Goal: Answer question/provide support: Share knowledge or assist other users

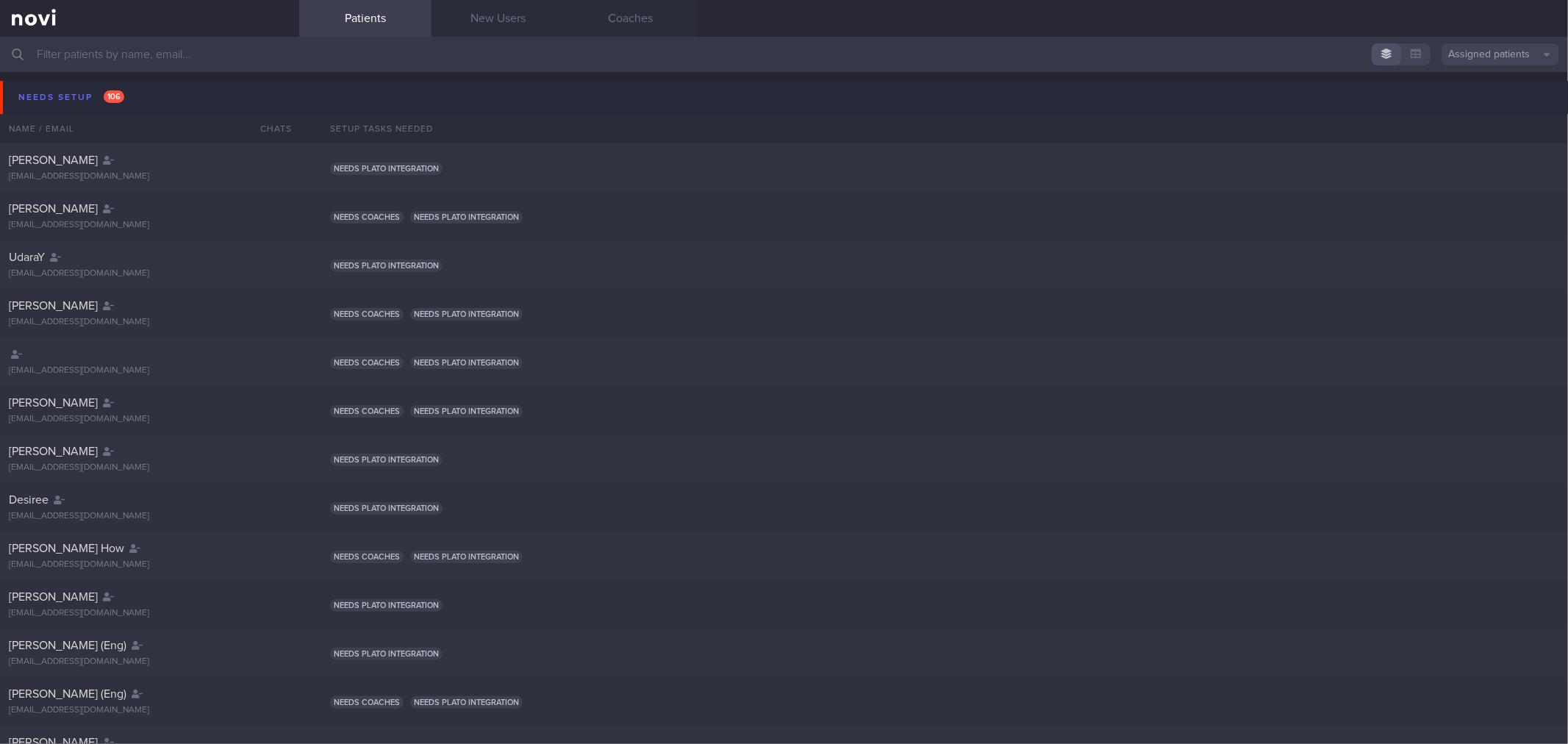
click at [174, 92] on button "Needs setup 106" at bounding box center [786, 97] width 1573 height 33
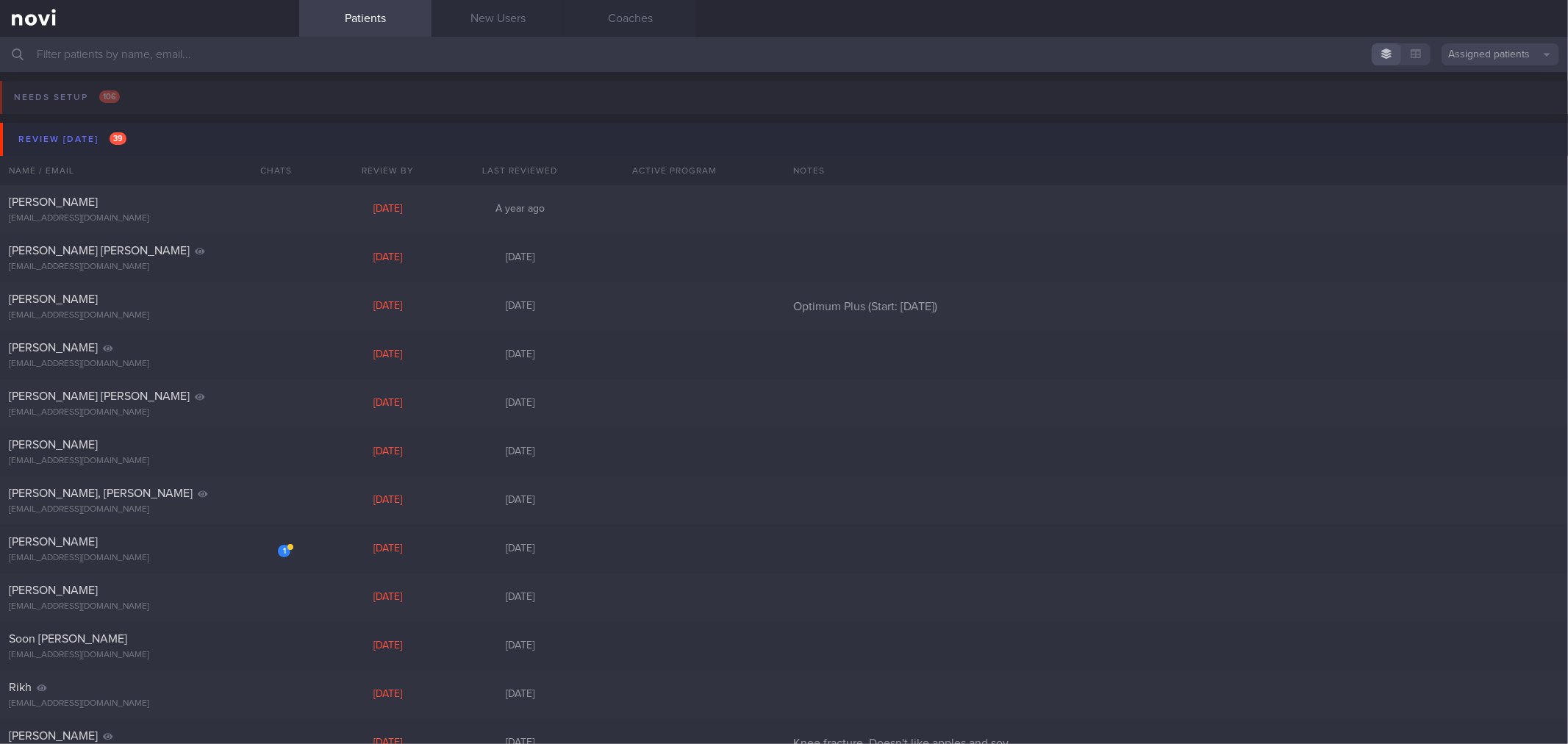
click at [120, 130] on div "Review [DATE] 39" at bounding box center [73, 139] width 115 height 20
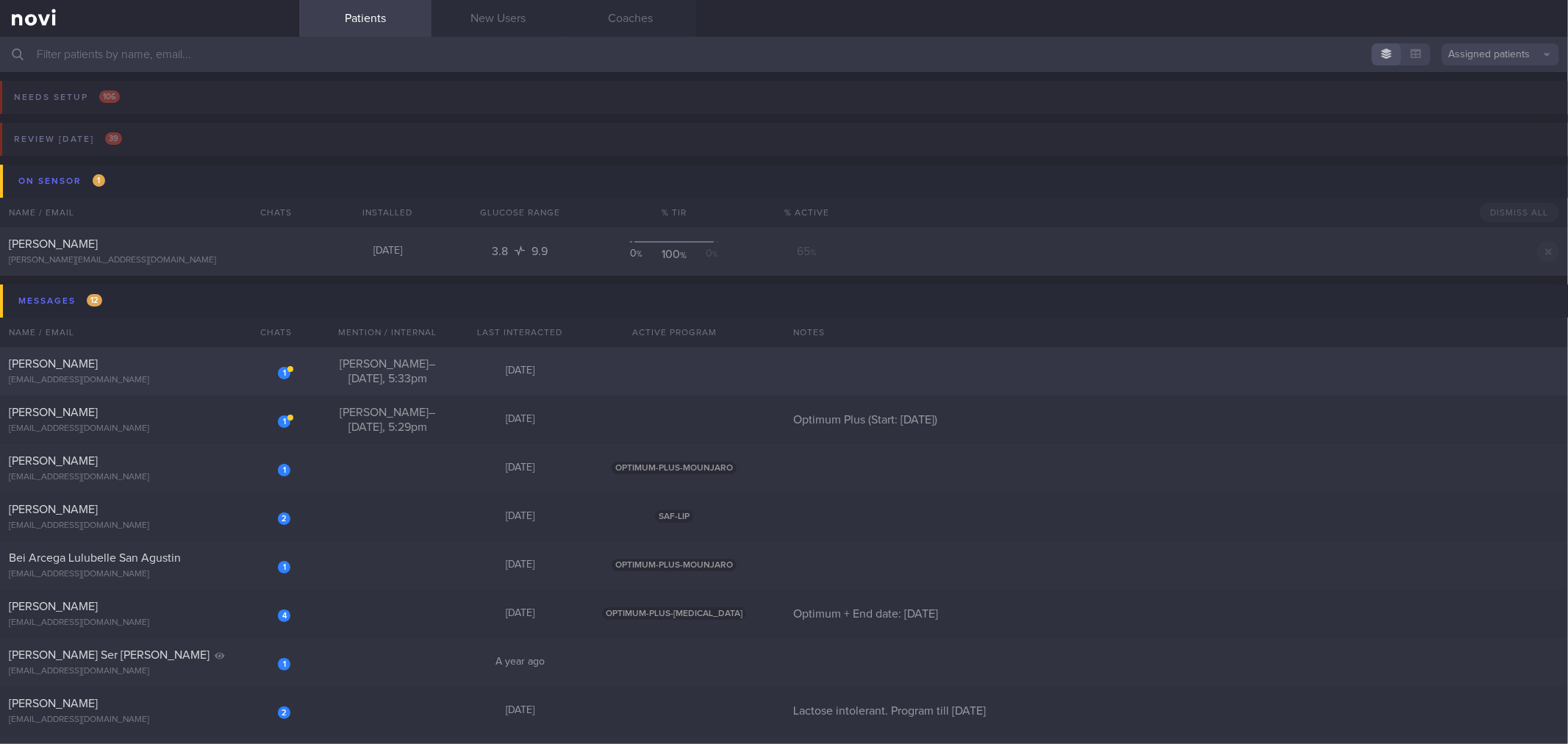
click at [238, 377] on div "[EMAIL_ADDRESS][DOMAIN_NAME]" at bounding box center [149, 381] width 282 height 11
select select "6"
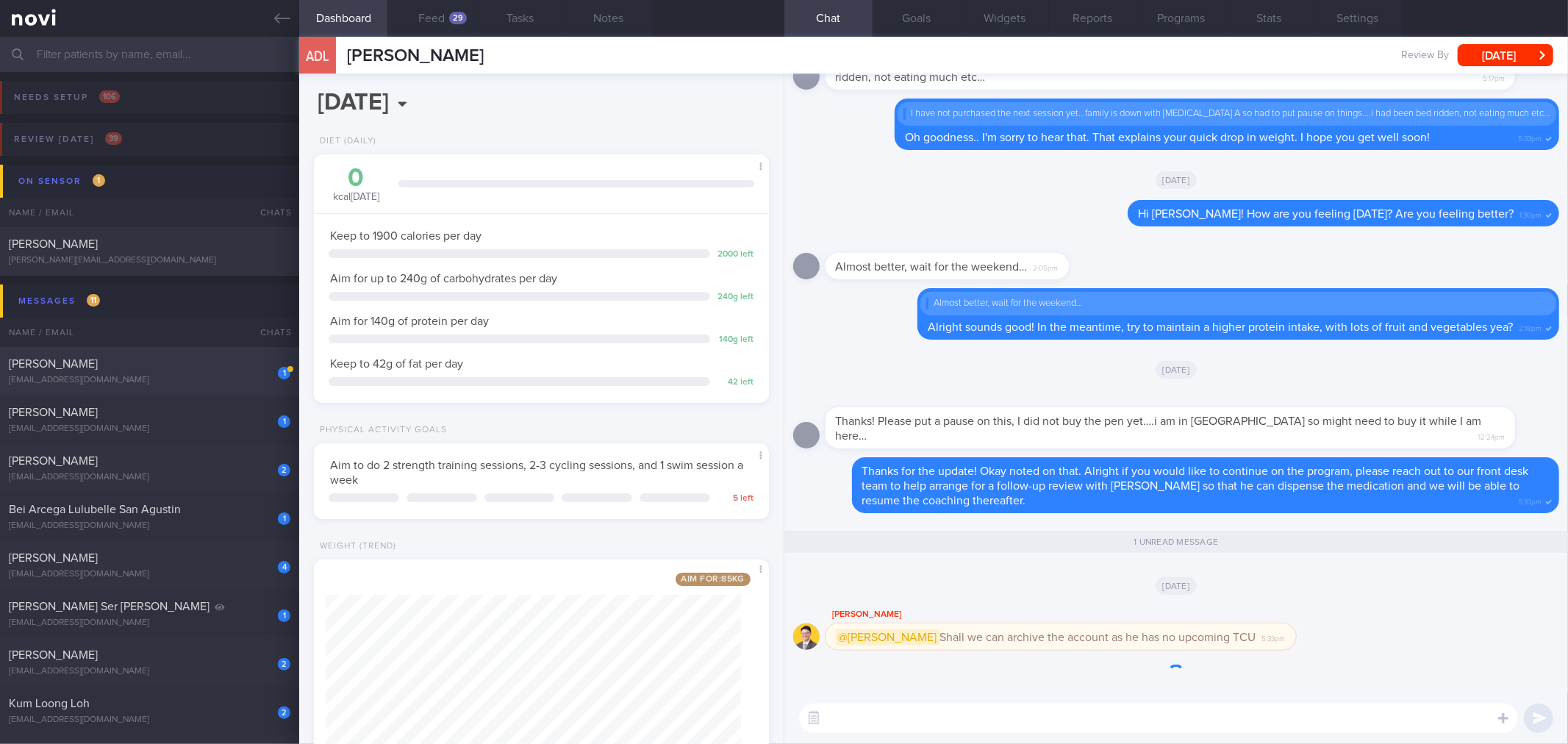
scroll to position [1, 0]
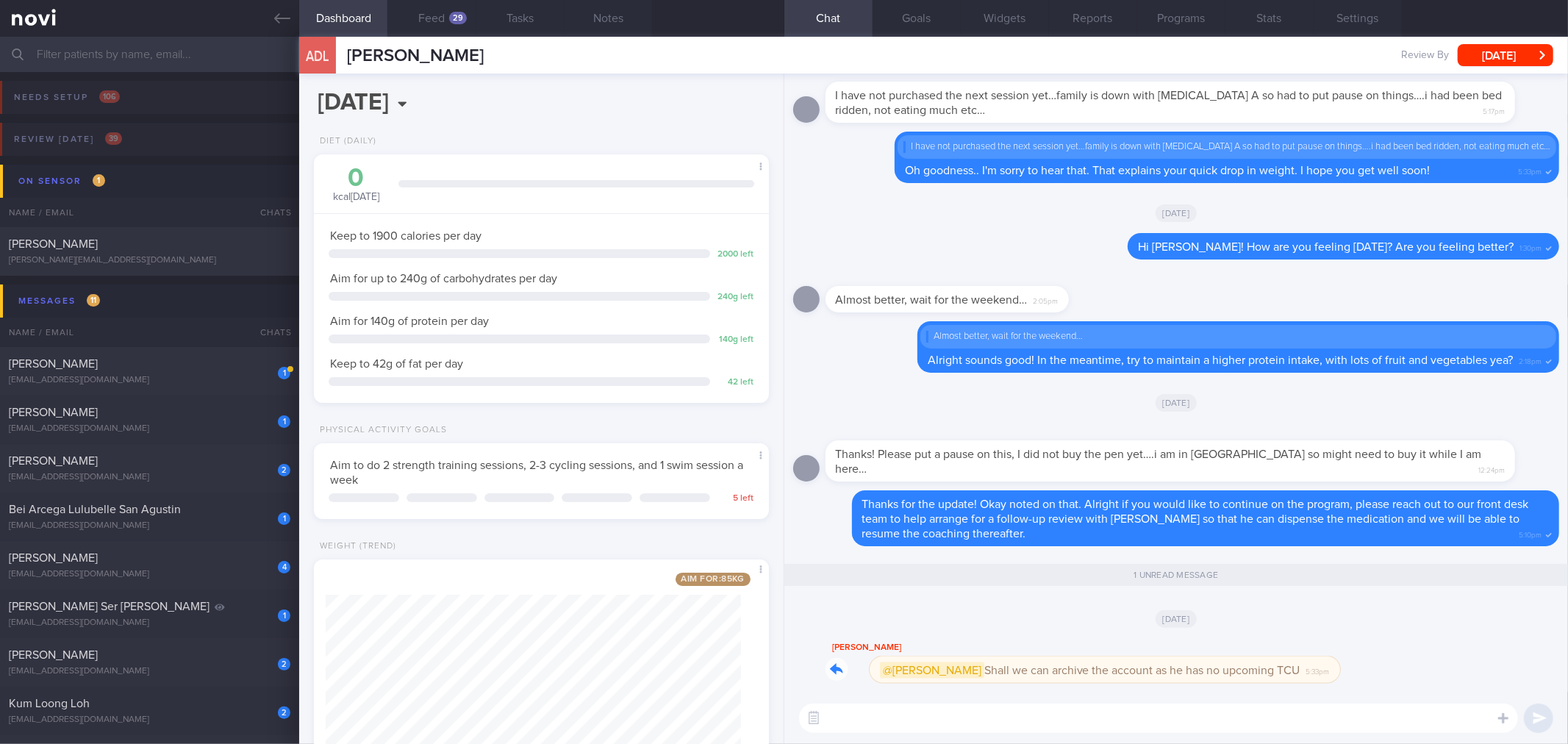
drag, startPoint x: 1136, startPoint y: 683, endPoint x: 1266, endPoint y: 683, distance: 130.0
click at [1266, 683] on div "[PERSON_NAME] @[PERSON_NAME] we can archive the account as he has no upcoming T…" at bounding box center [1082, 661] width 514 height 44
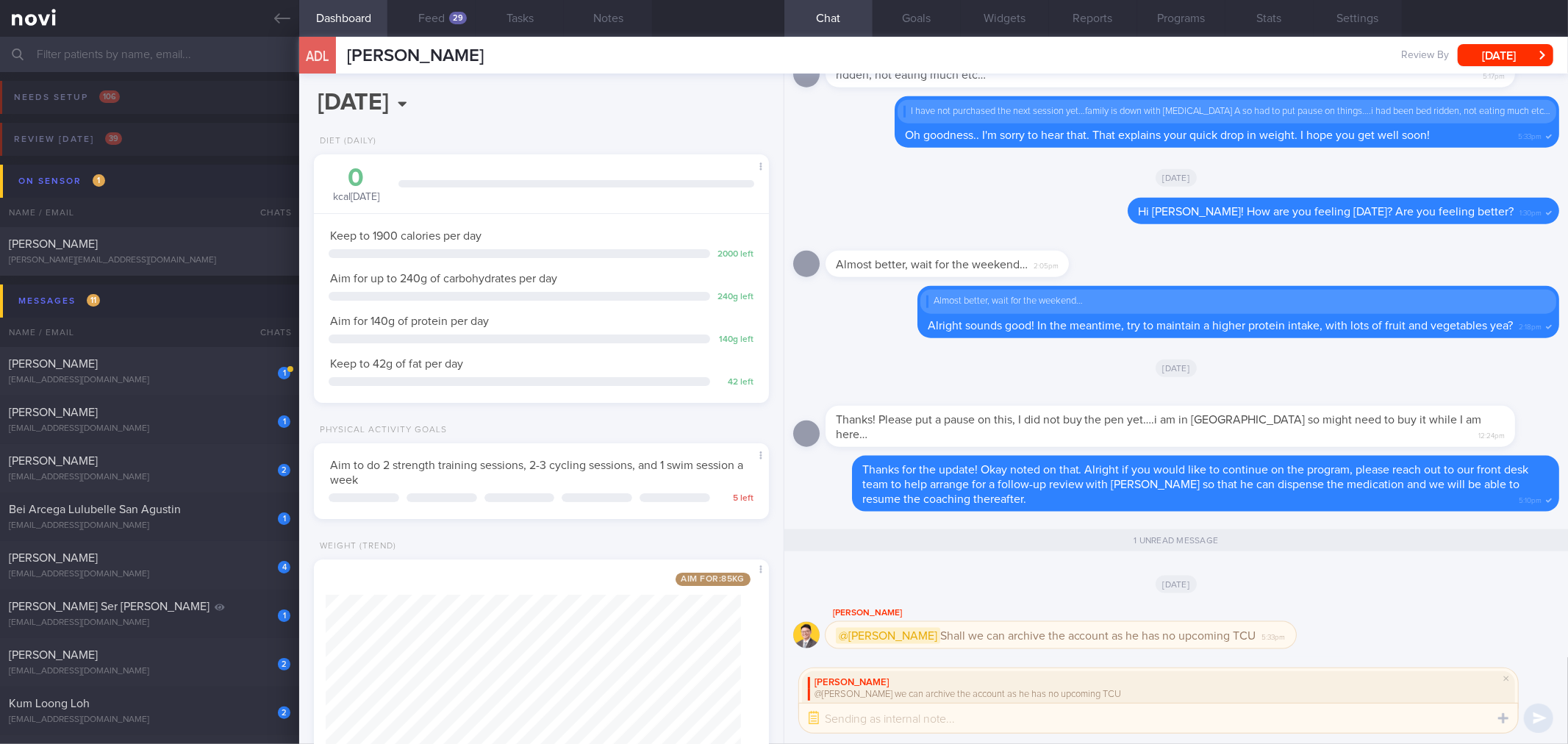
scroll to position [0, 0]
click at [1251, 721] on textarea at bounding box center [1158, 718] width 719 height 29
type textarea "Alright thank you!"
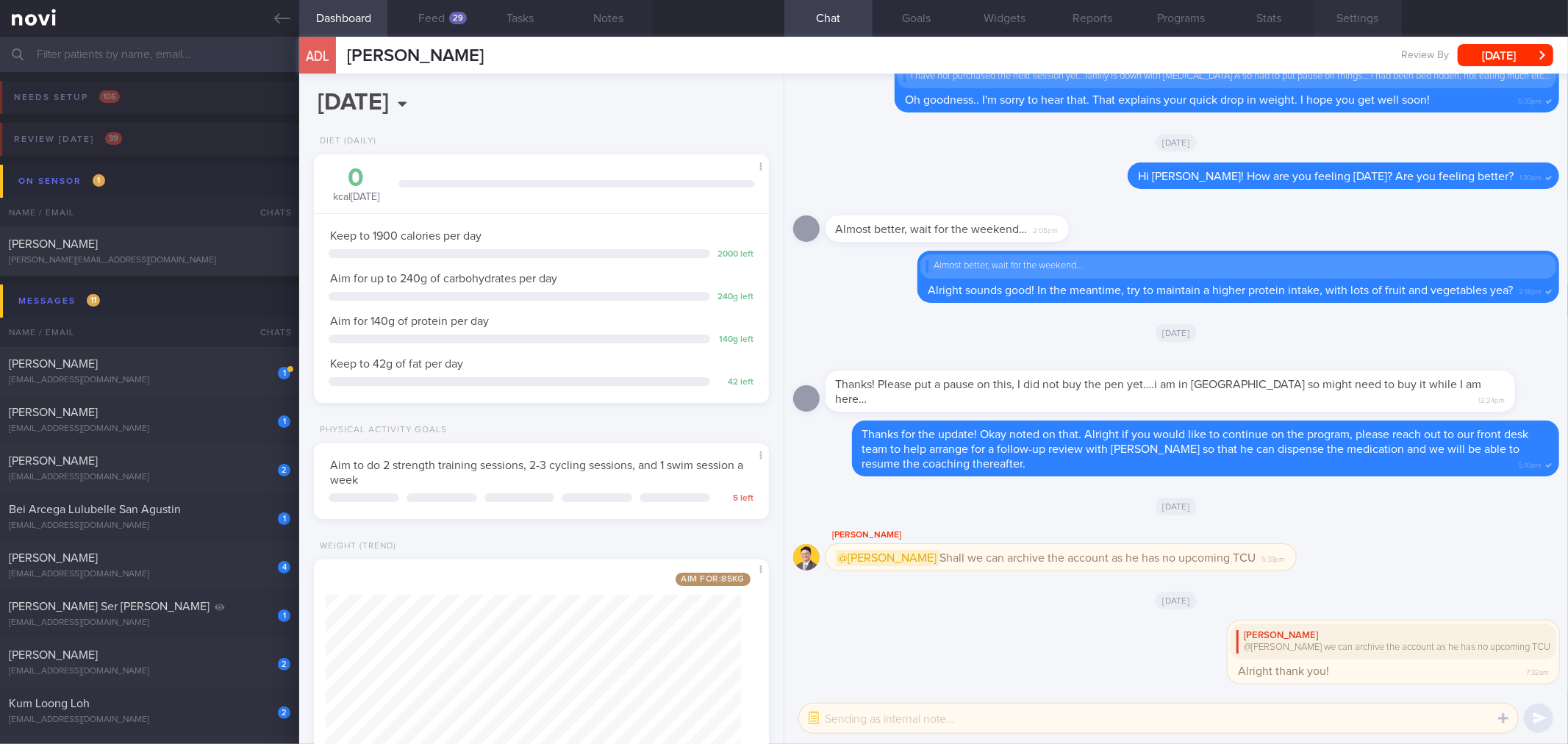
click at [1369, 34] on button "Settings" at bounding box center [1357, 18] width 88 height 37
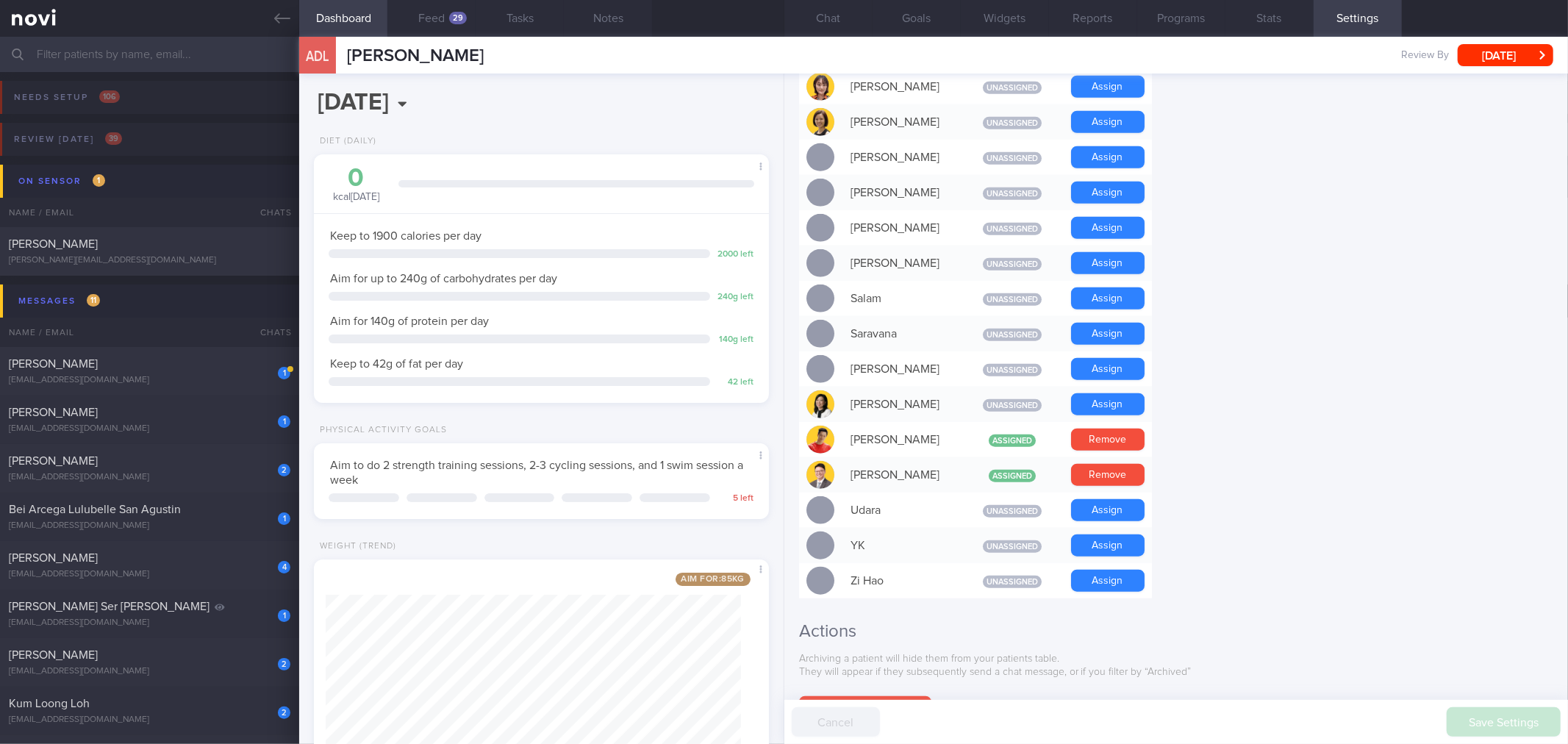
scroll to position [1189, 0]
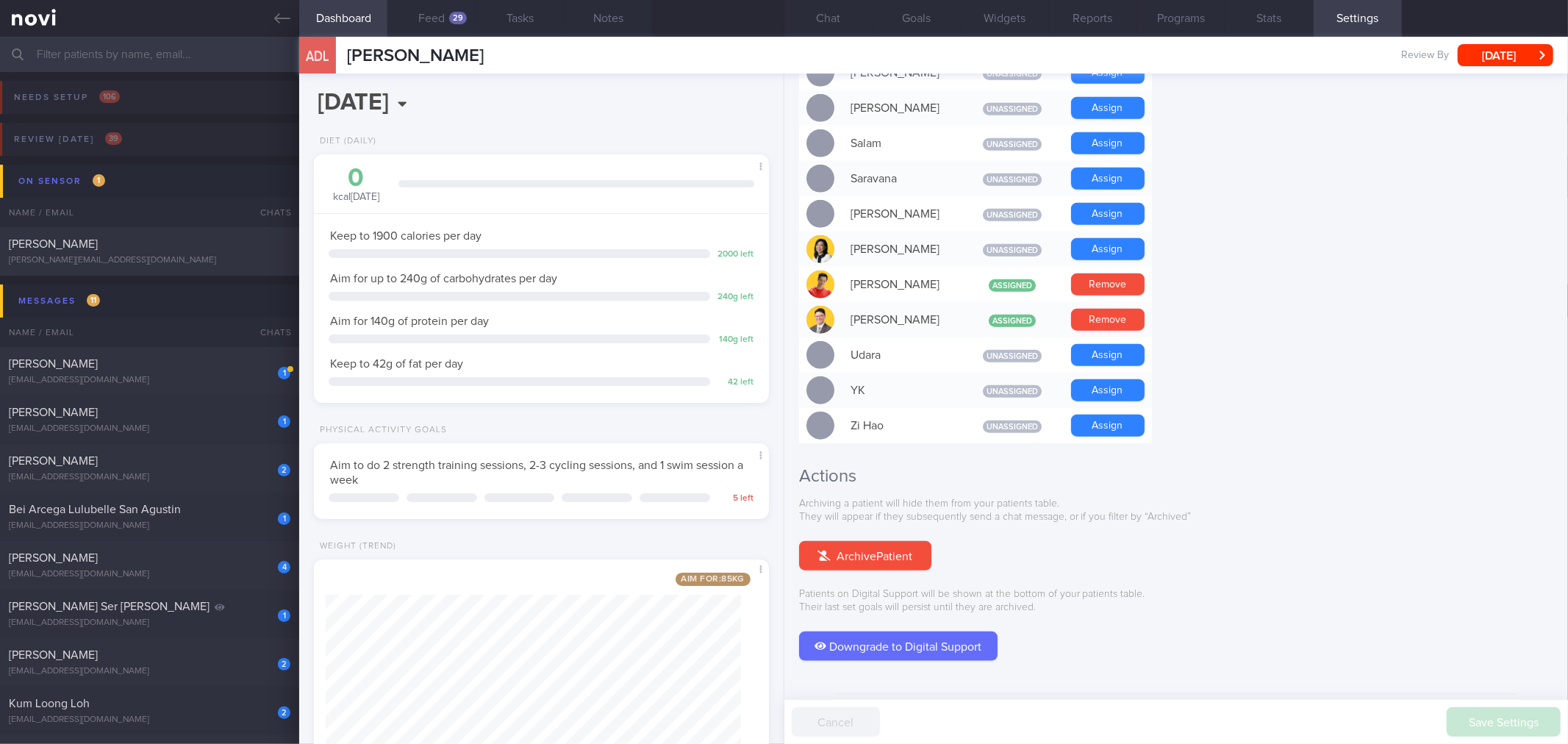
click at [916, 541] on button "Archive Patient" at bounding box center [865, 555] width 132 height 29
click at [847, 25] on button "Chat" at bounding box center [828, 18] width 88 height 37
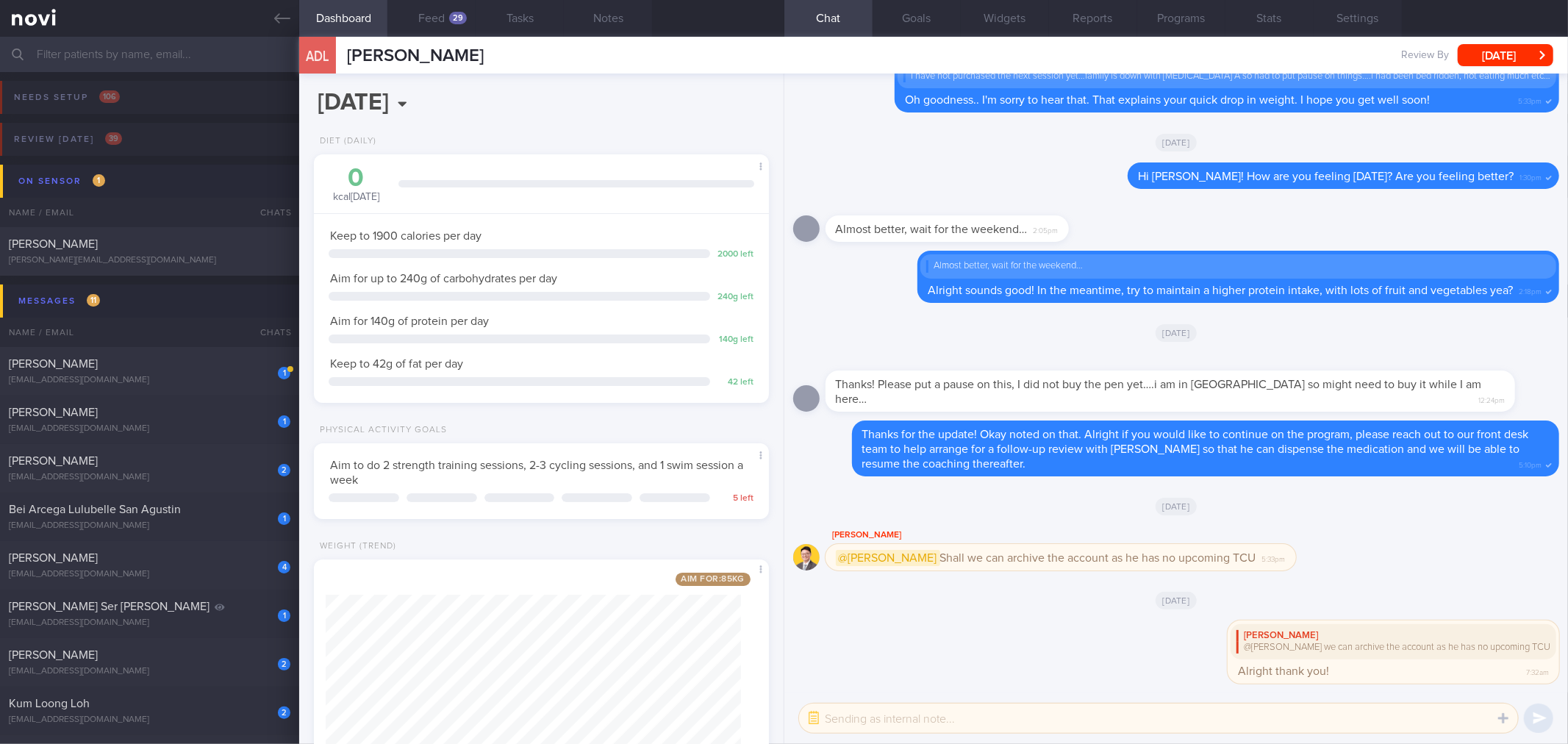
drag, startPoint x: 1384, startPoint y: 21, endPoint x: 1337, endPoint y: 43, distance: 51.9
click at [1384, 21] on button "Settings" at bounding box center [1357, 18] width 88 height 37
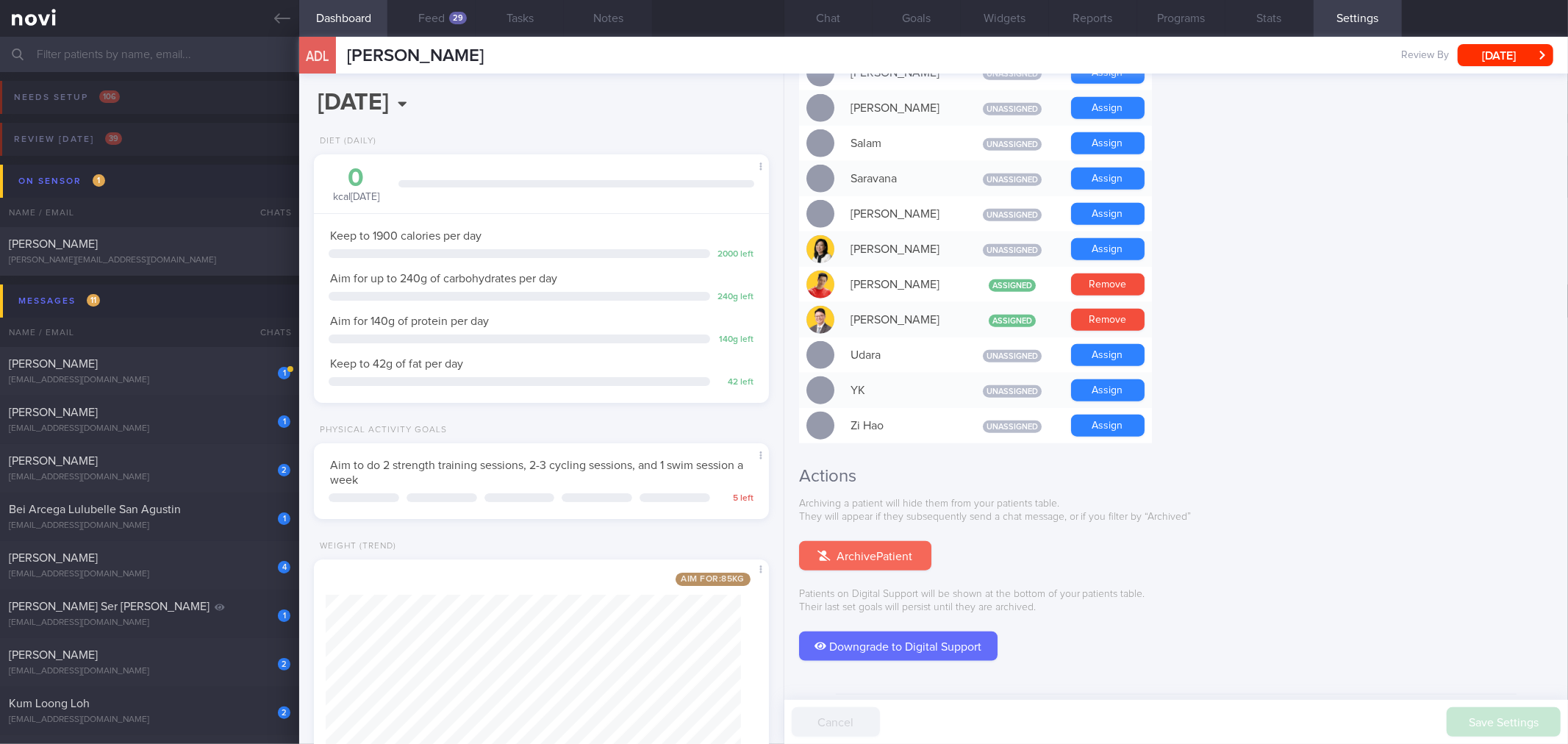
click at [906, 541] on button "Archive Patient" at bounding box center [865, 555] width 132 height 29
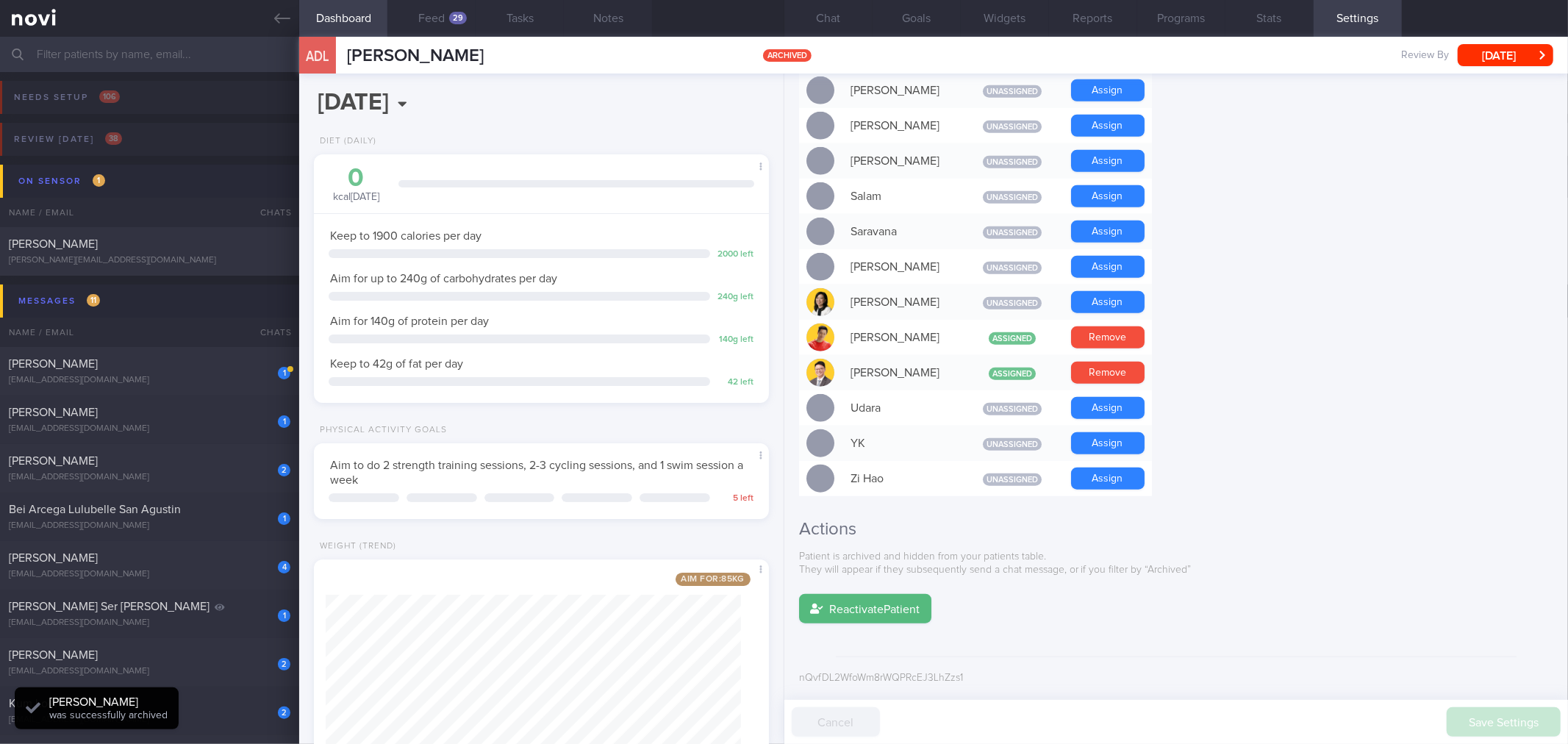
scroll to position [1099, 0]
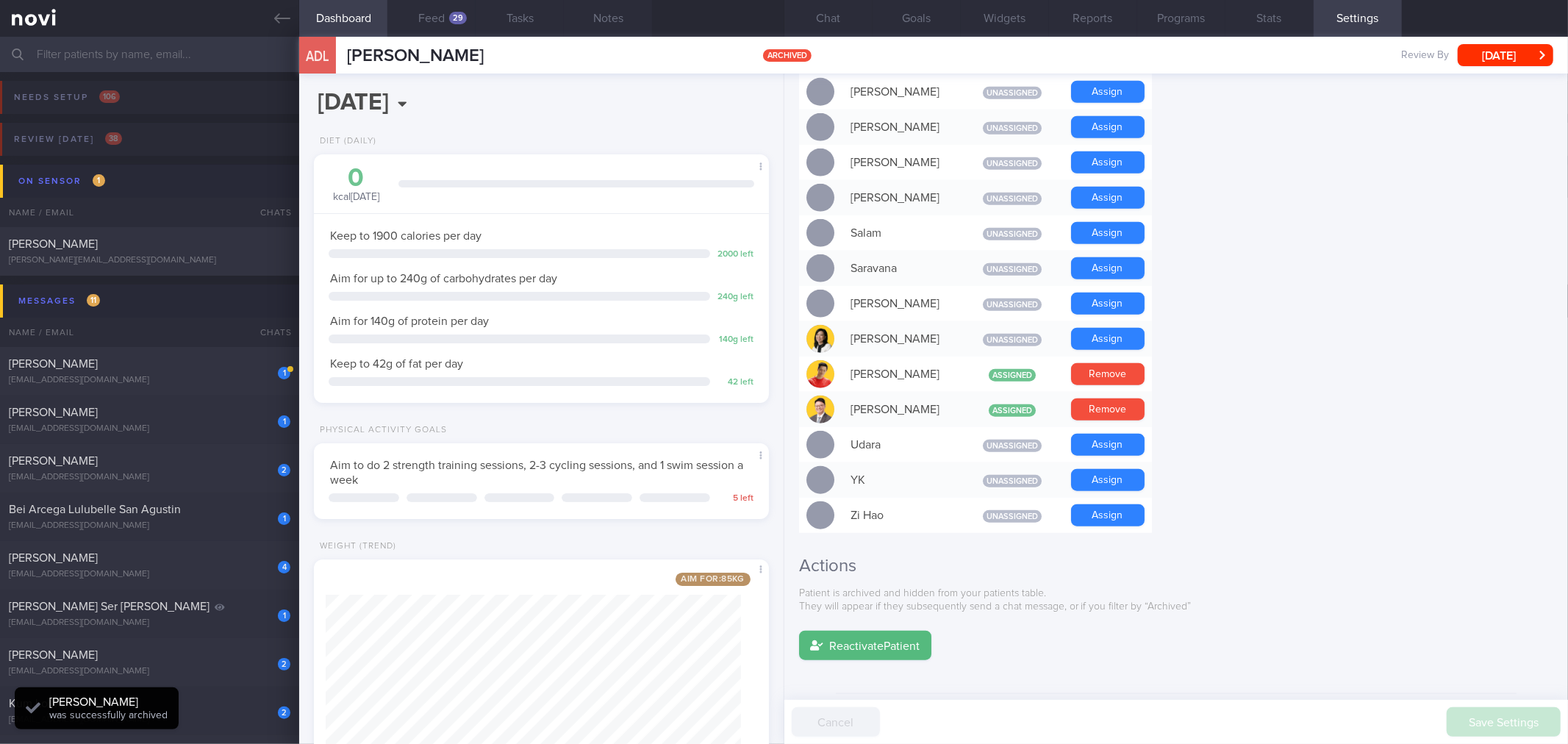
drag, startPoint x: 280, startPoint y: 25, endPoint x: 272, endPoint y: 69, distance: 44.7
click at [280, 25] on icon at bounding box center [282, 18] width 16 height 16
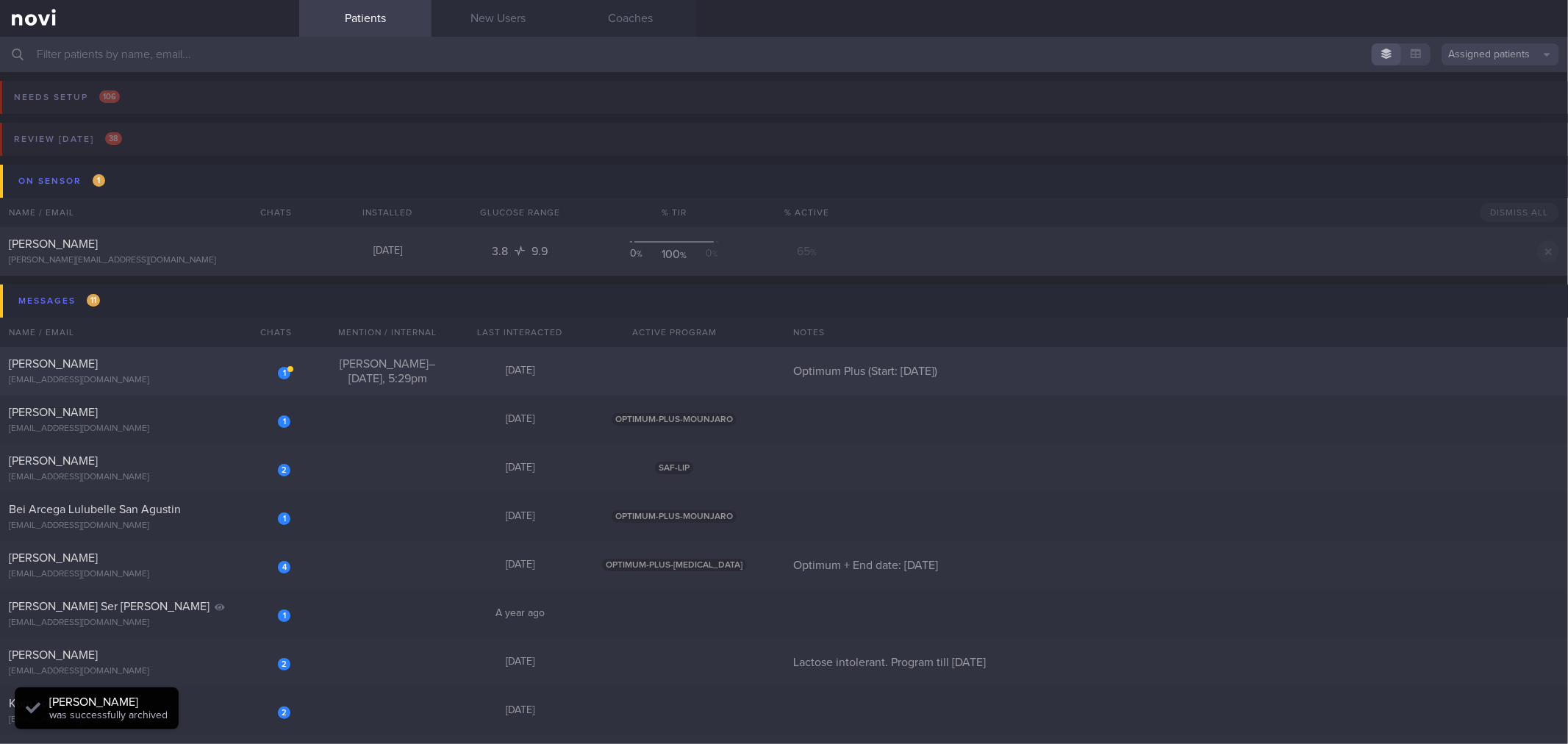
click at [247, 375] on div "[EMAIL_ADDRESS][DOMAIN_NAME]" at bounding box center [149, 381] width 282 height 11
select select "9"
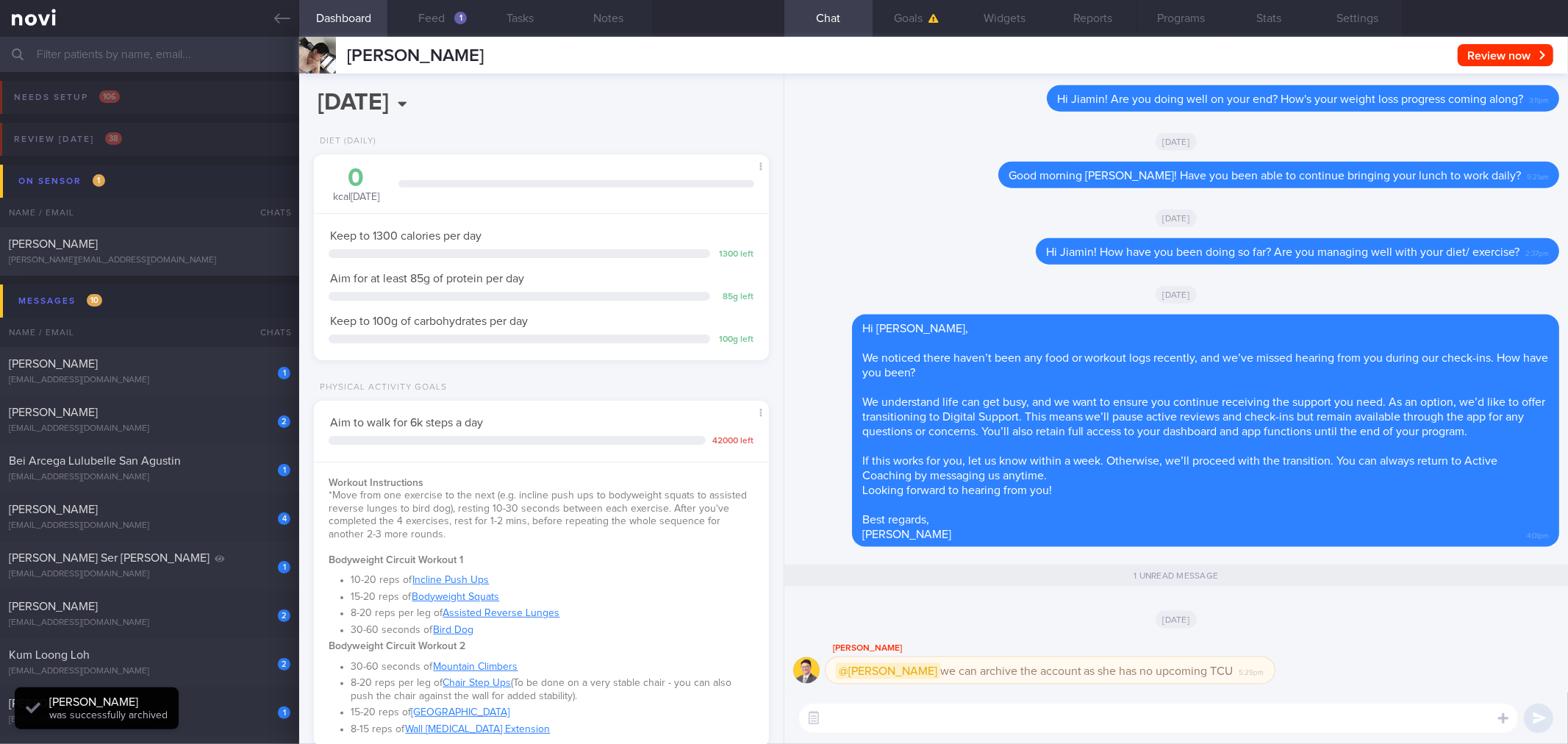
scroll to position [229, 415]
click at [1092, 731] on textarea at bounding box center [1158, 718] width 719 height 29
click at [828, 723] on textarea at bounding box center [1158, 718] width 719 height 29
click at [816, 723] on button "button" at bounding box center [814, 718] width 26 height 26
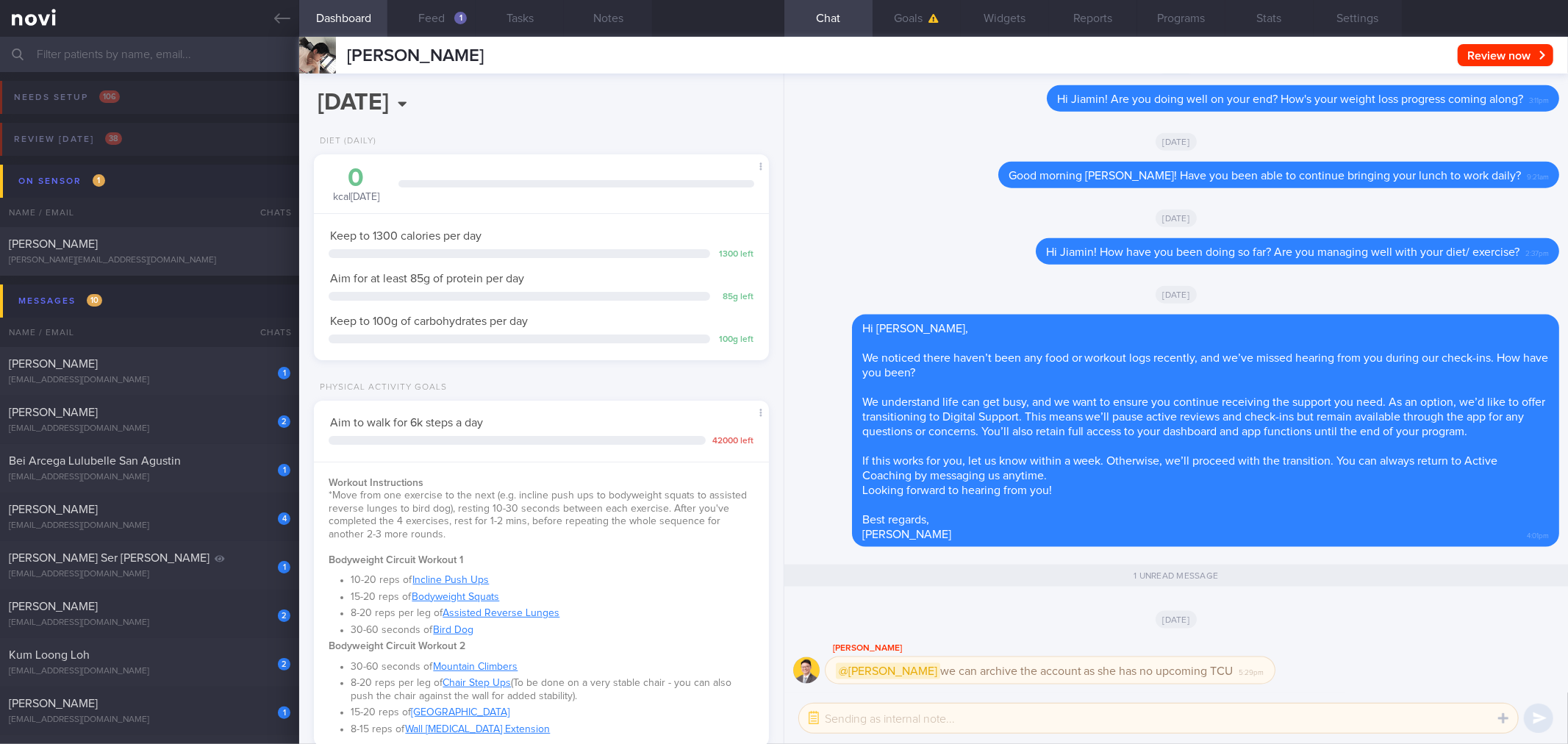
click at [927, 723] on textarea at bounding box center [1158, 718] width 719 height 29
type textarea "Alright can do!"
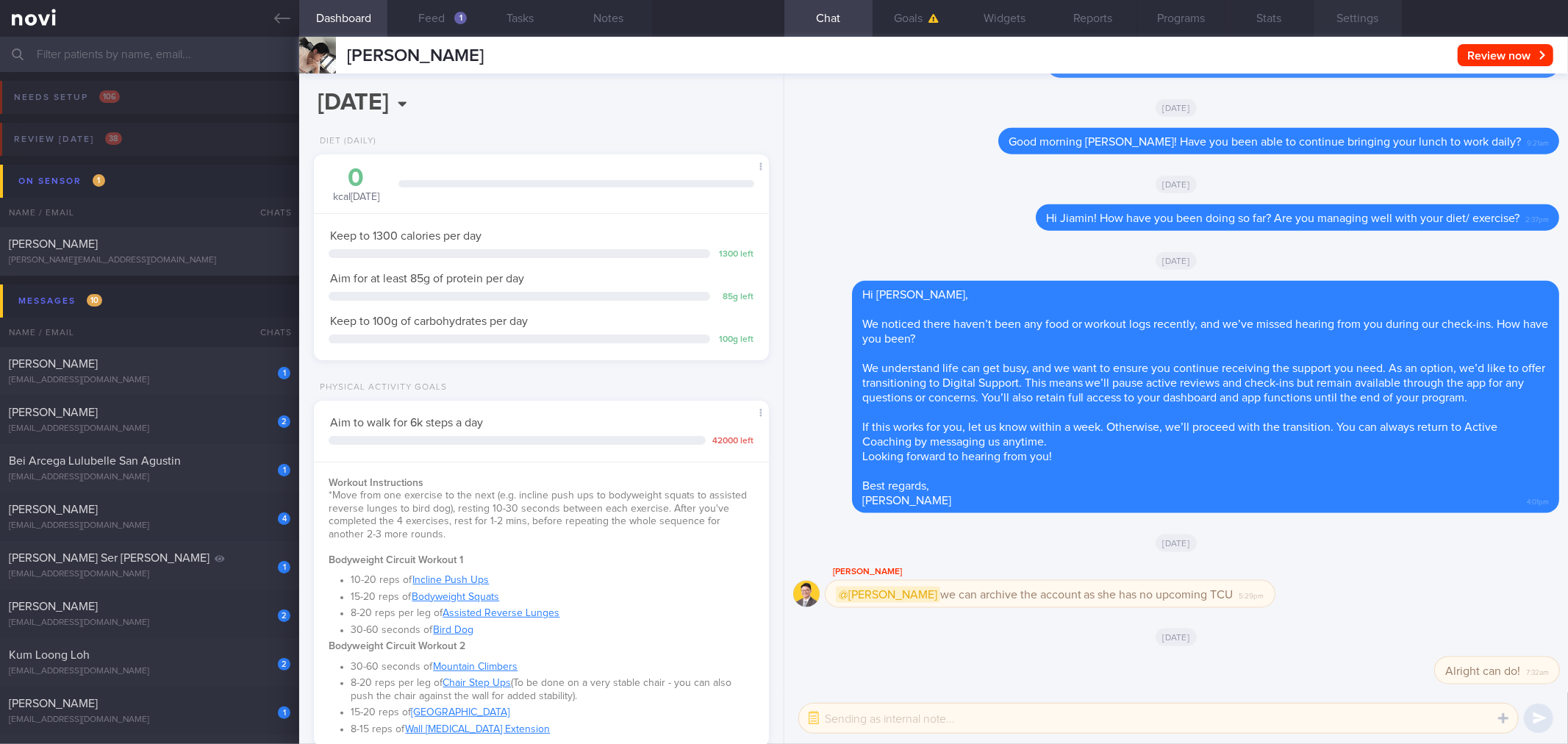
click at [1390, 24] on button "Settings" at bounding box center [1357, 18] width 88 height 37
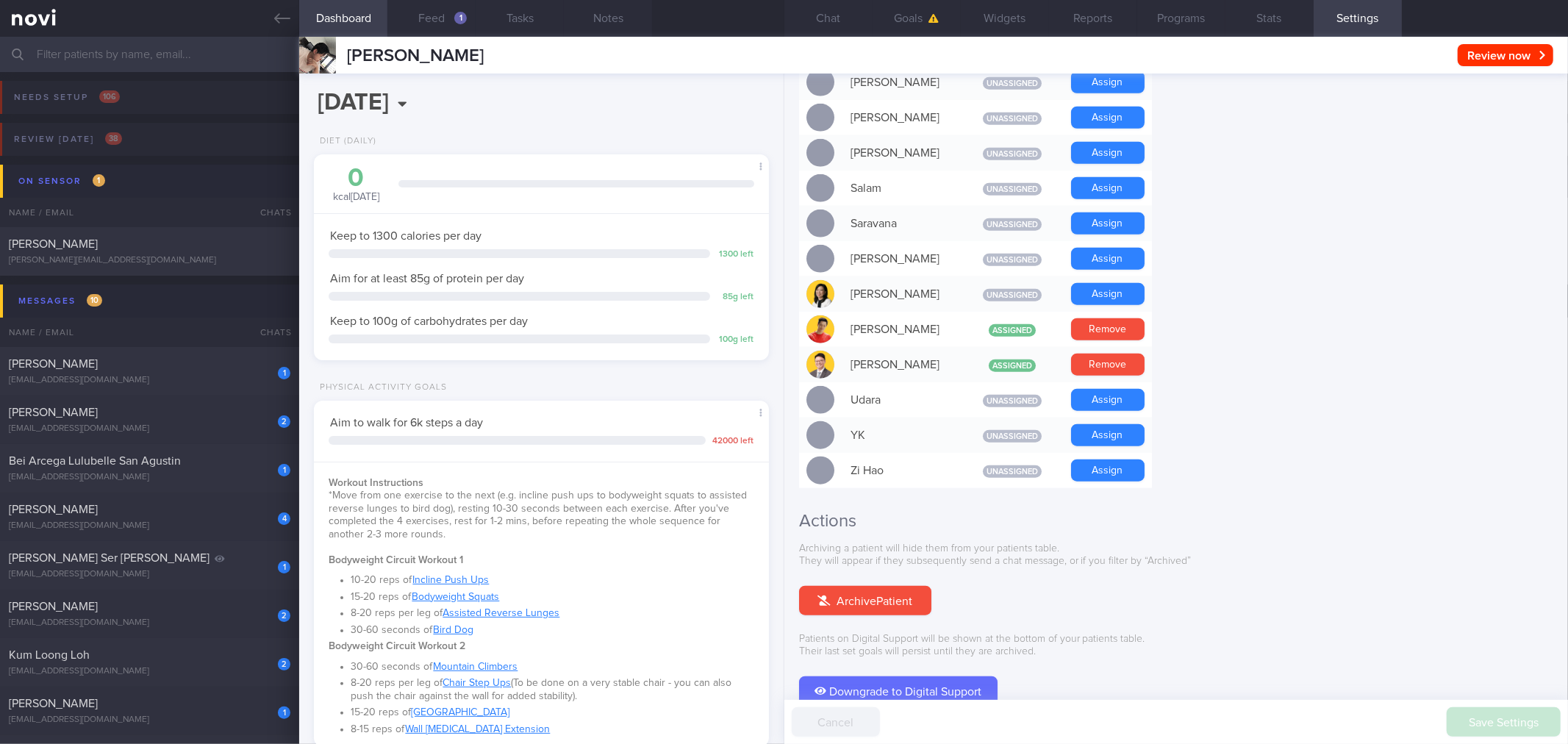
scroll to position [1143, 0]
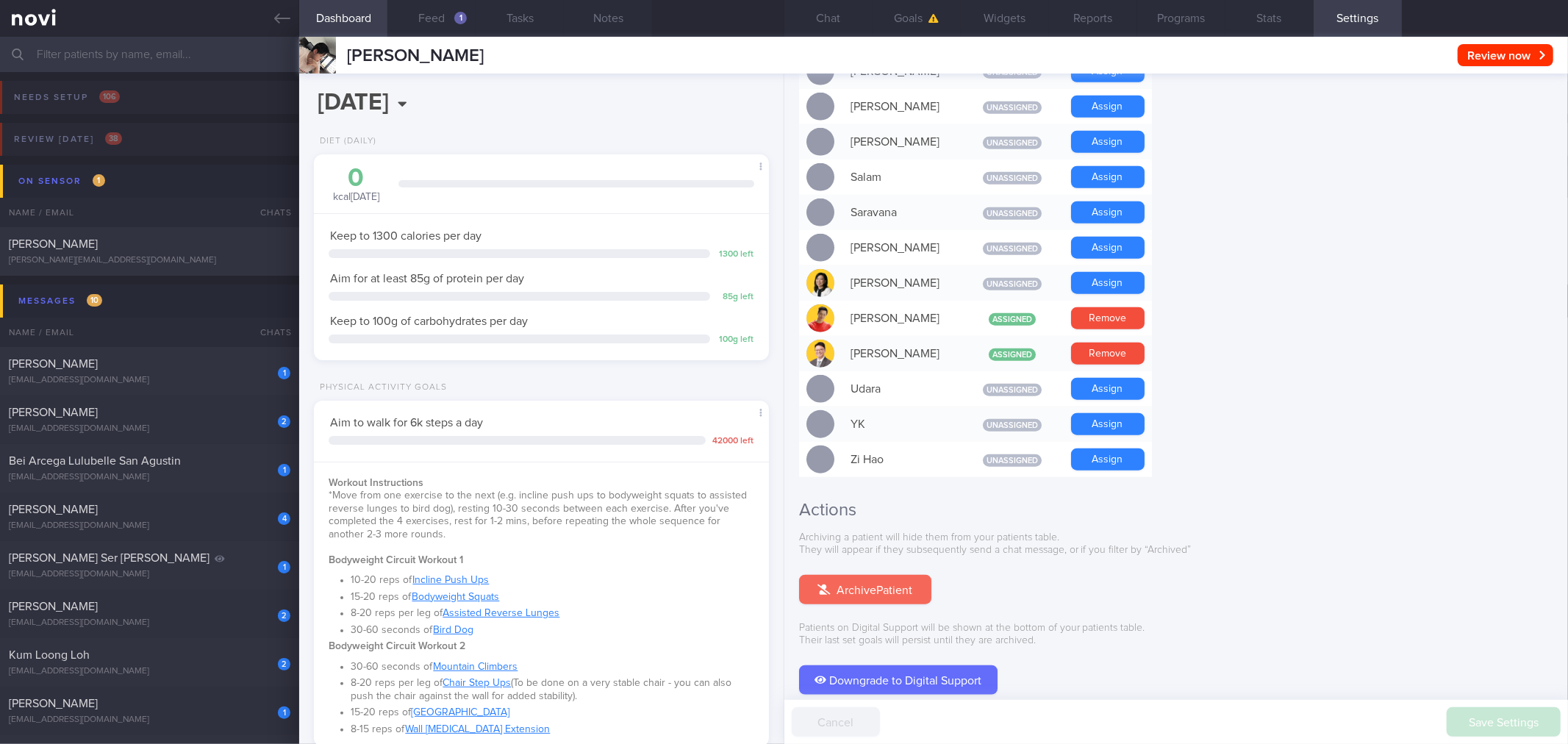
drag, startPoint x: 903, startPoint y: 561, endPoint x: 722, endPoint y: 64, distance: 528.9
click at [903, 575] on button "Archive Patient" at bounding box center [865, 589] width 132 height 29
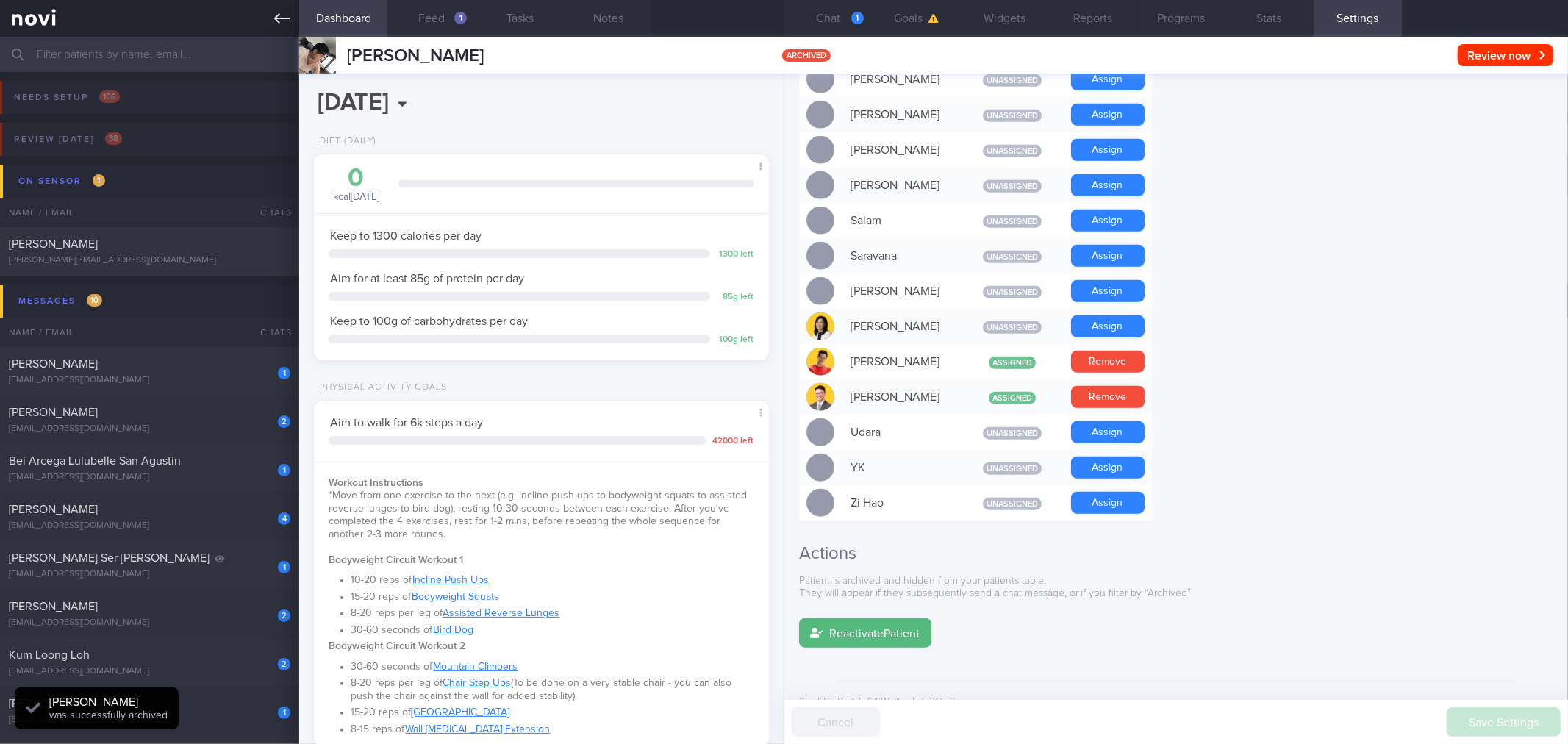
scroll to position [1, 0]
click at [286, 24] on icon at bounding box center [282, 18] width 16 height 16
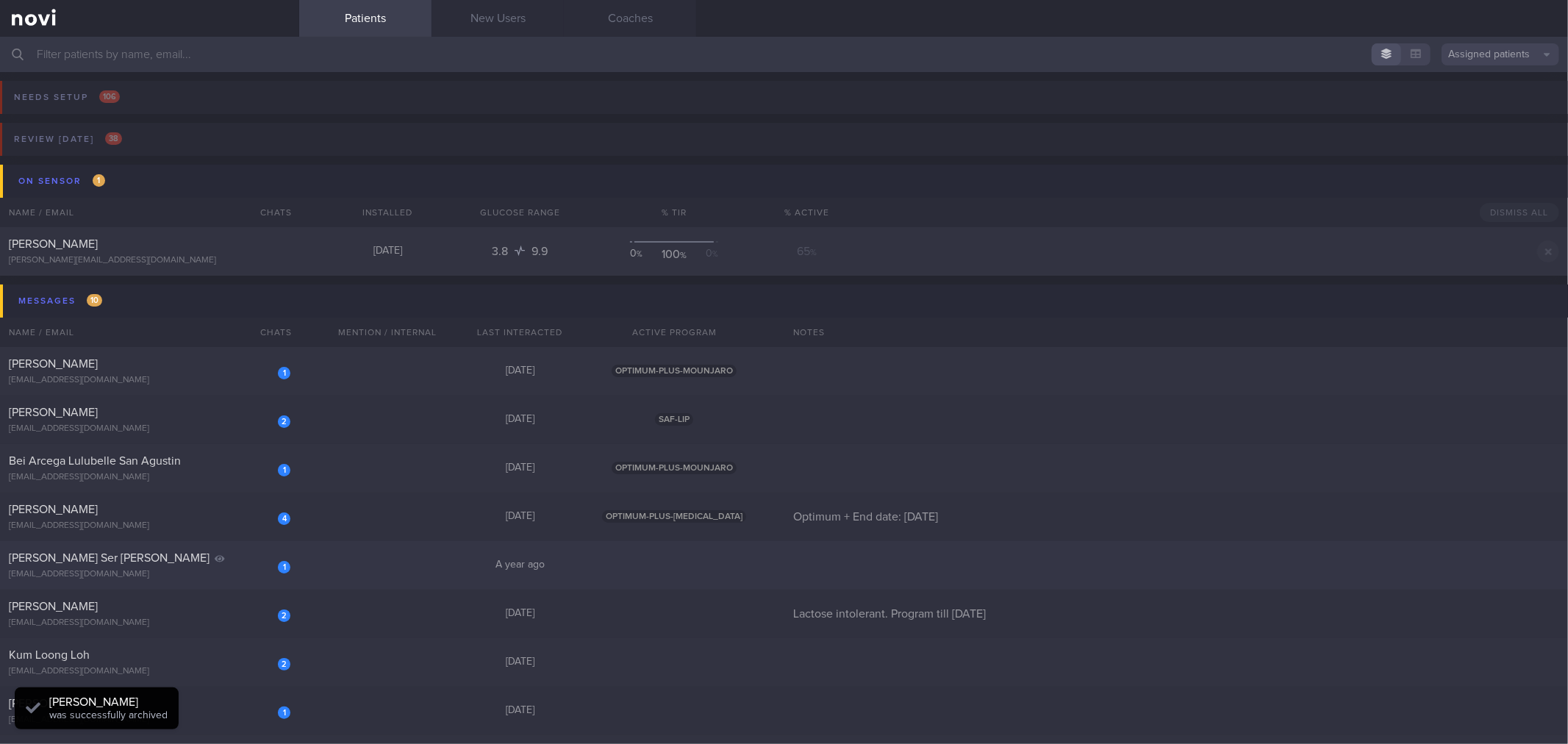
click at [200, 558] on div "[PERSON_NAME] Ser [PERSON_NAME]" at bounding box center [147, 559] width 278 height 15
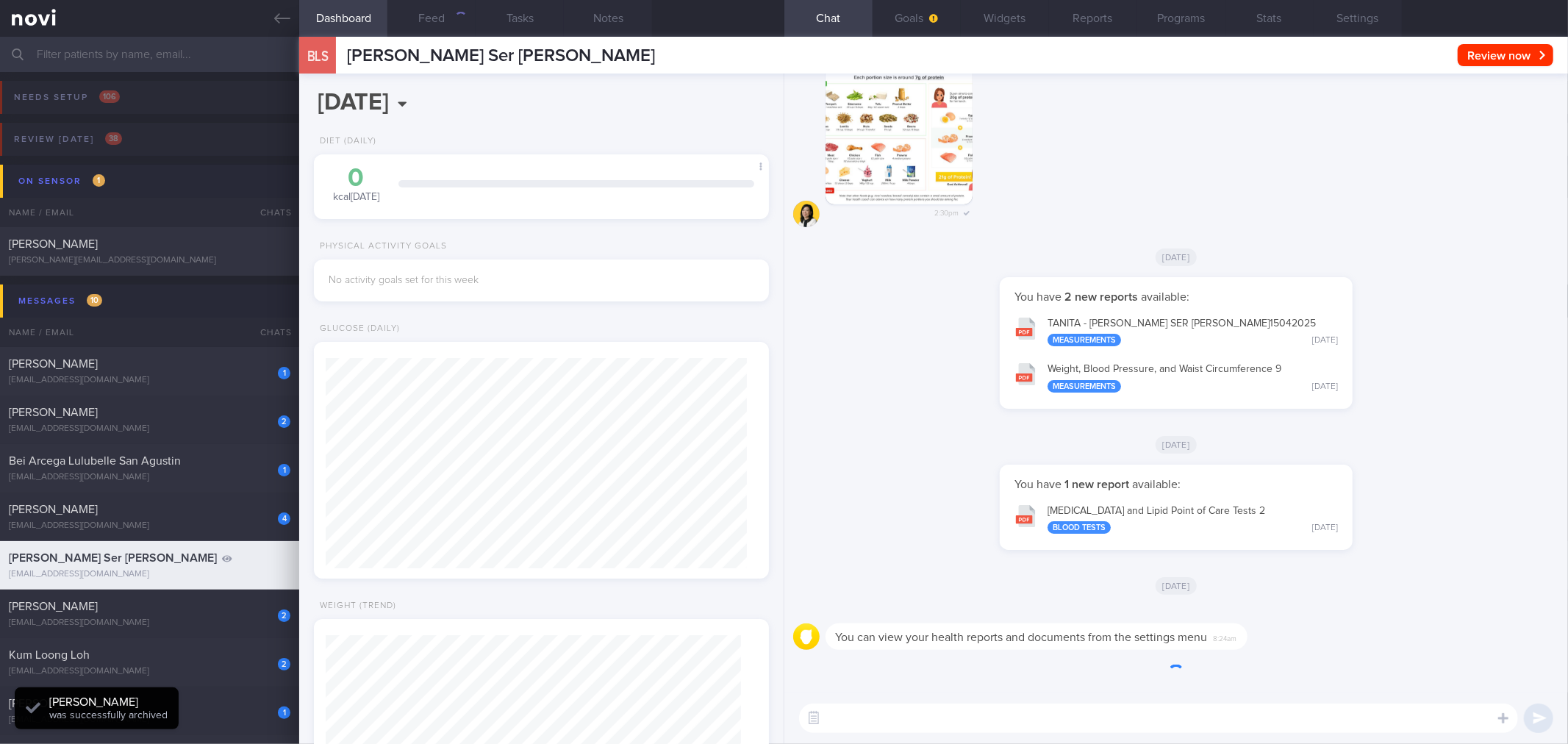
scroll to position [207, 415]
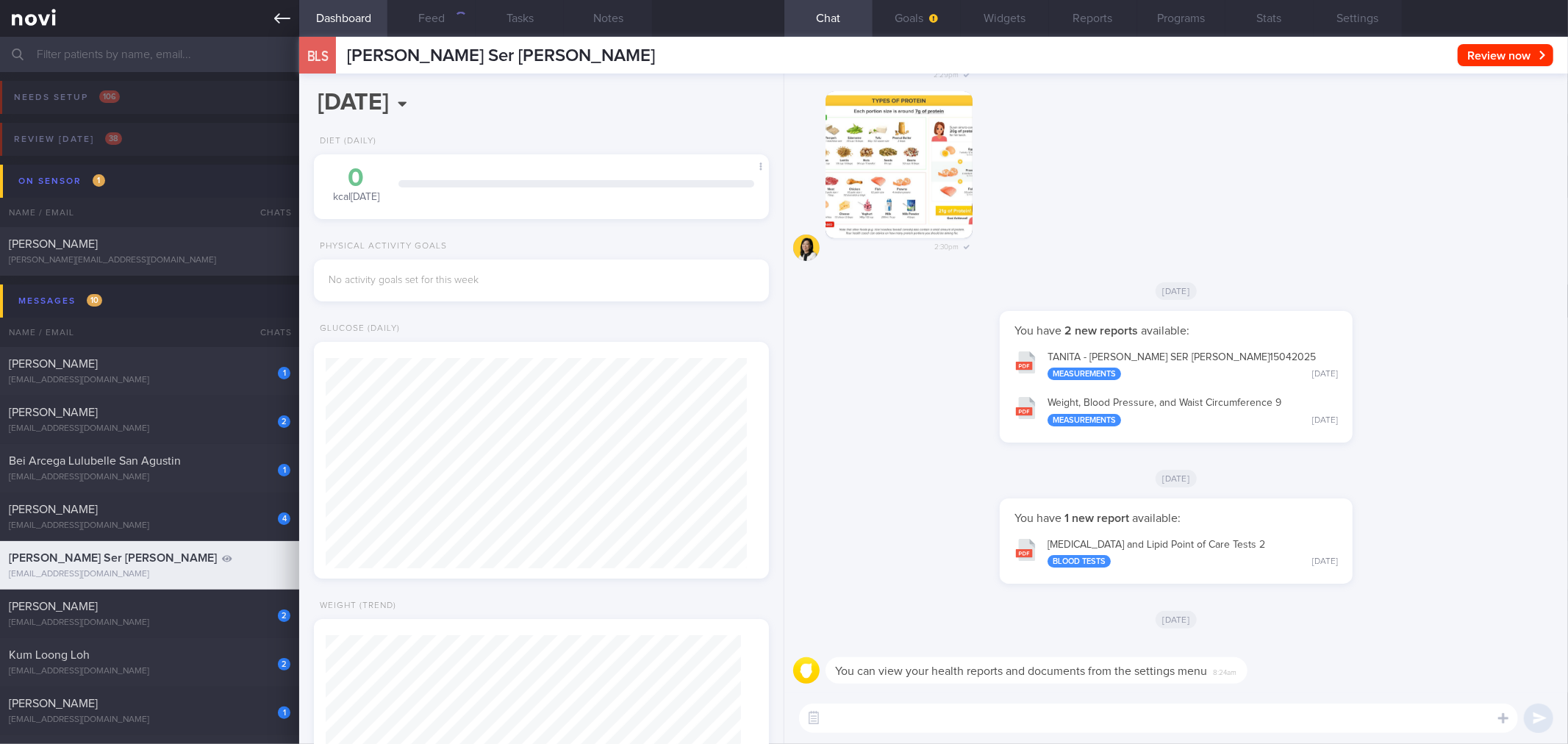
click at [281, 10] on icon at bounding box center [282, 18] width 16 height 16
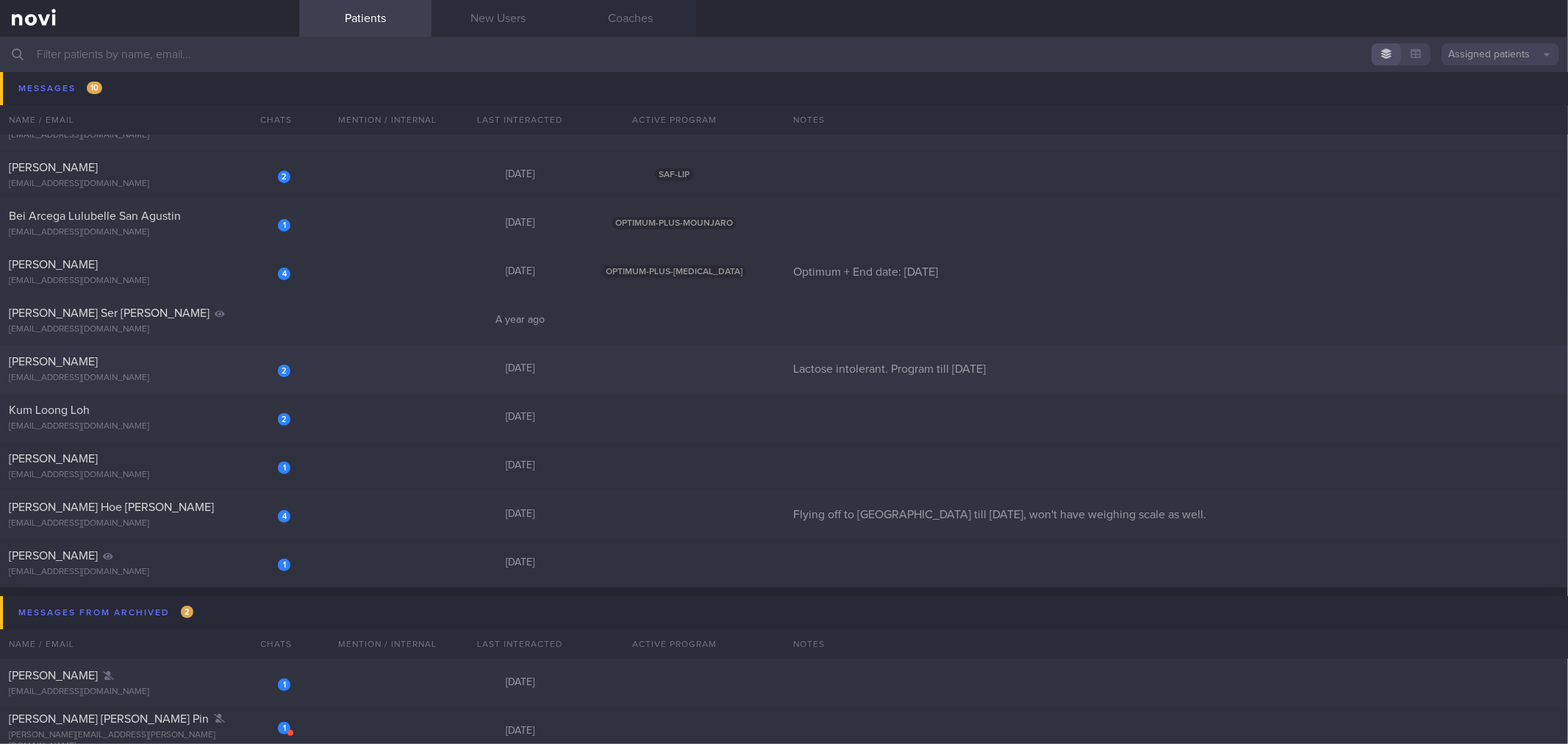
scroll to position [408, 0]
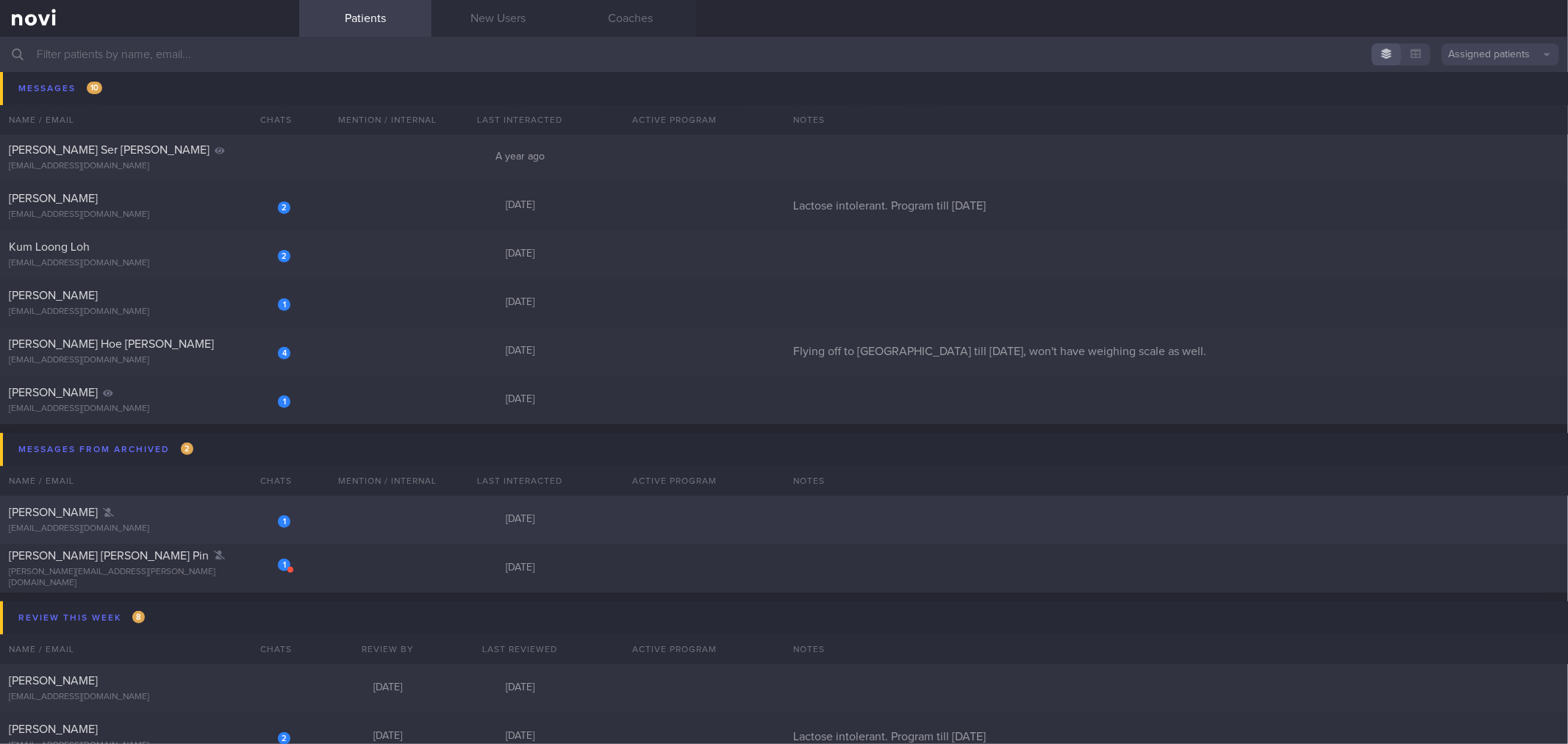
click at [239, 524] on div "[EMAIL_ADDRESS][DOMAIN_NAME]" at bounding box center [149, 529] width 282 height 11
select select "9"
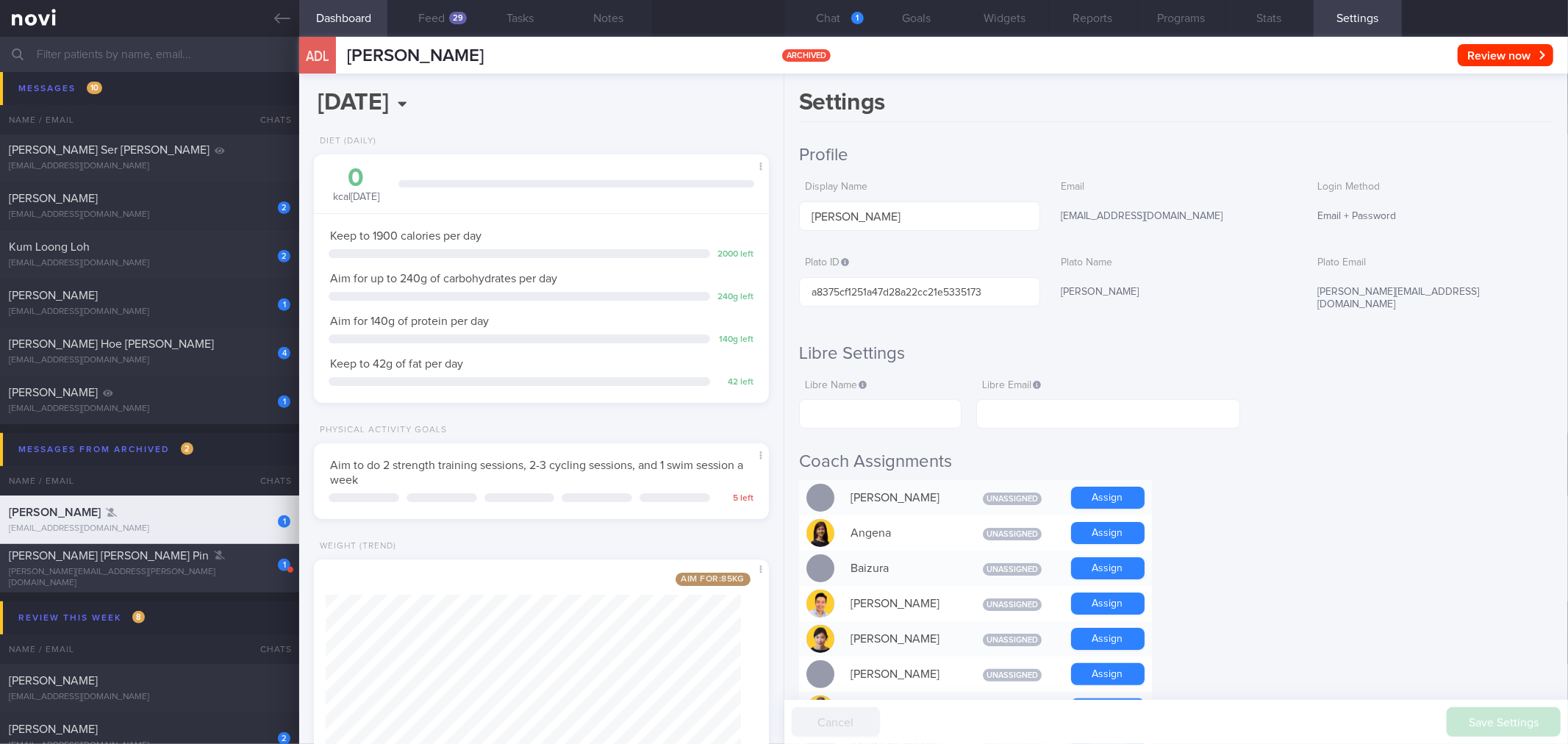
scroll to position [229, 415]
click at [233, 574] on div "[PERSON_NAME][EMAIL_ADDRESS][PERSON_NAME][DOMAIN_NAME]" at bounding box center [149, 578] width 282 height 22
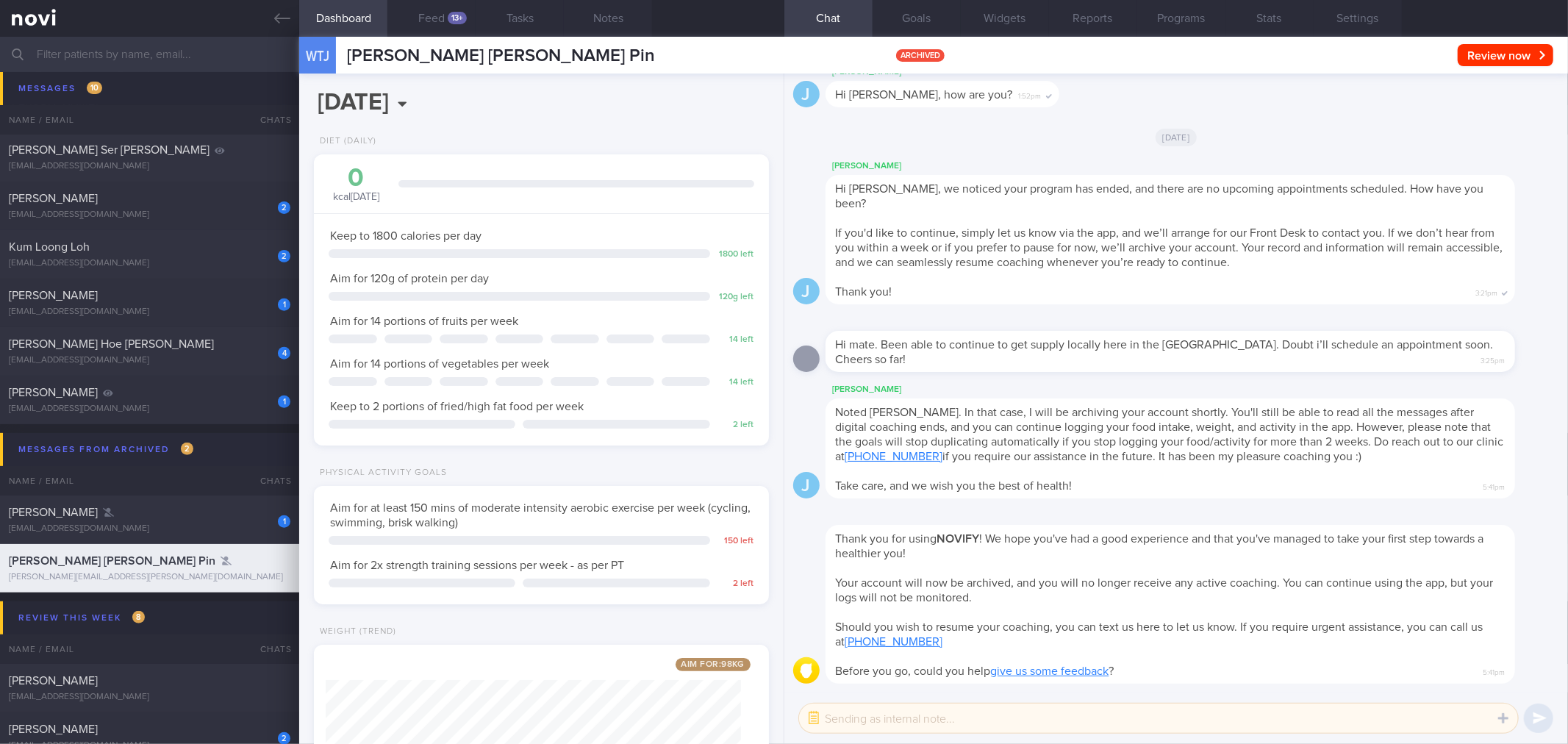
scroll to position [229, 415]
click at [235, 528] on div "[EMAIL_ADDRESS][DOMAIN_NAME]" at bounding box center [149, 529] width 282 height 11
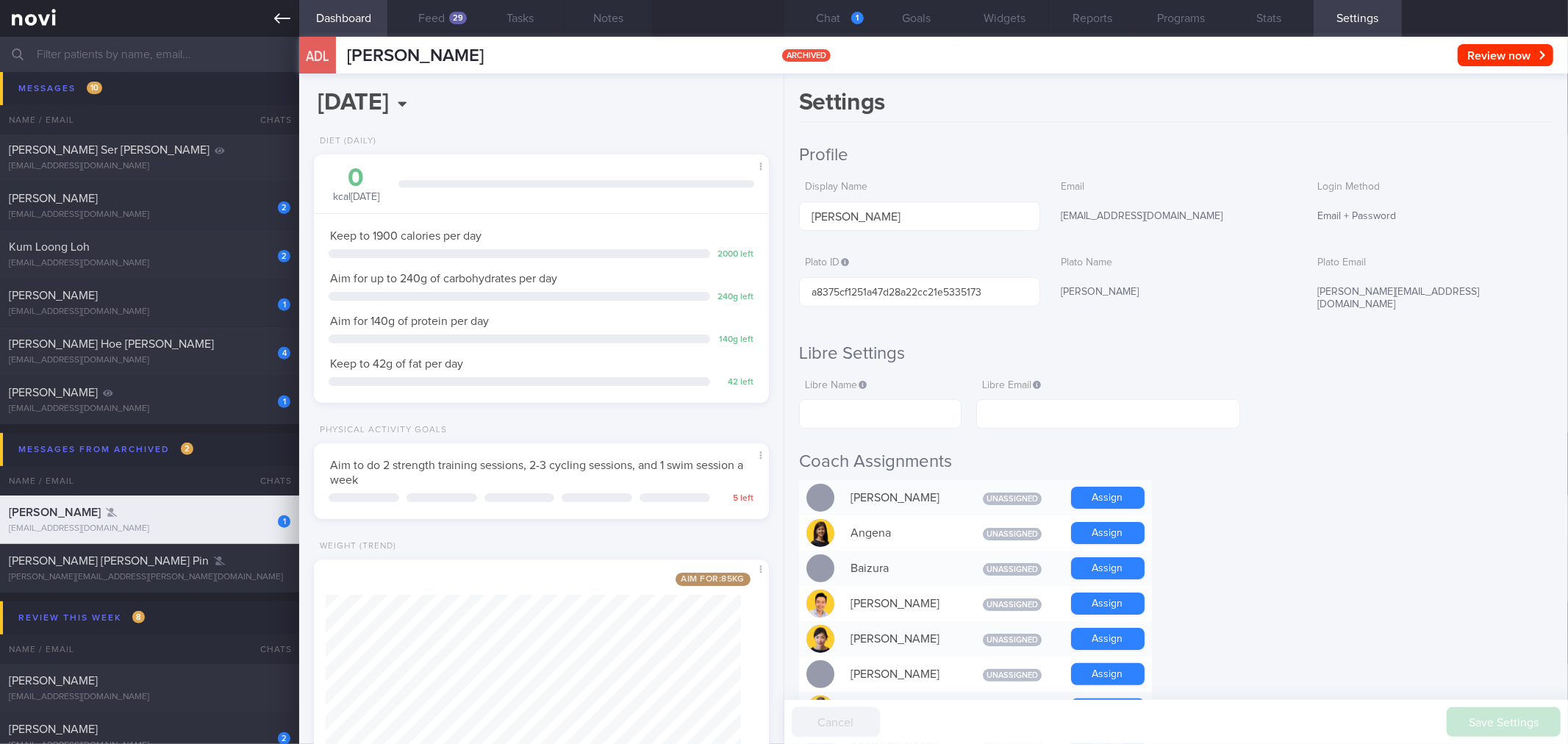
scroll to position [229, 415]
click at [283, 26] on link at bounding box center [149, 18] width 300 height 37
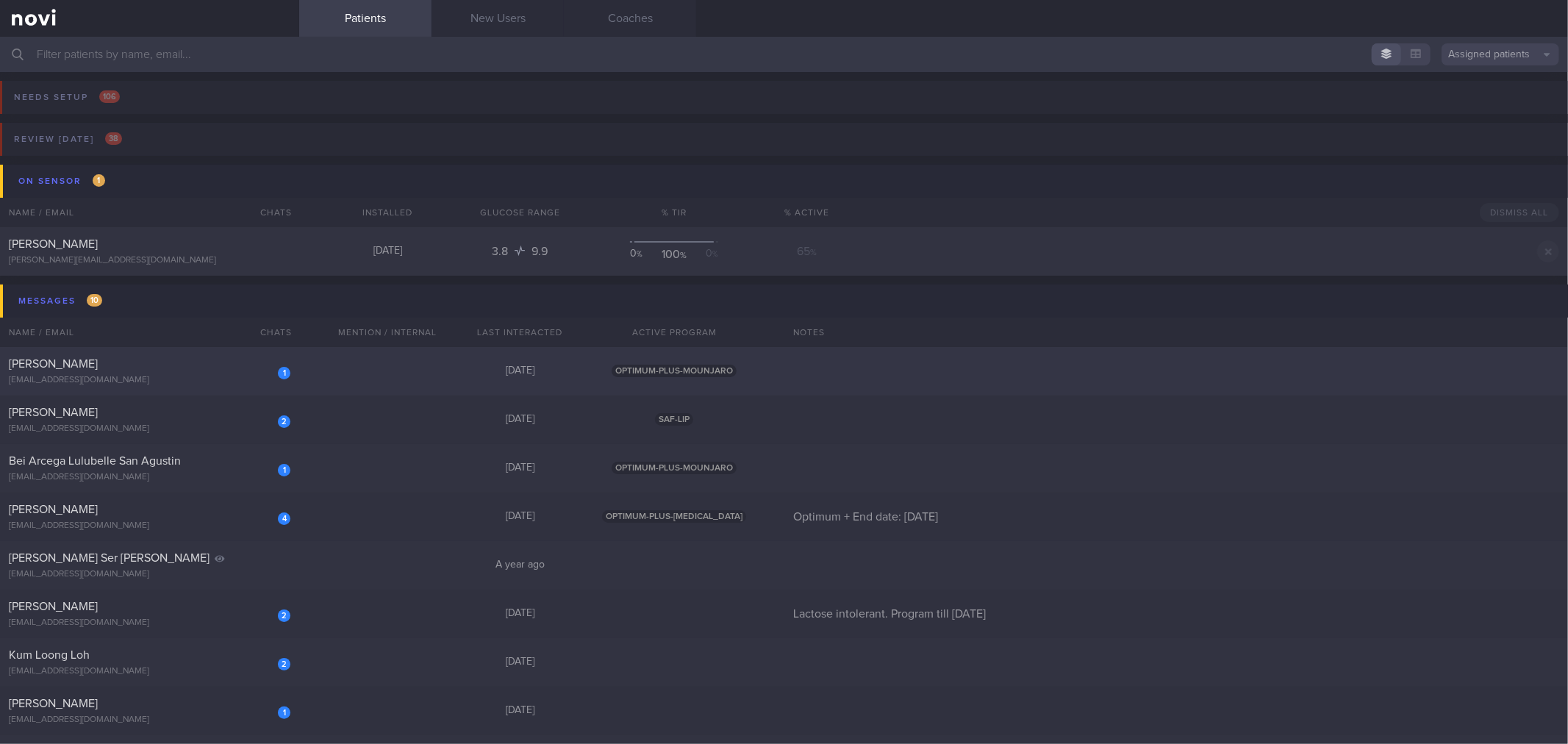
click at [318, 377] on div "1 [PERSON_NAME] [EMAIL_ADDRESS][DOMAIN_NAME] [DATE] OPTIMUM-PLUS-MOUNJARO" at bounding box center [784, 371] width 1568 height 48
select select "9"
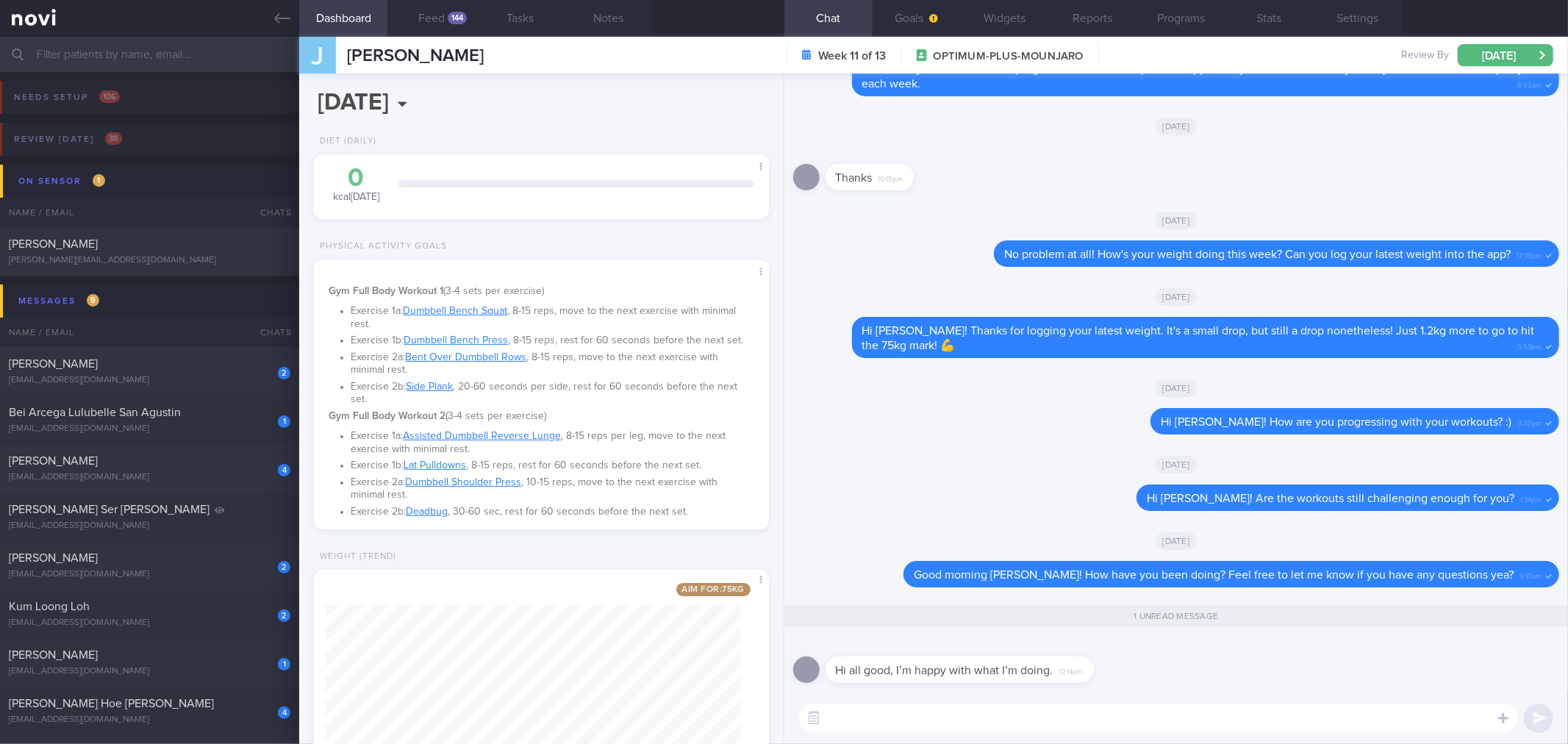
click at [1086, 738] on div "​ ​" at bounding box center [1176, 718] width 784 height 51
click at [1096, 718] on textarea at bounding box center [1158, 718] width 719 height 29
drag, startPoint x: 1080, startPoint y: 677, endPoint x: 1229, endPoint y: 670, distance: 149.2
click at [1229, 670] on div "Hi all good, I’m happy with what I’m doing. 10:14pm" at bounding box center [1176, 666] width 766 height 53
click at [1144, 678] on div "Hi all good, I’m happy with what I’m doing. 10:14pm" at bounding box center [1176, 666] width 766 height 53
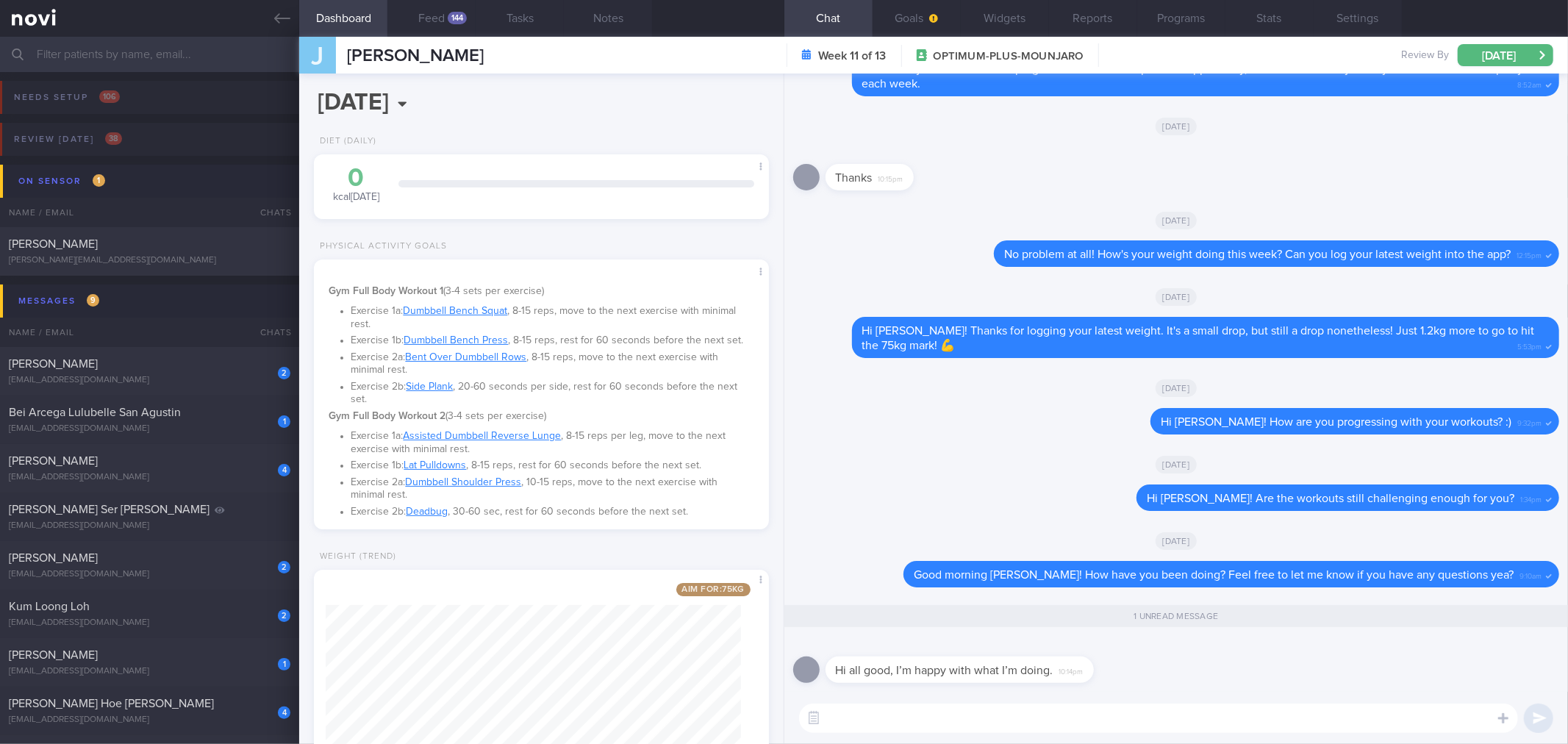
click at [1100, 678] on div "Hi all good, I’m happy with what I’m doing. 10:14pm" at bounding box center [981, 661] width 313 height 44
drag, startPoint x: 1086, startPoint y: 677, endPoint x: 1414, endPoint y: 655, distance: 328.7
click at [1414, 655] on div "Hi all good, I’m happy with what I’m doing. 10:14pm" at bounding box center [1176, 666] width 766 height 53
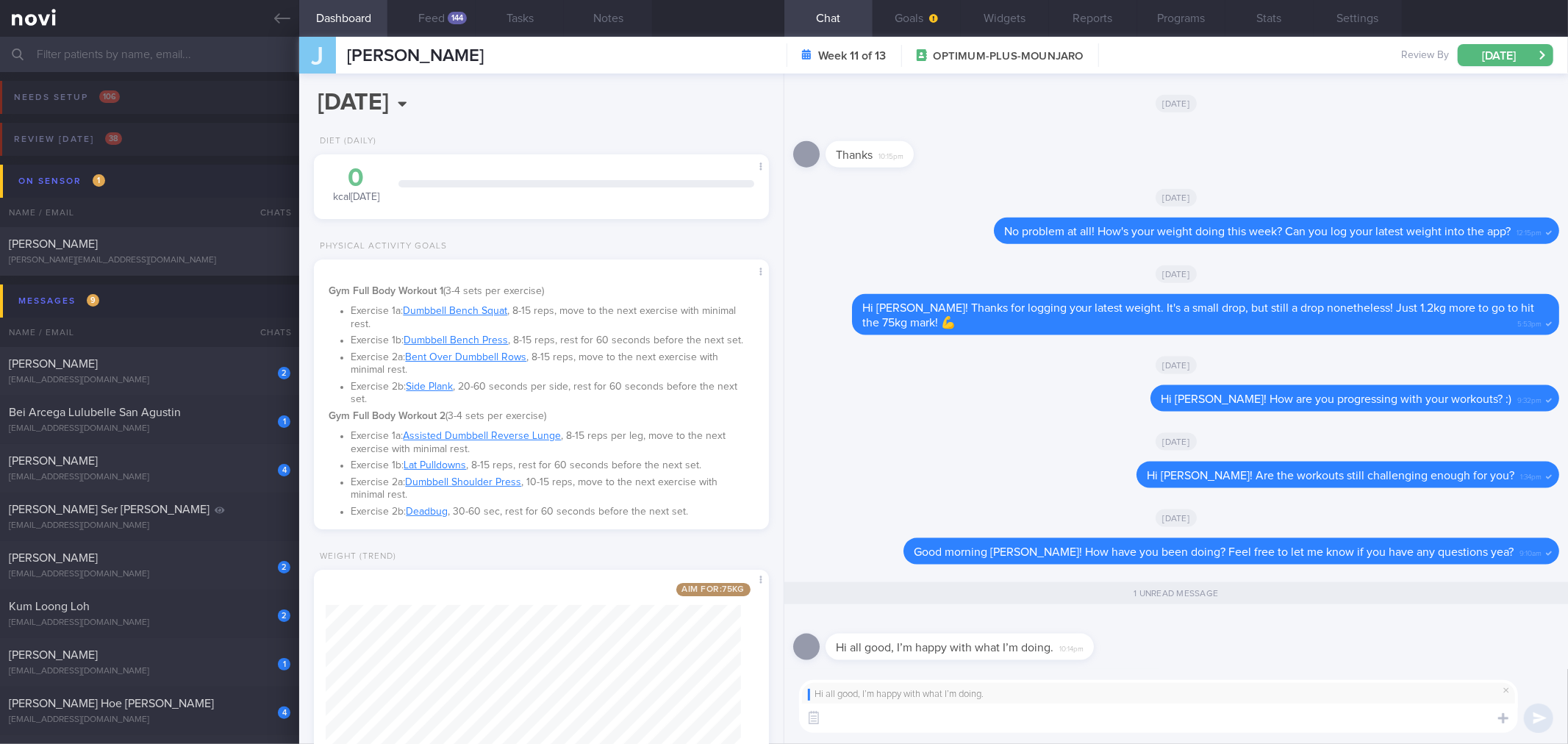
scroll to position [389, 0]
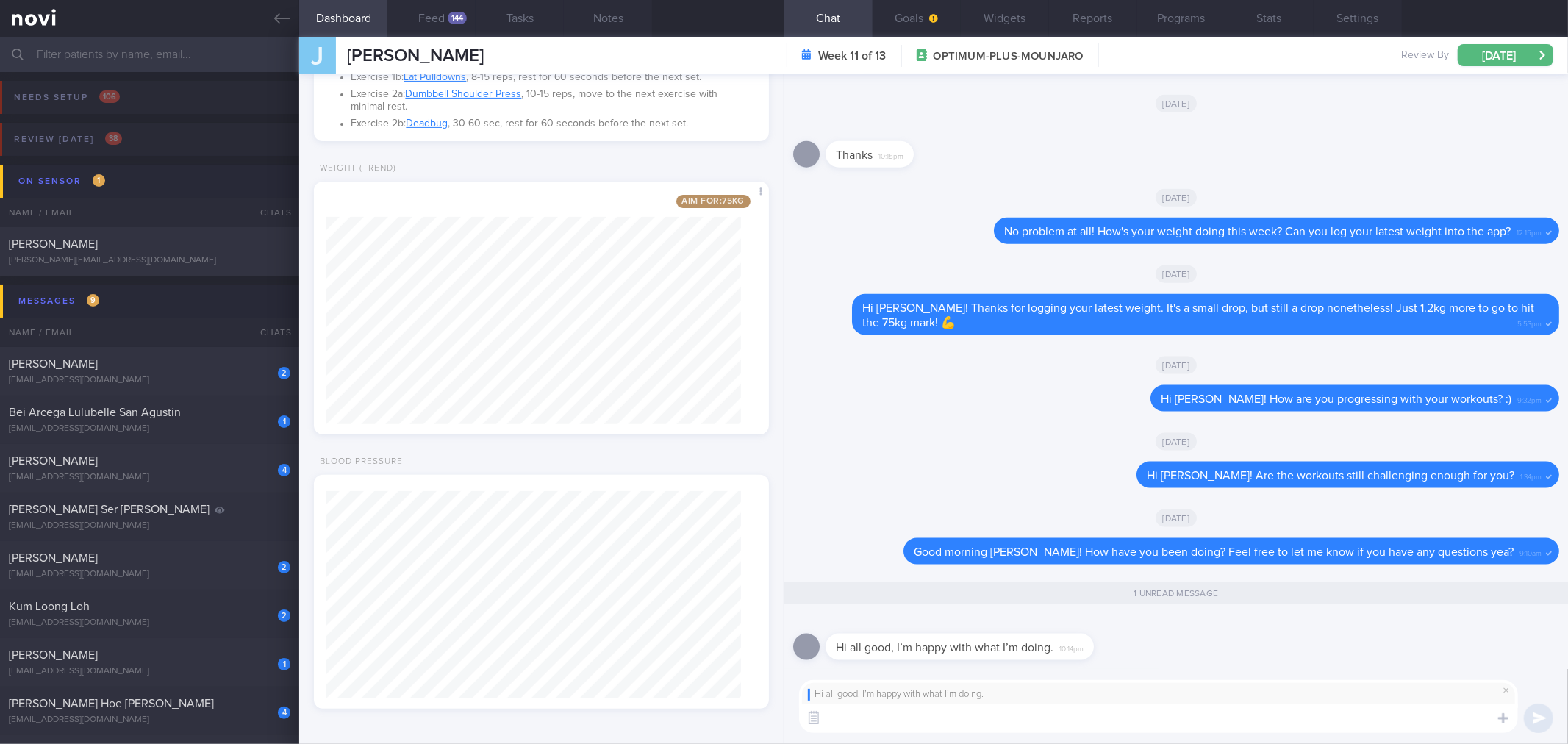
click at [934, 732] on textarea at bounding box center [1158, 718] width 719 height 29
click at [934, 724] on textarea at bounding box center [1158, 718] width 719 height 29
type textarea "Alright that's great! Have you managed to hit 75kg yet?"
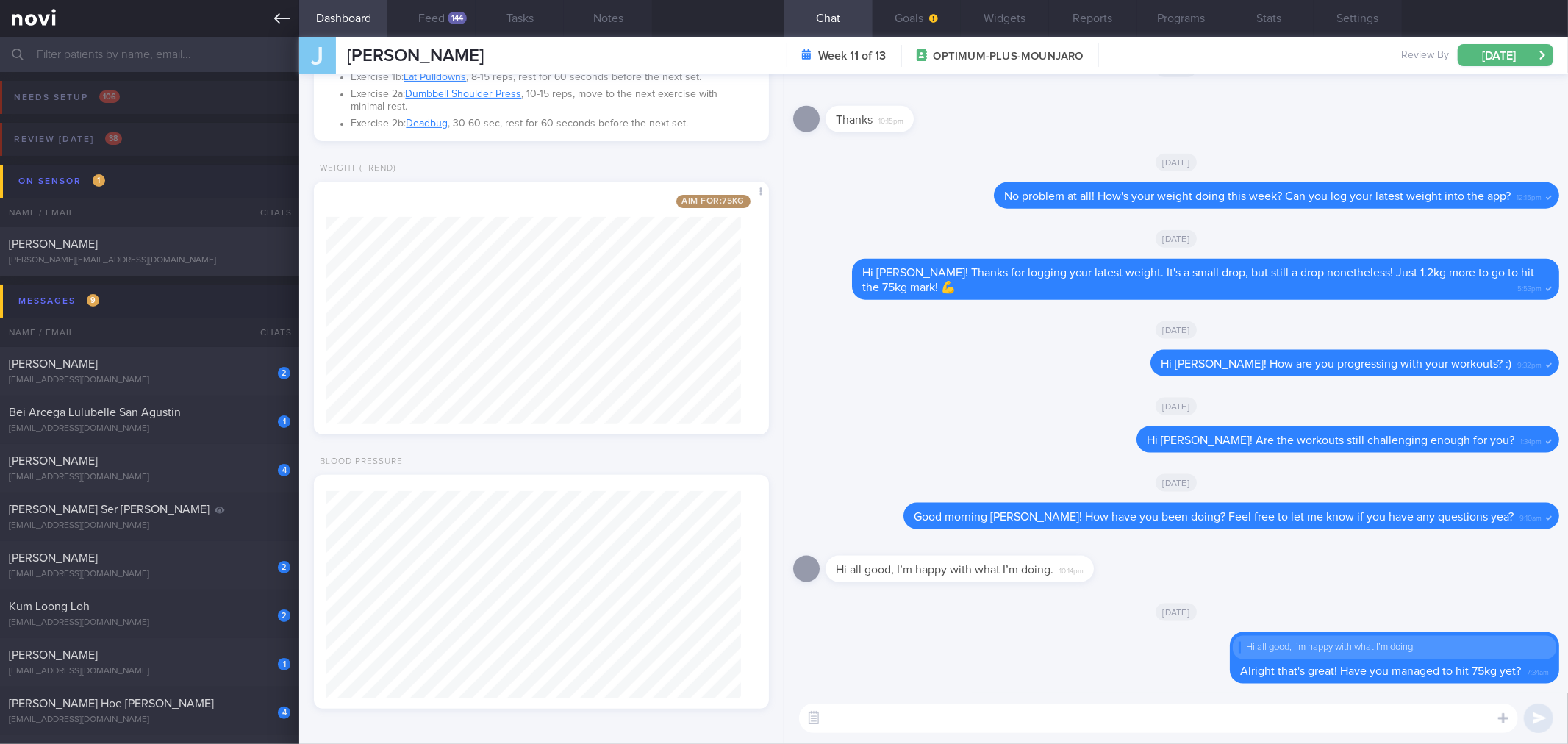
click at [280, 28] on link at bounding box center [149, 18] width 300 height 37
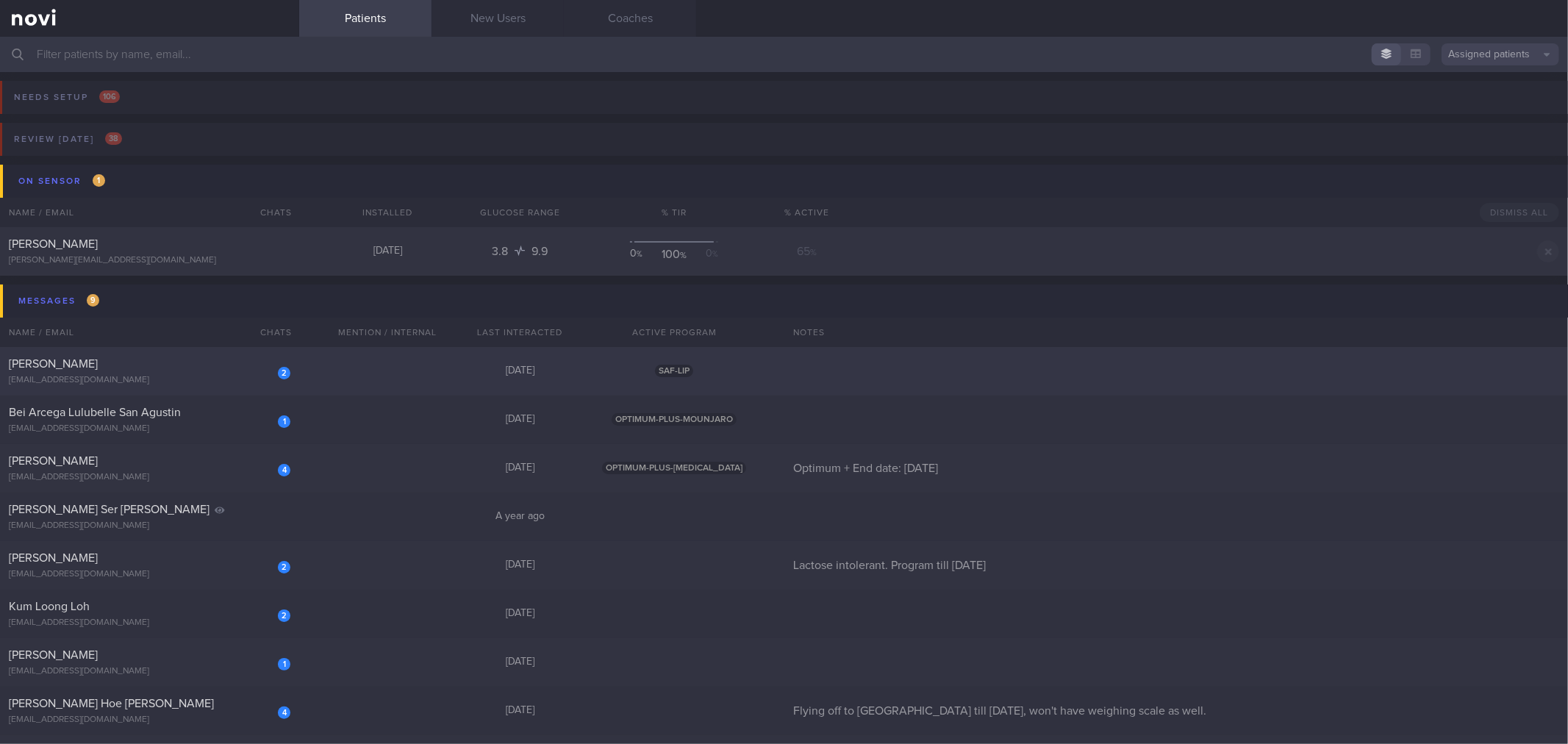
click at [261, 361] on div "2" at bounding box center [274, 368] width 32 height 23
select select "9"
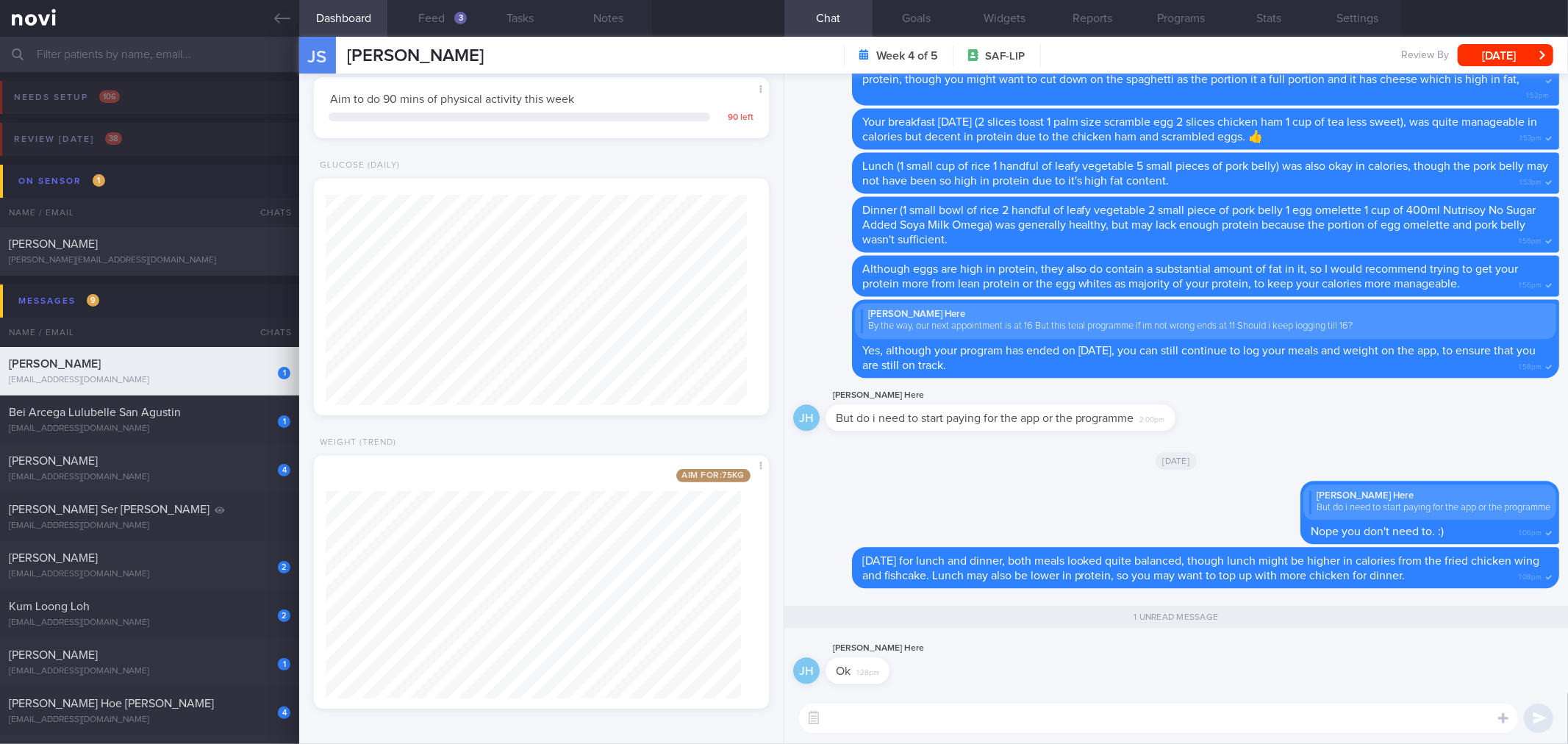
scroll to position [578, 0]
click at [434, 25] on button "Feed 3" at bounding box center [431, 18] width 88 height 37
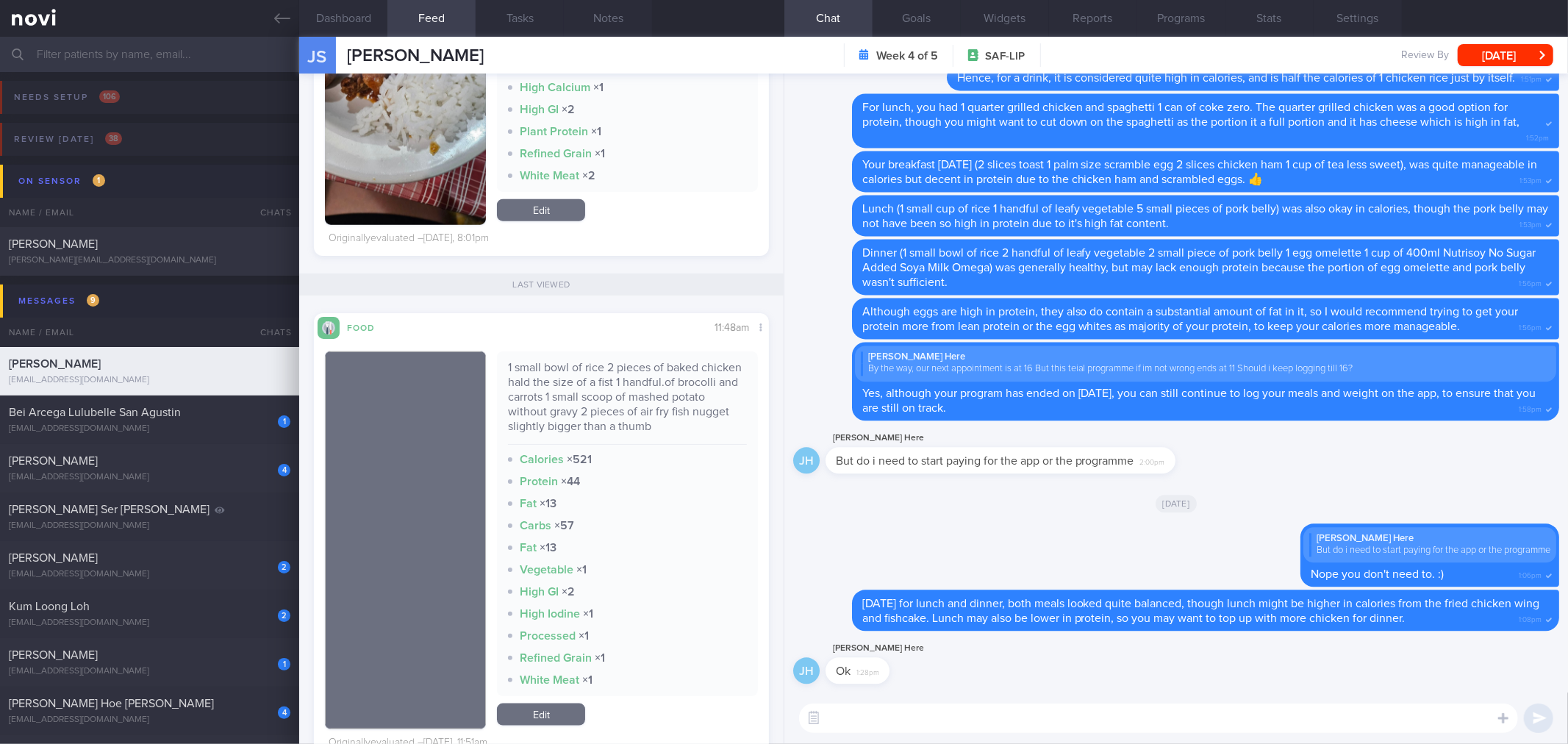
scroll to position [1306, 0]
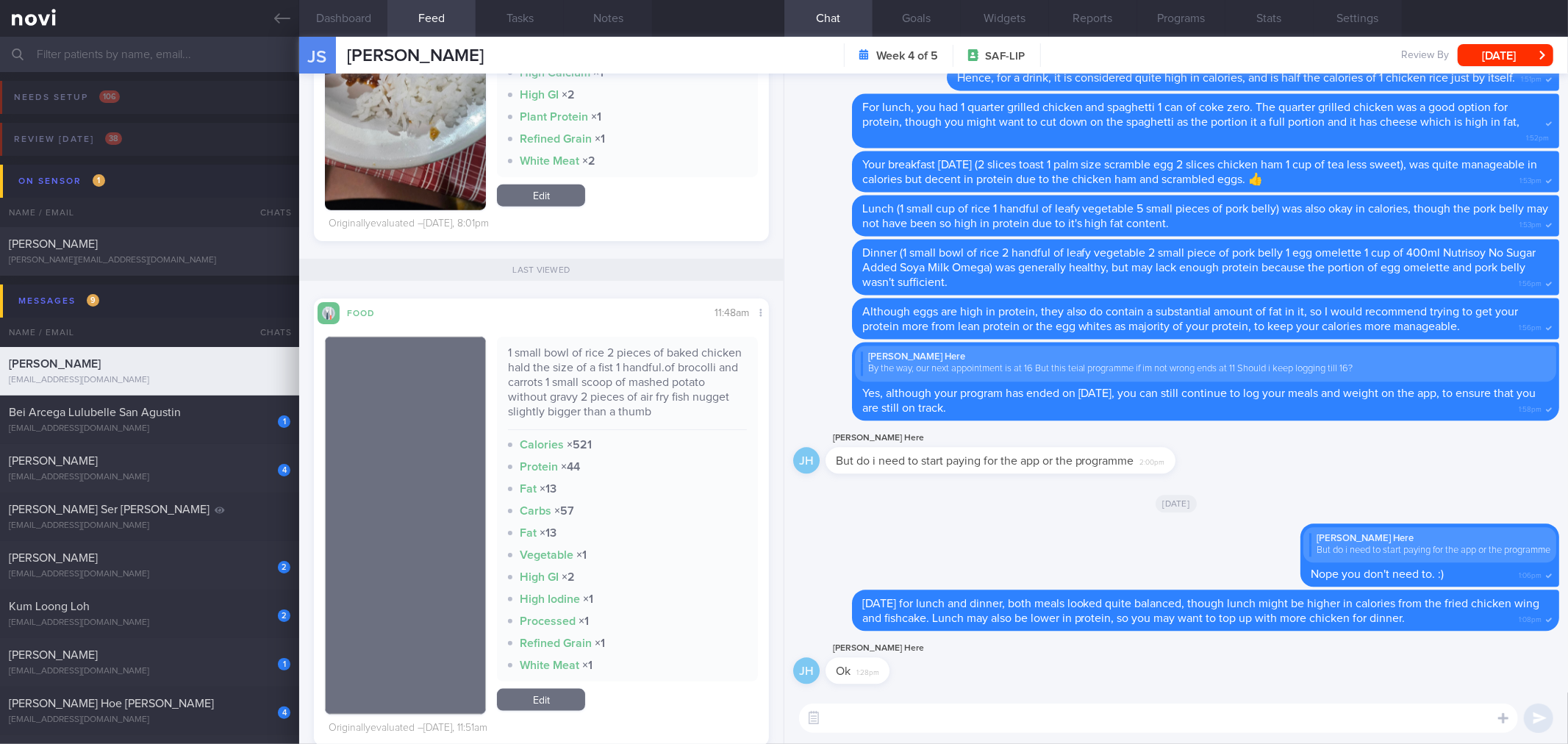
click at [369, 19] on button "Dashboard" at bounding box center [343, 18] width 88 height 37
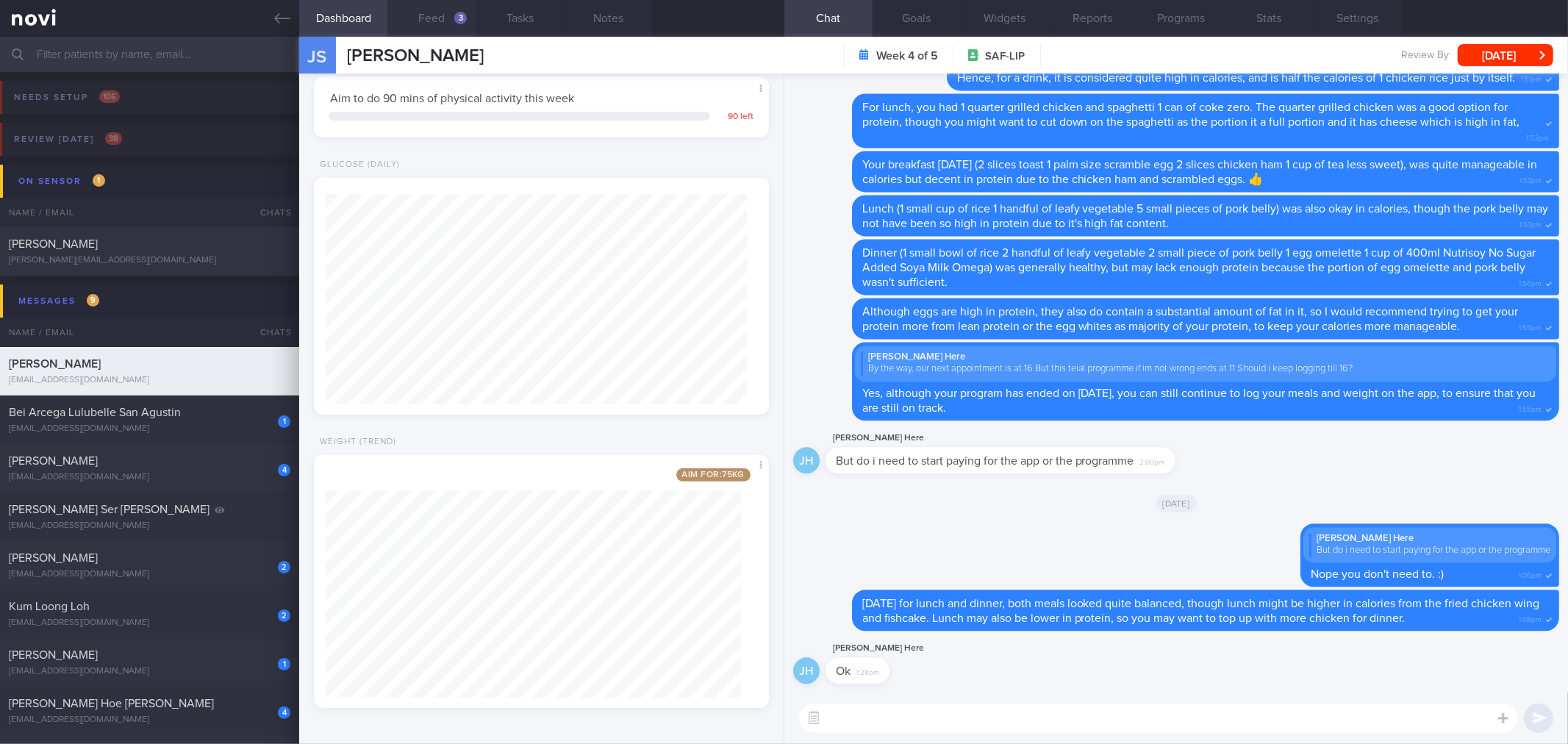
click at [454, 31] on button "Feed 3" at bounding box center [431, 18] width 88 height 37
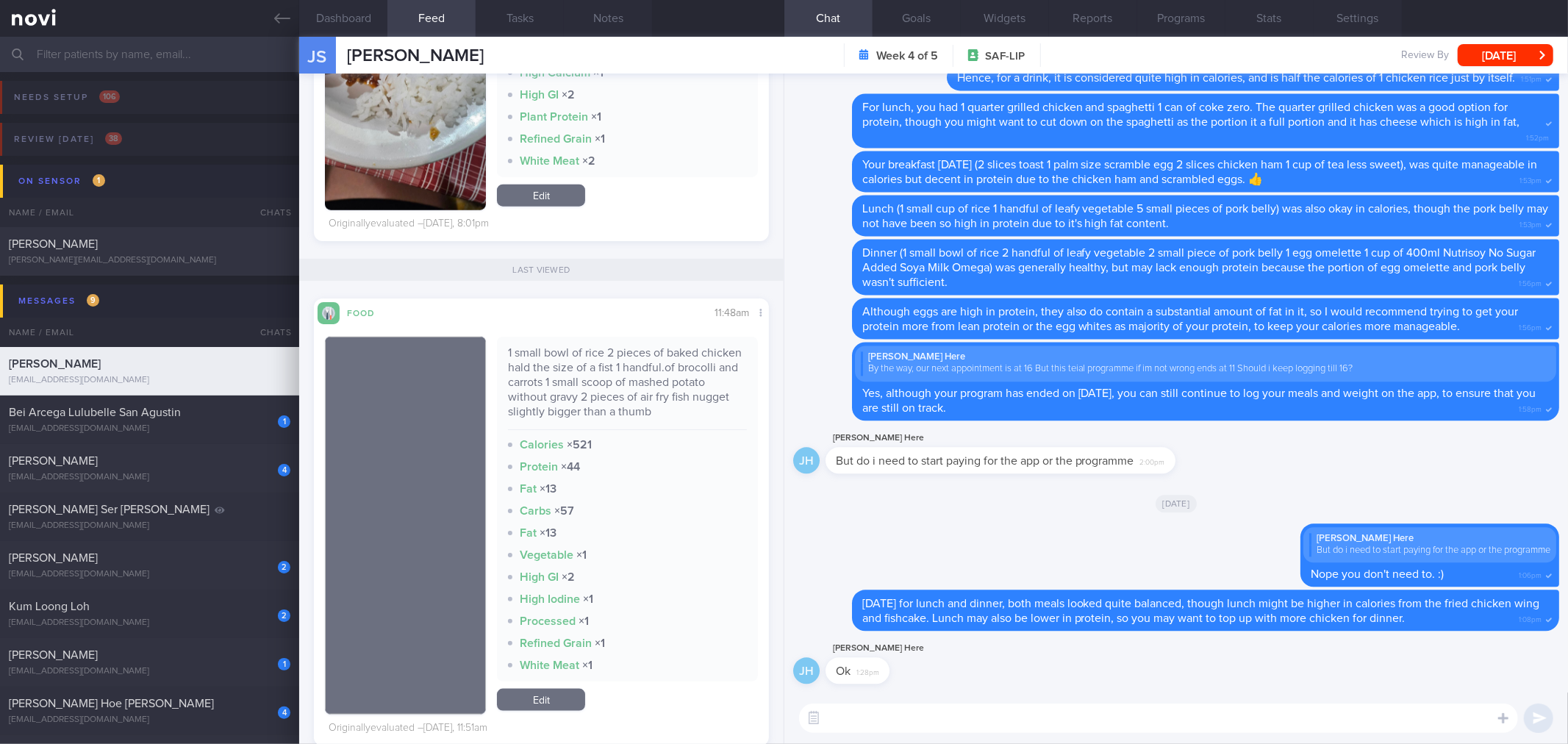
scroll to position [1552, 0]
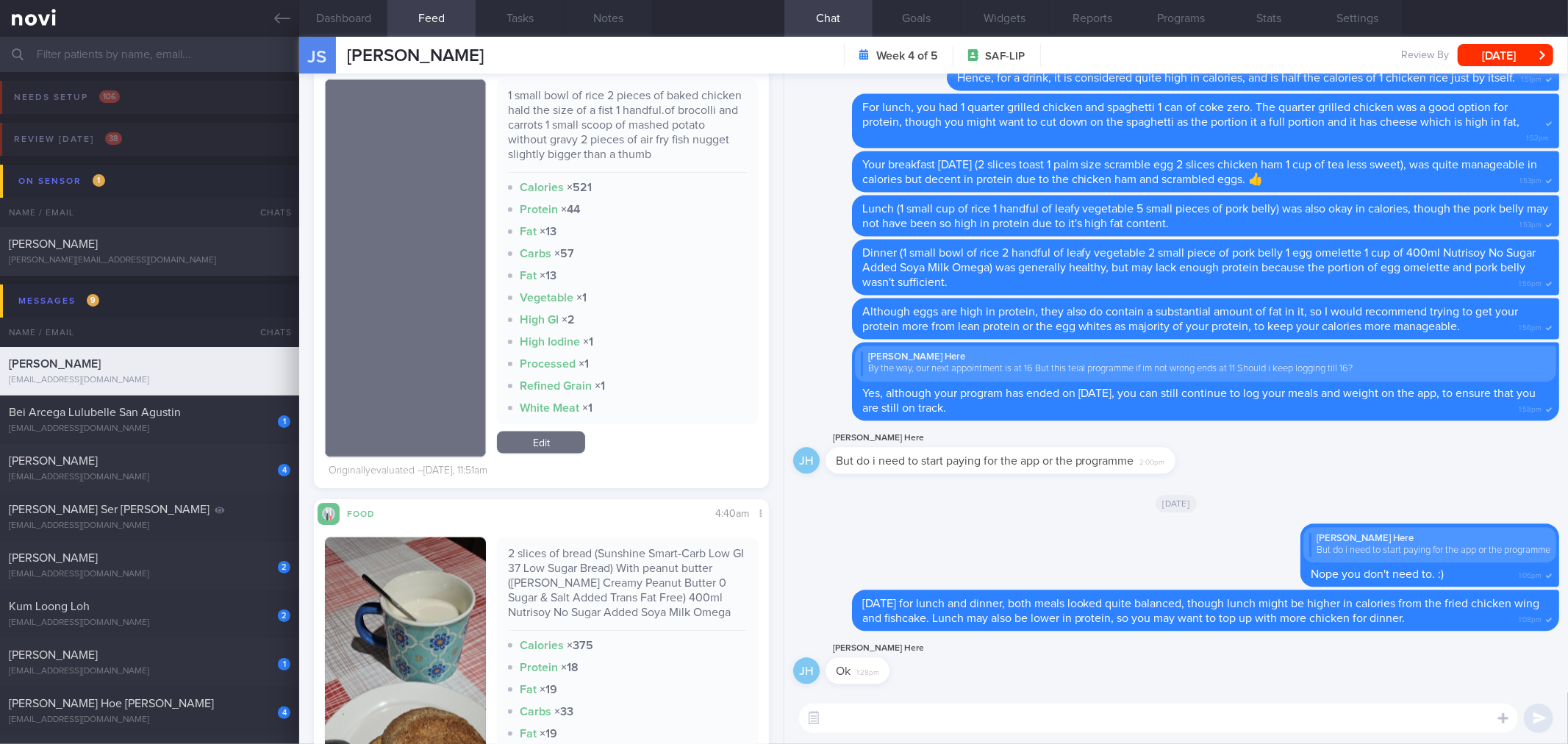
click at [951, 730] on textarea at bounding box center [1158, 718] width 719 height 29
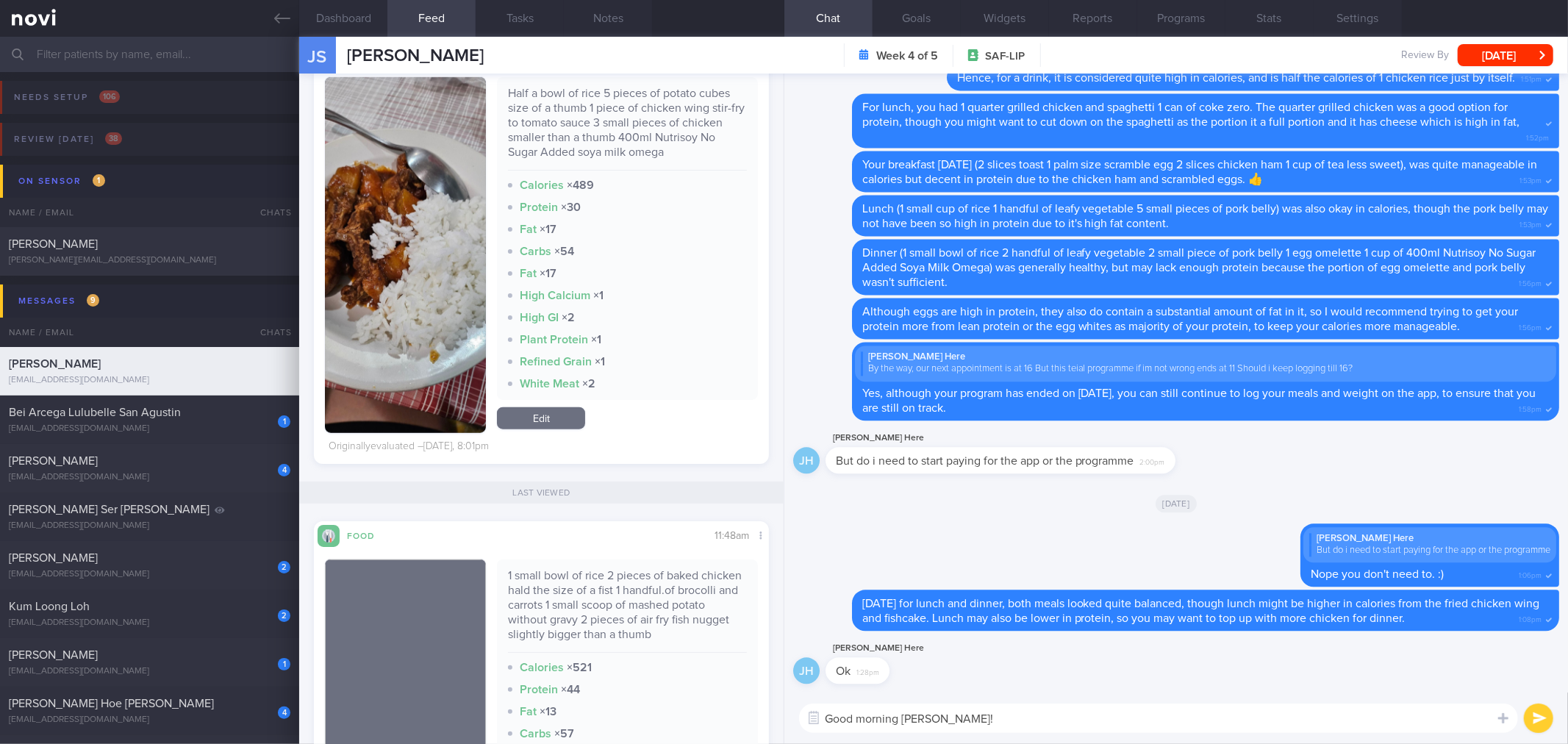
scroll to position [1062, 0]
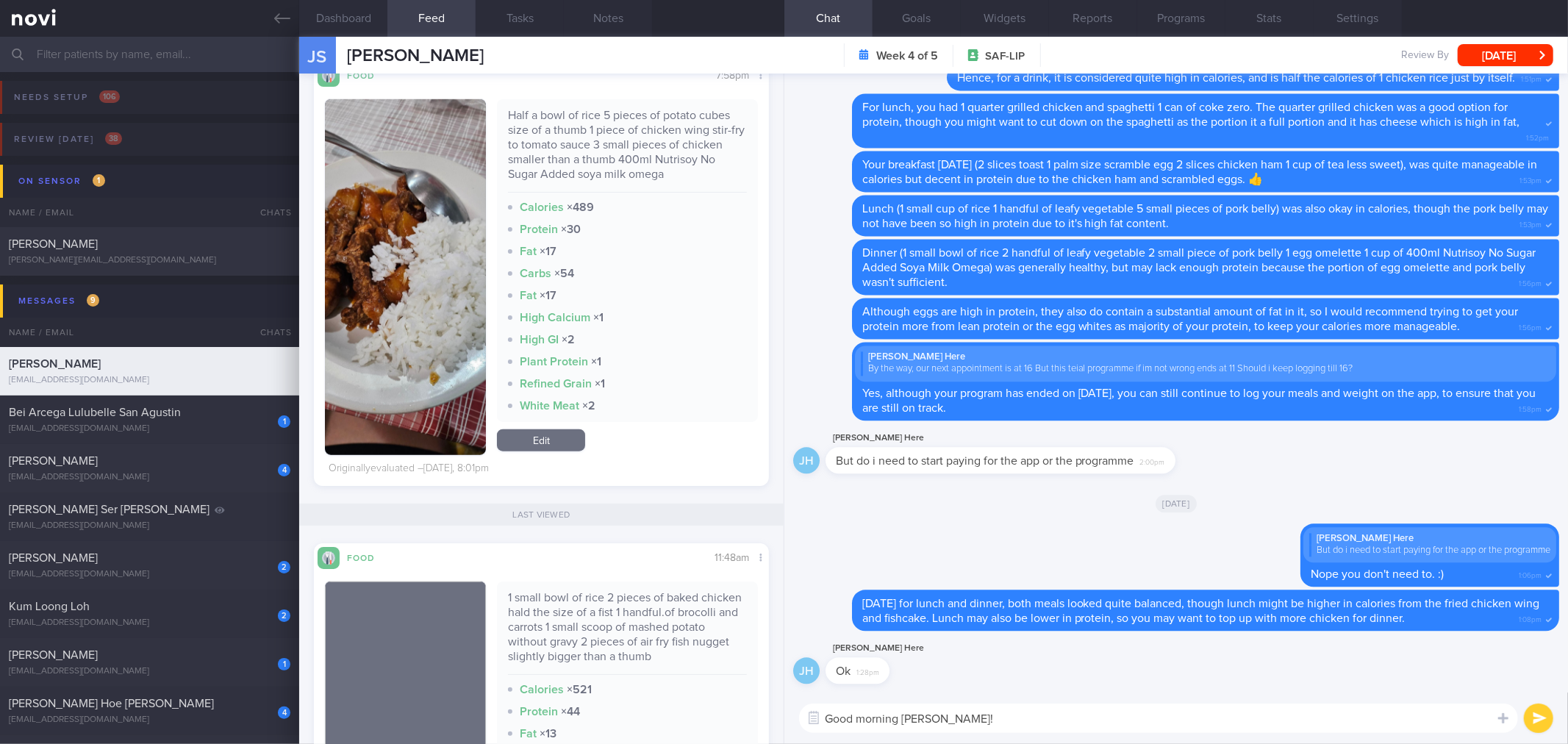
click at [422, 306] on button "button" at bounding box center [405, 277] width 161 height 355
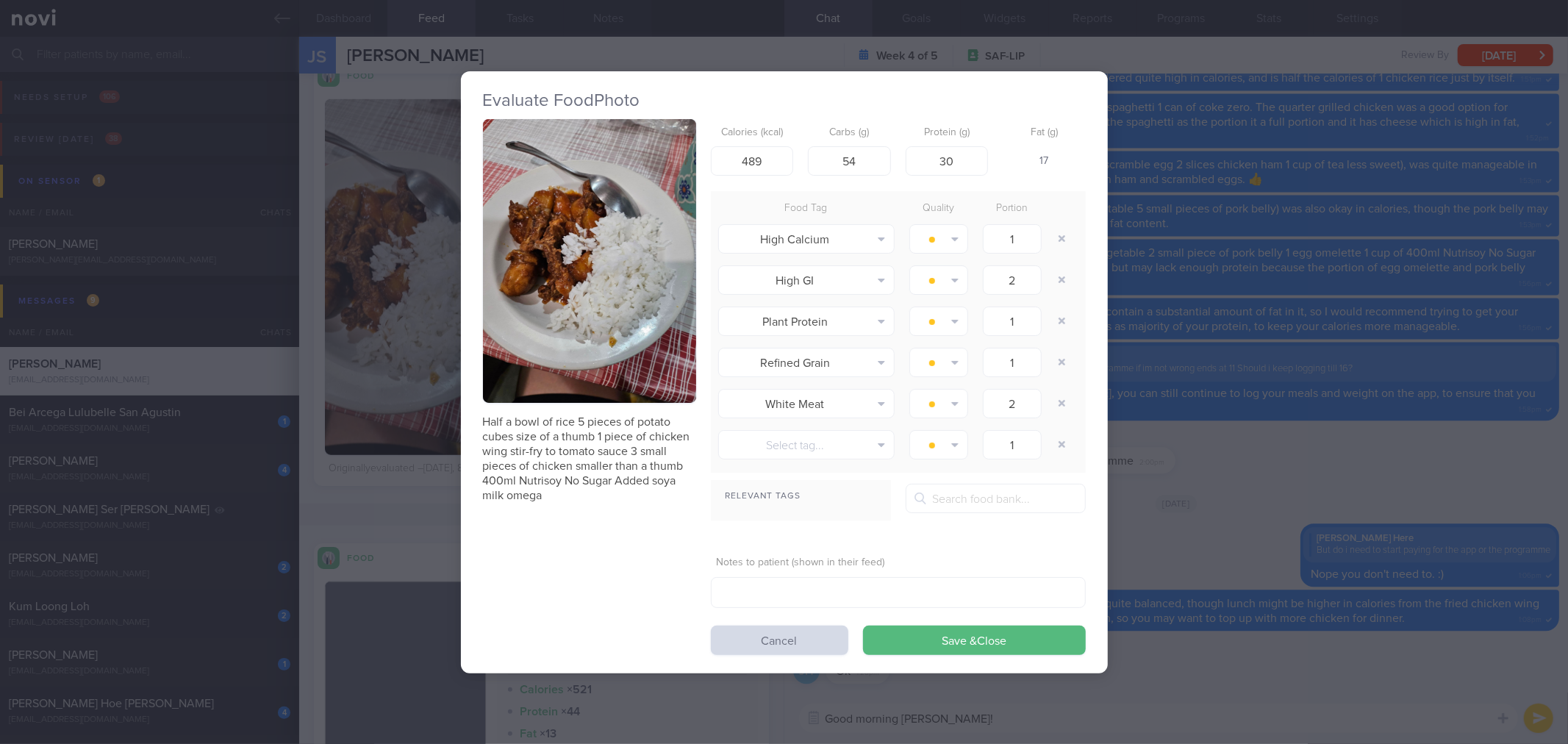
click at [1189, 234] on div "Evaluate Food Photo Half a bowl of rice 5 pieces of potato cubes size of a thum…" at bounding box center [784, 372] width 1568 height 744
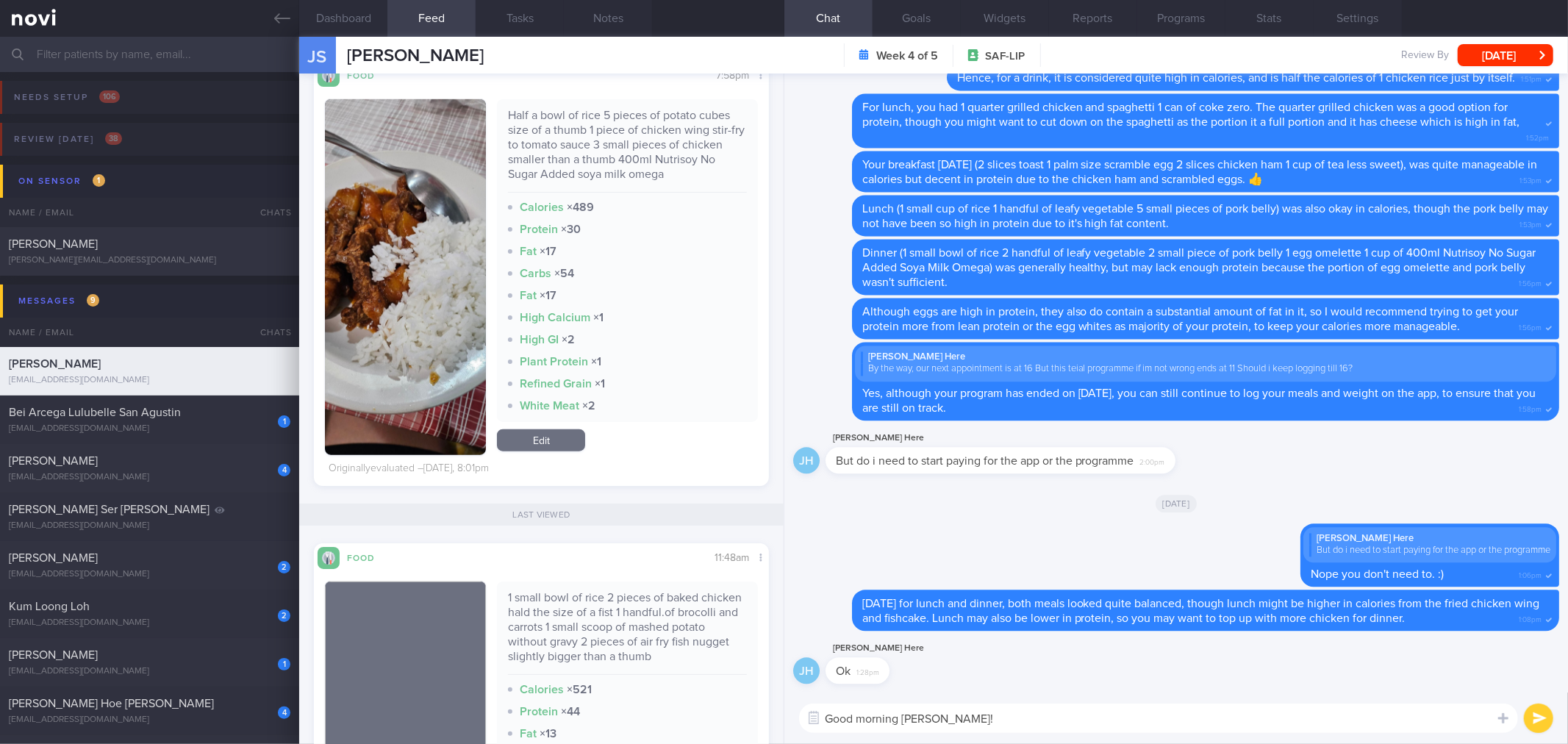
drag, startPoint x: 1084, startPoint y: 719, endPoint x: 1071, endPoint y: 715, distance: 13.6
click at [1084, 719] on textarea "Good morning [PERSON_NAME]!" at bounding box center [1158, 718] width 719 height 29
click at [1114, 718] on textarea "Good morning [PERSON_NAME]!" at bounding box center [1158, 718] width 719 height 29
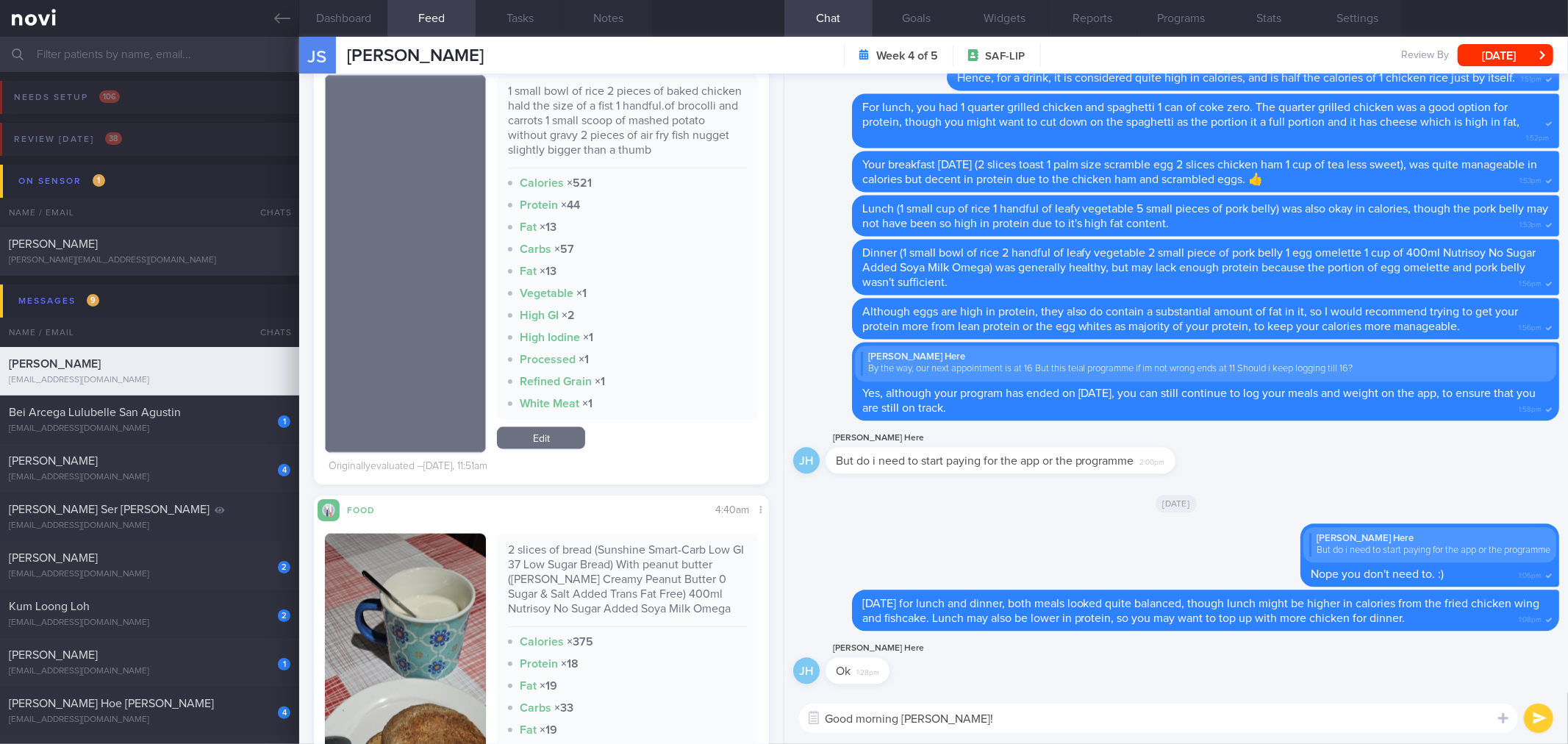
scroll to position [1388, 0]
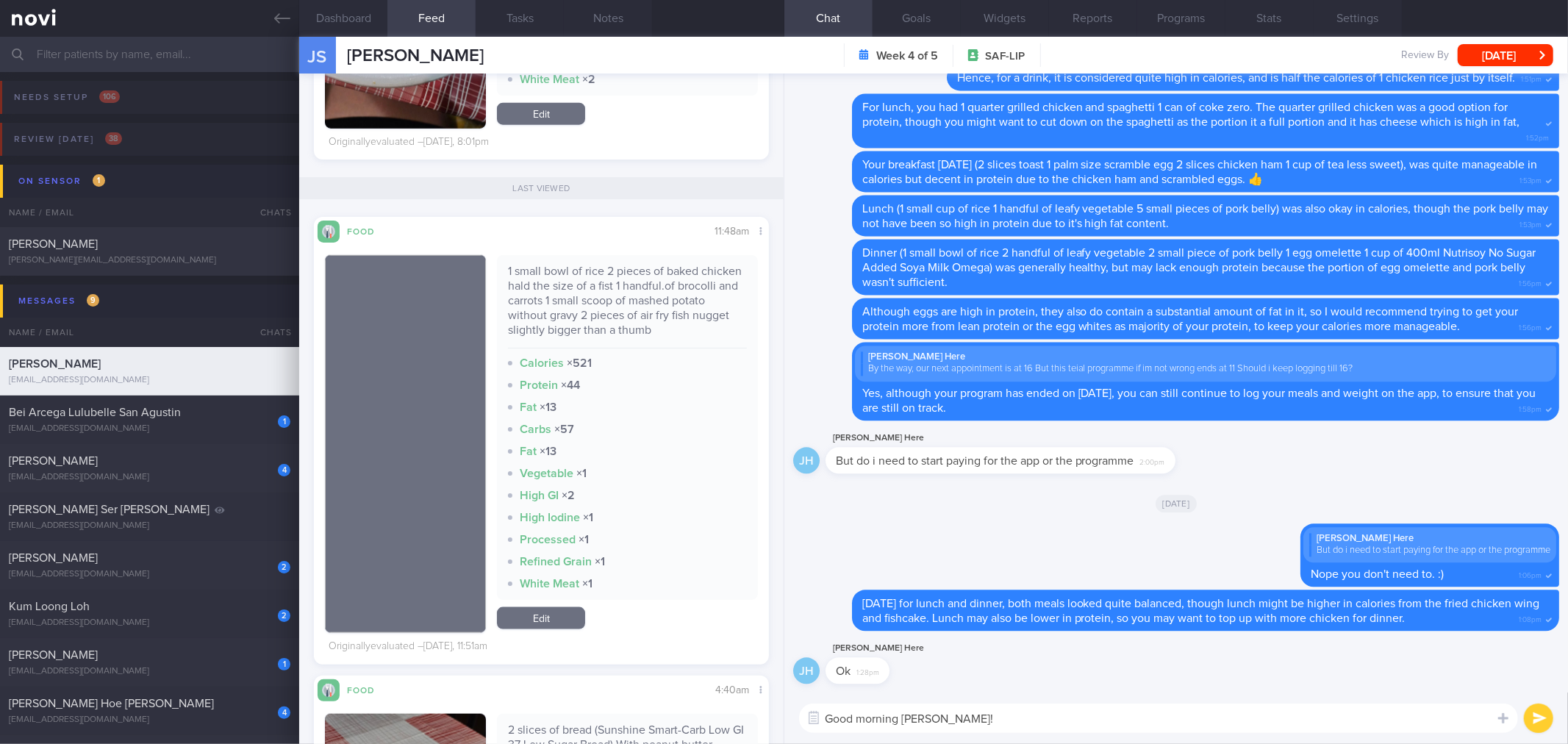
click at [673, 309] on div "1 small bowl of rice 2 pieces of baked chicken hald the size of a fist 1 handfu…" at bounding box center [627, 305] width 238 height 84
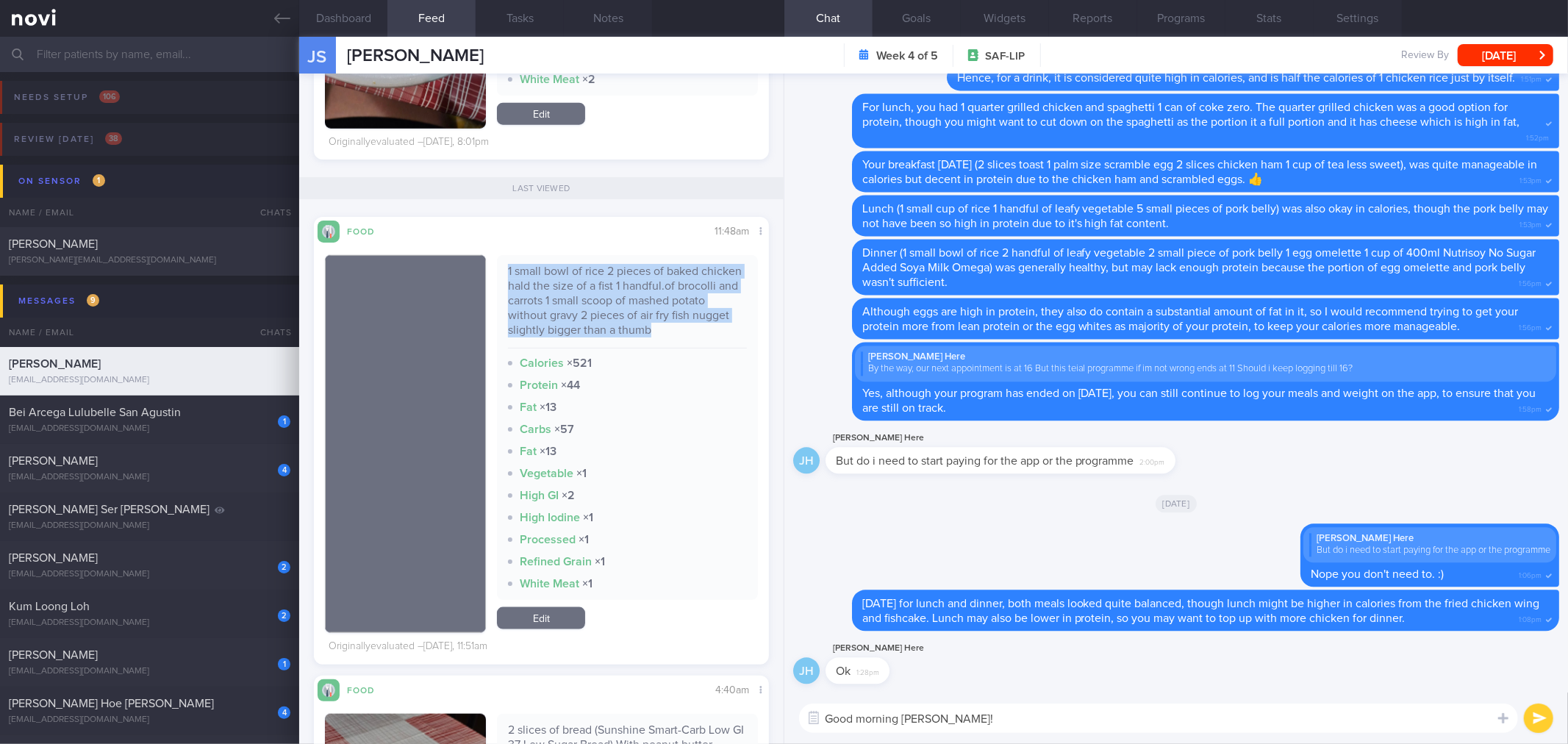
click at [673, 309] on div "1 small bowl of rice 2 pieces of baked chicken hald the size of a fist 1 handfu…" at bounding box center [627, 305] width 238 height 84
copy div "1 small bowl of rice 2 pieces of baked chicken hald the size of a fist 1 handfu…"
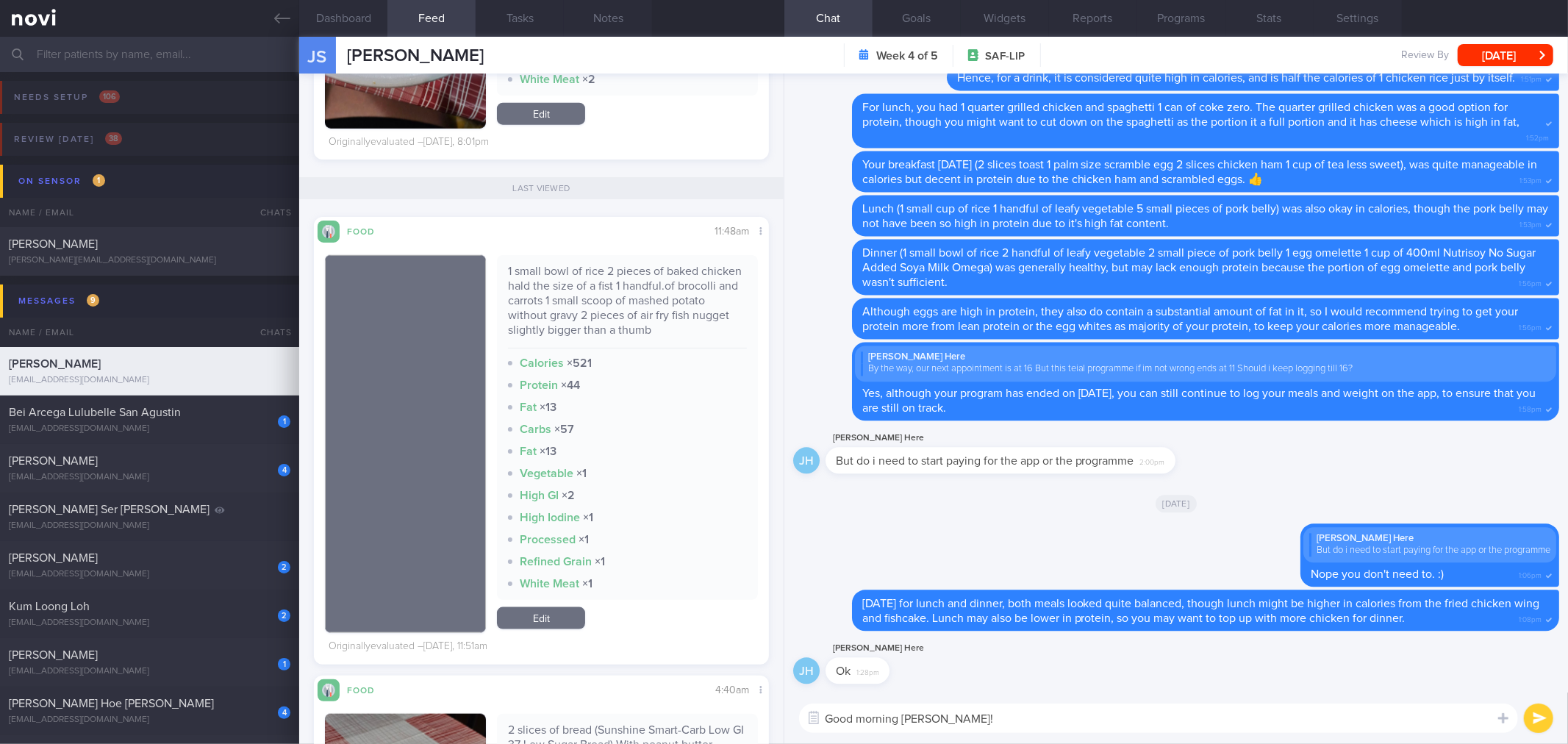
click at [960, 722] on textarea "Good morning [PERSON_NAME]!" at bounding box center [1158, 718] width 719 height 29
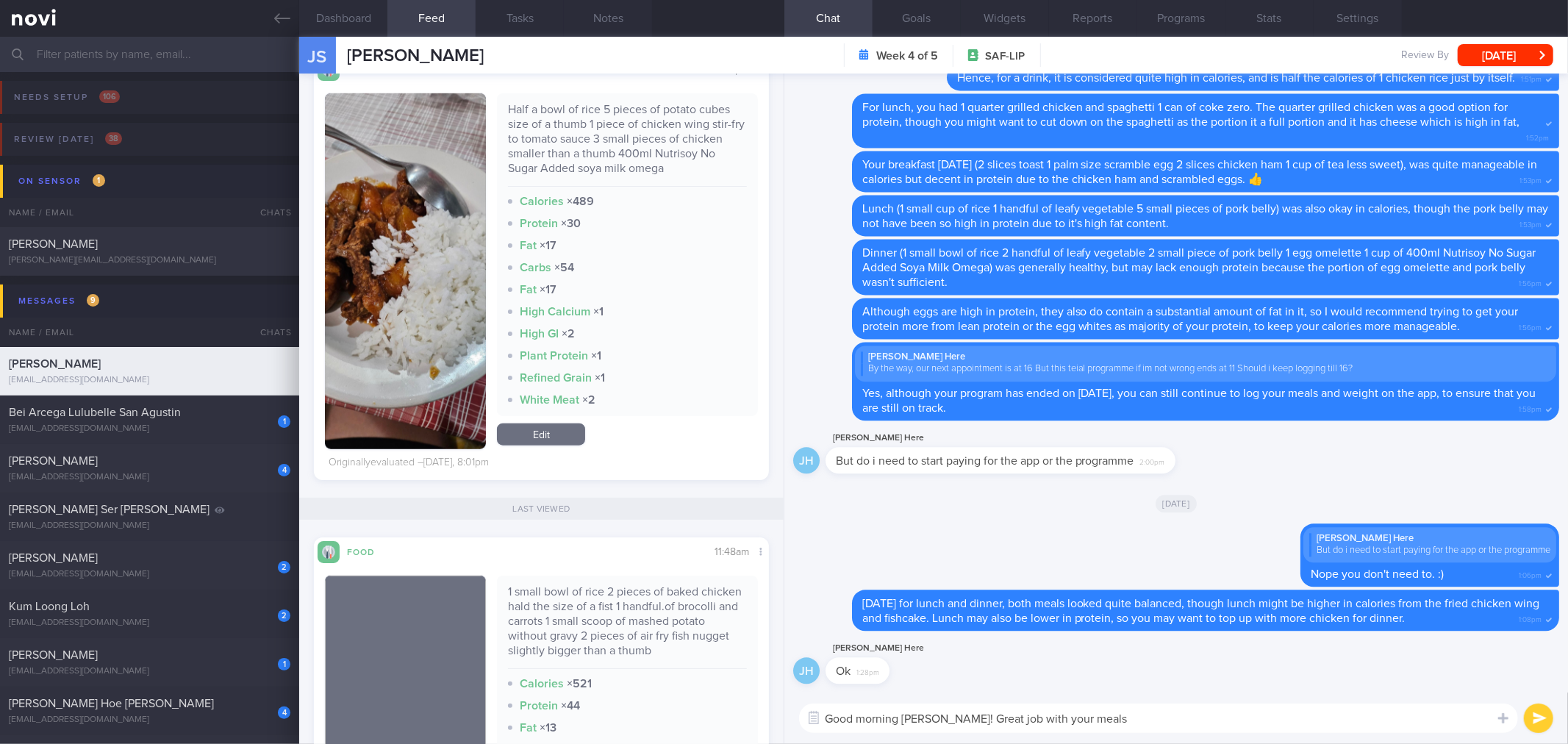
scroll to position [1062, 0]
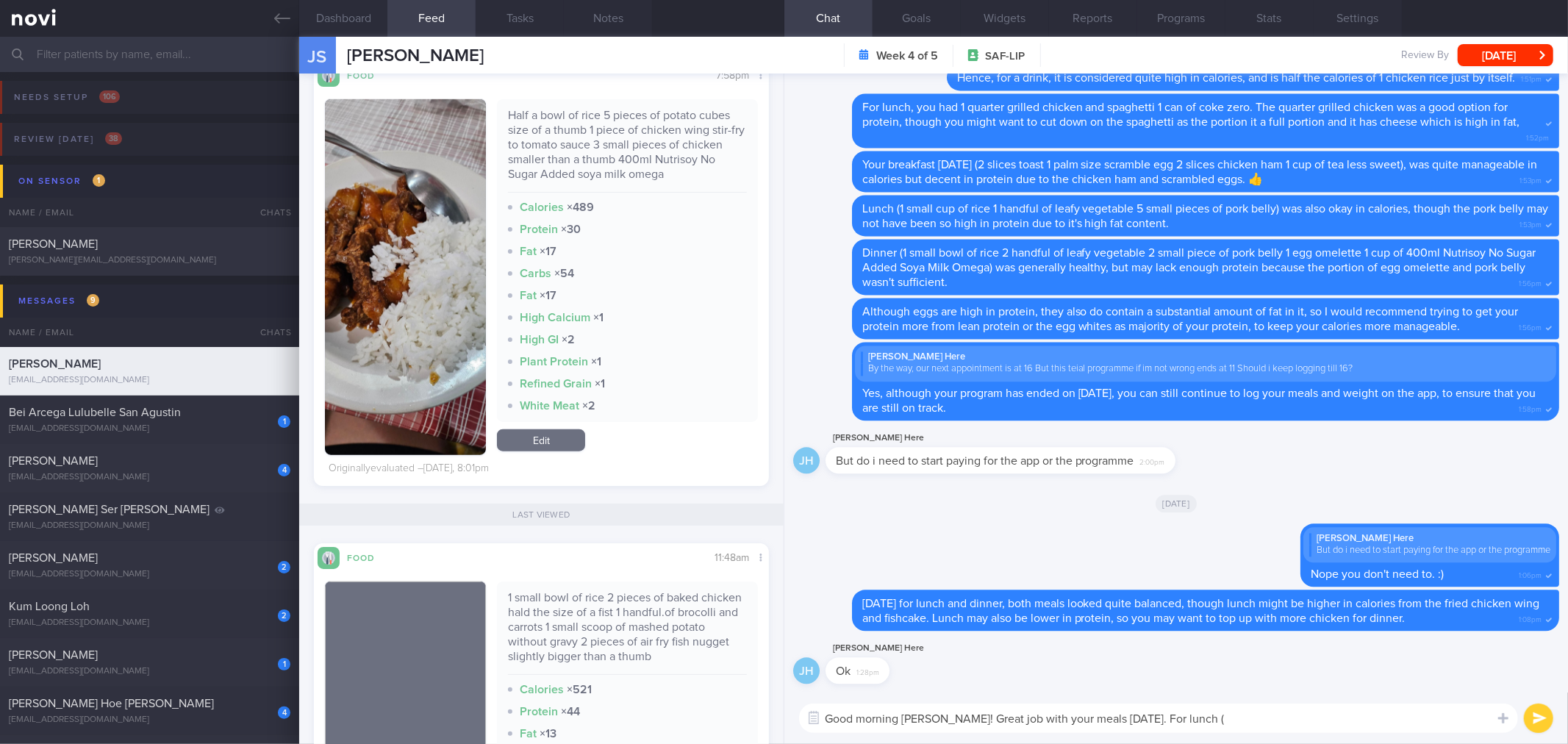
paste textarea "1 small bowl of rice 2 pieces of baked chicken hald the size of a fist 1 handfu…"
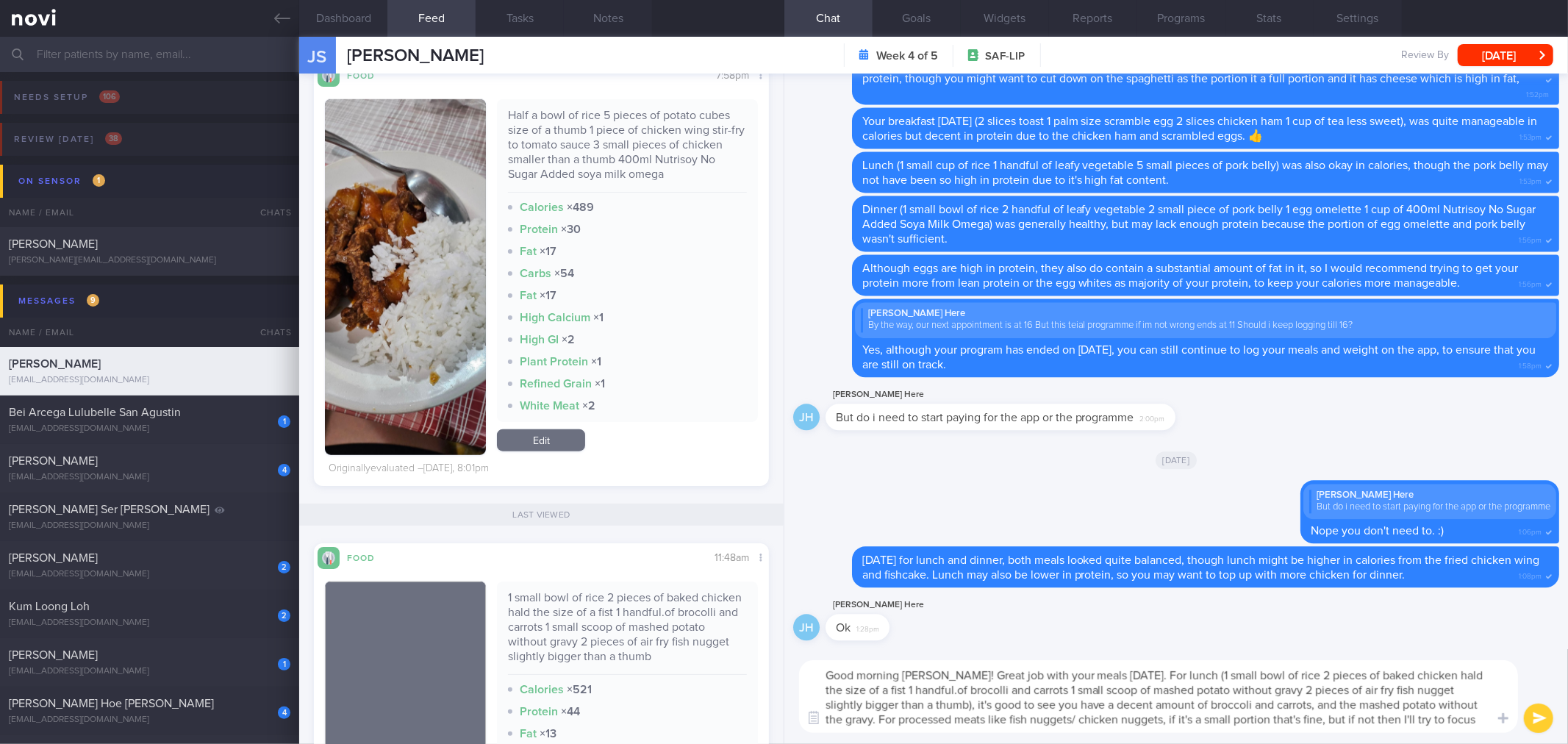
scroll to position [0, 0]
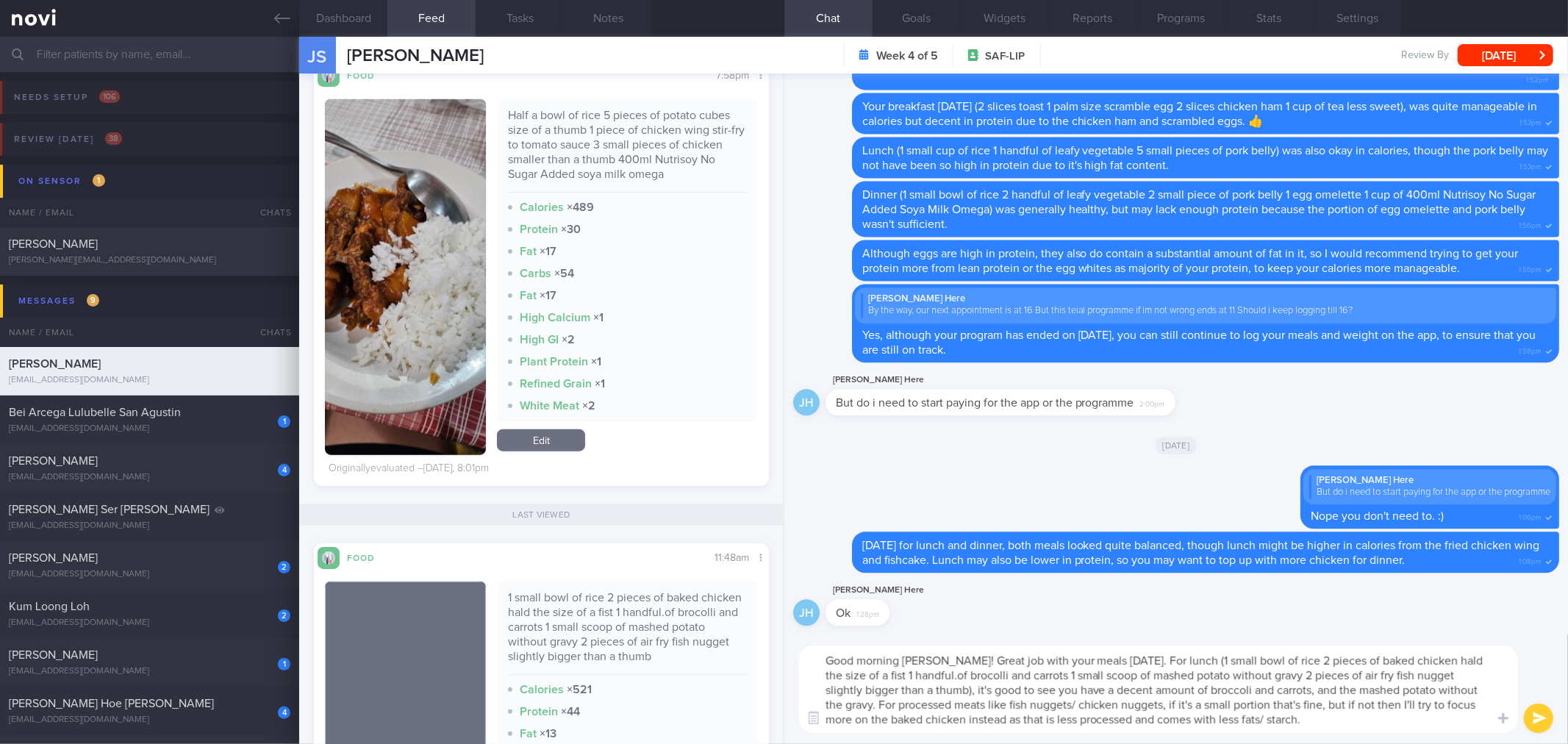
type textarea "Good morning [PERSON_NAME]! Great job with your meals [DATE]. For lunch (1 smal…"
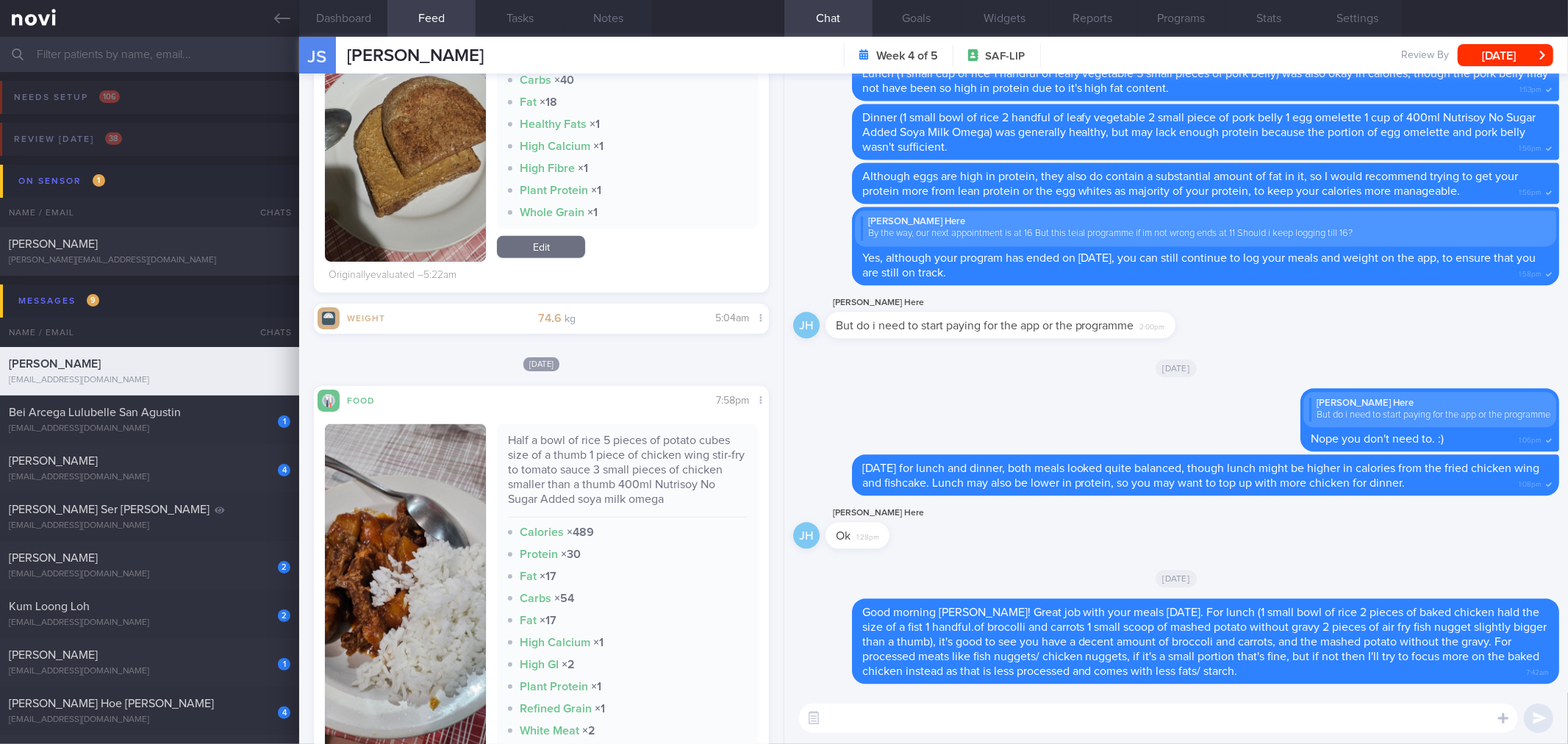
scroll to position [817, 0]
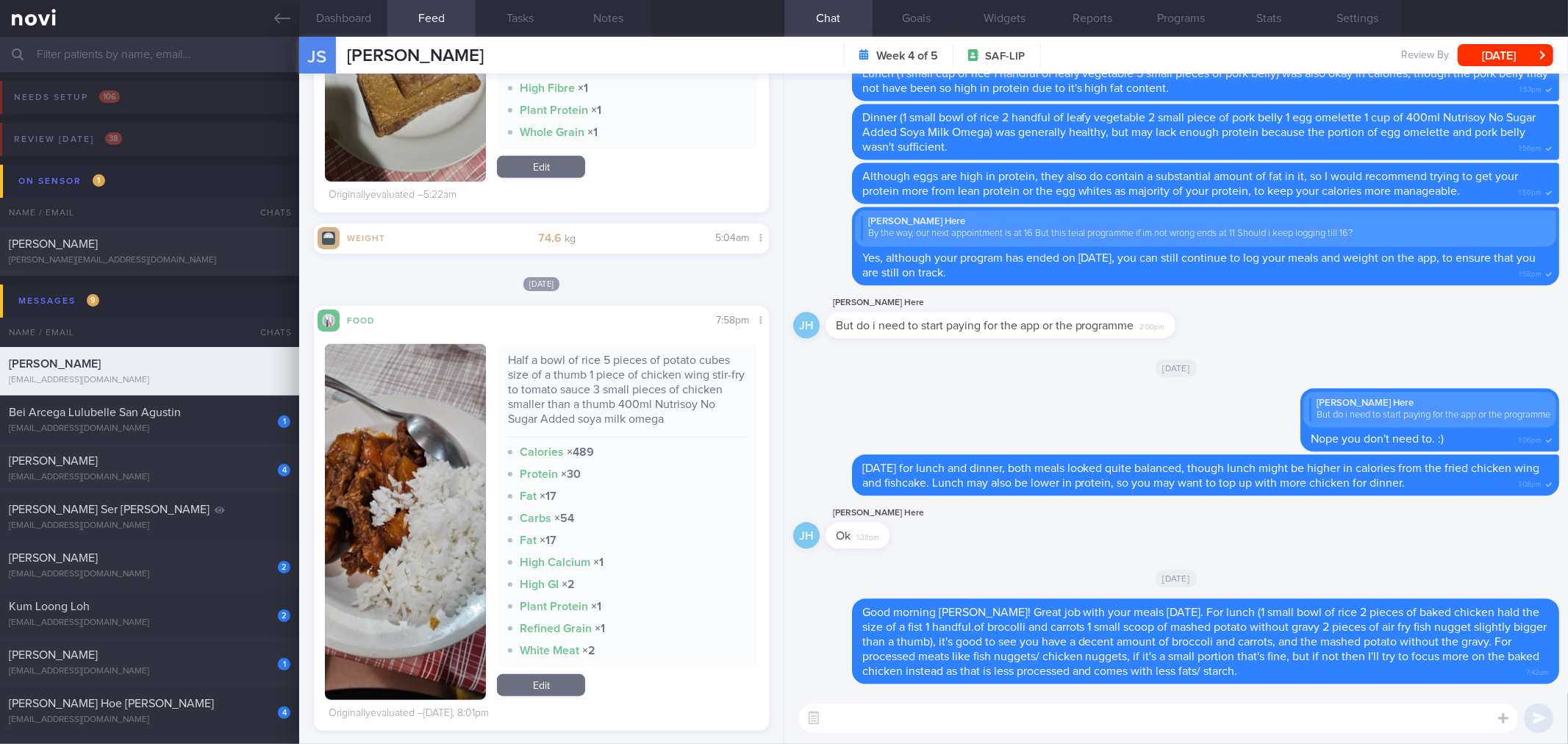
click at [593, 382] on div "Half a bowl of rice 5 pieces of potato cubes size of a thumb 1 piece of chicken…" at bounding box center [627, 394] width 238 height 84
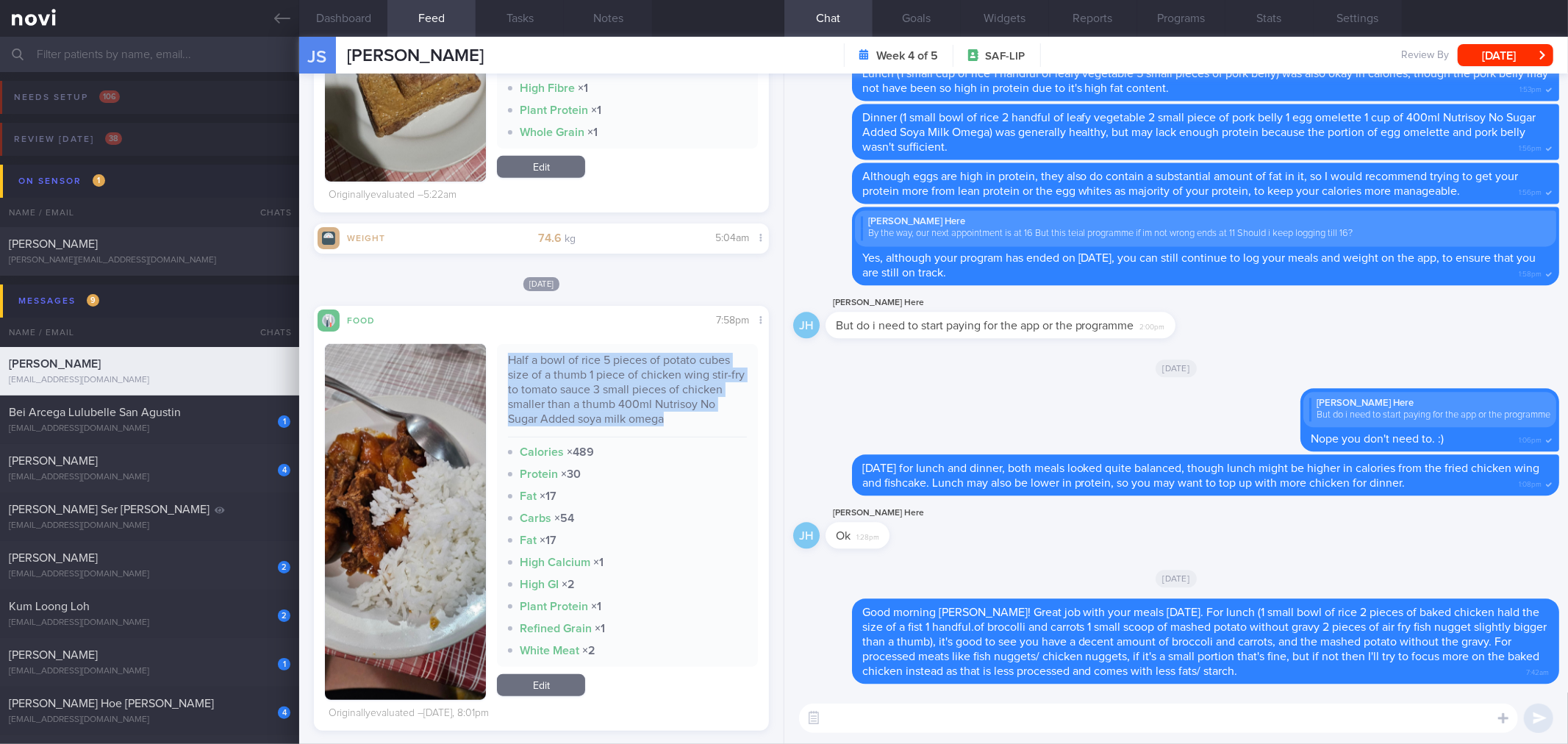
click at [593, 382] on div "Half a bowl of rice 5 pieces of potato cubes size of a thumb 1 piece of chicken…" at bounding box center [627, 394] width 238 height 84
copy div "Half a bowl of rice 5 pieces of potato cubes size of a thumb 1 piece of chicken…"
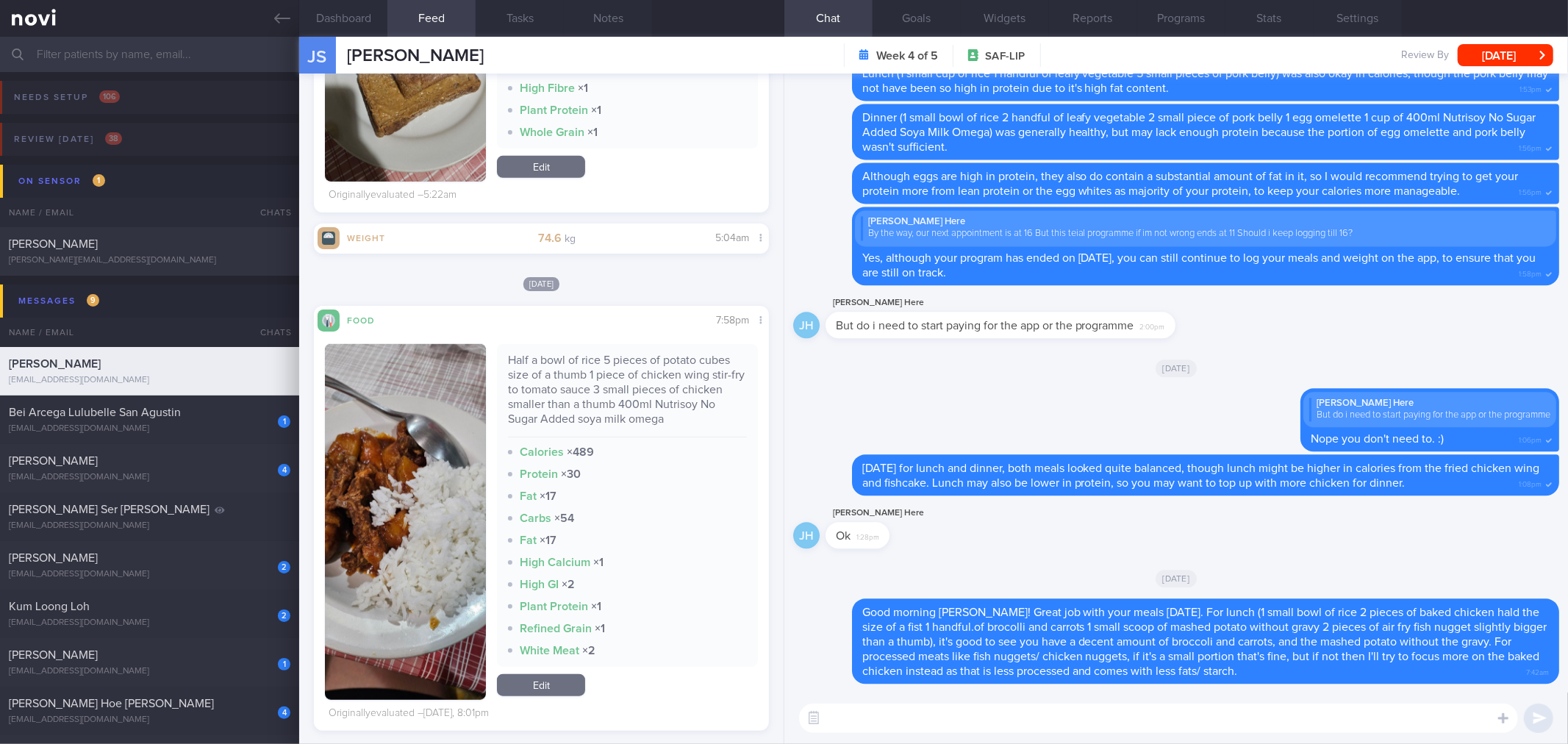
click at [884, 726] on textarea at bounding box center [1158, 718] width 719 height 29
paste textarea "Half a bowl of rice 5 pieces of potato cubes size of a thumb 1 piece of chicken…"
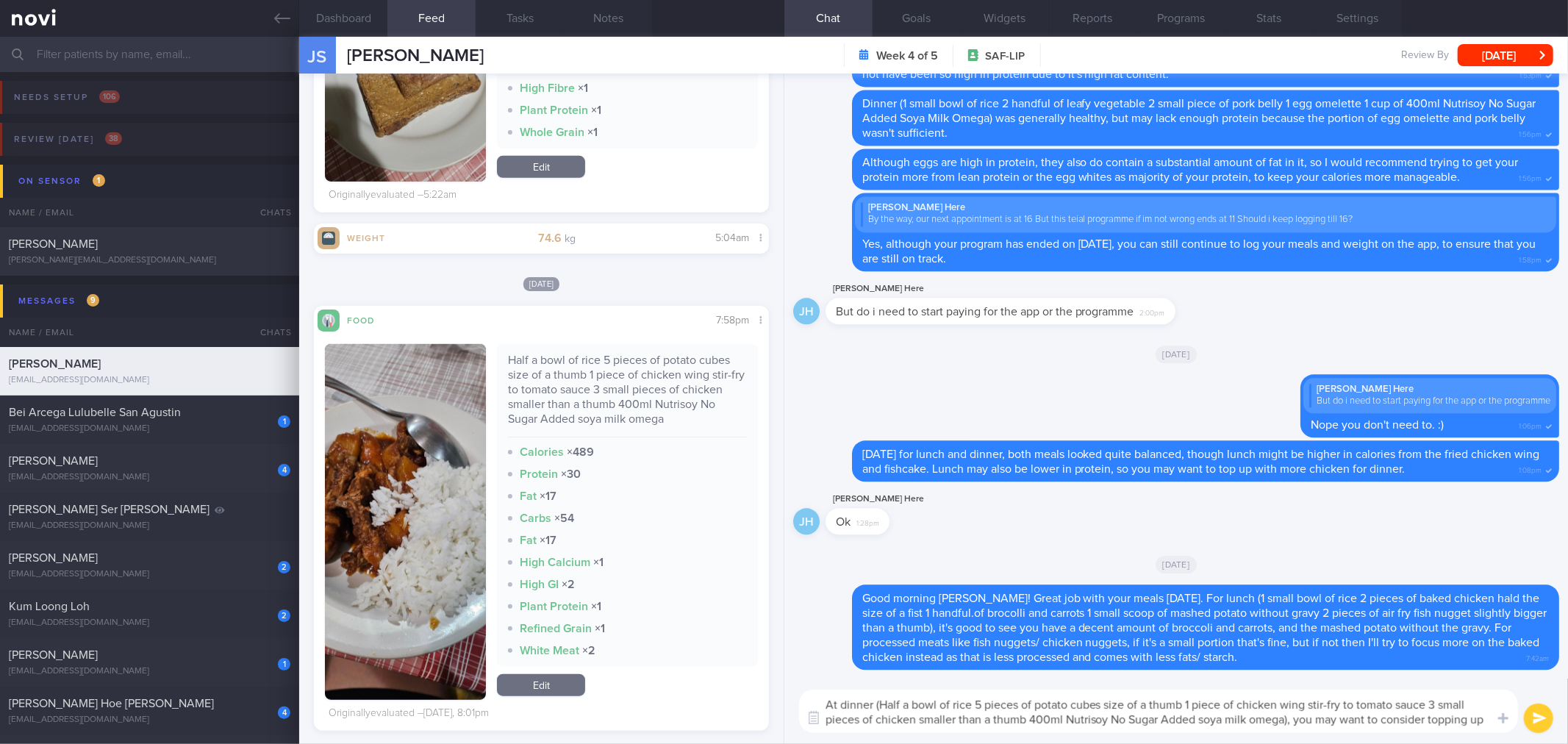
scroll to position [0, 0]
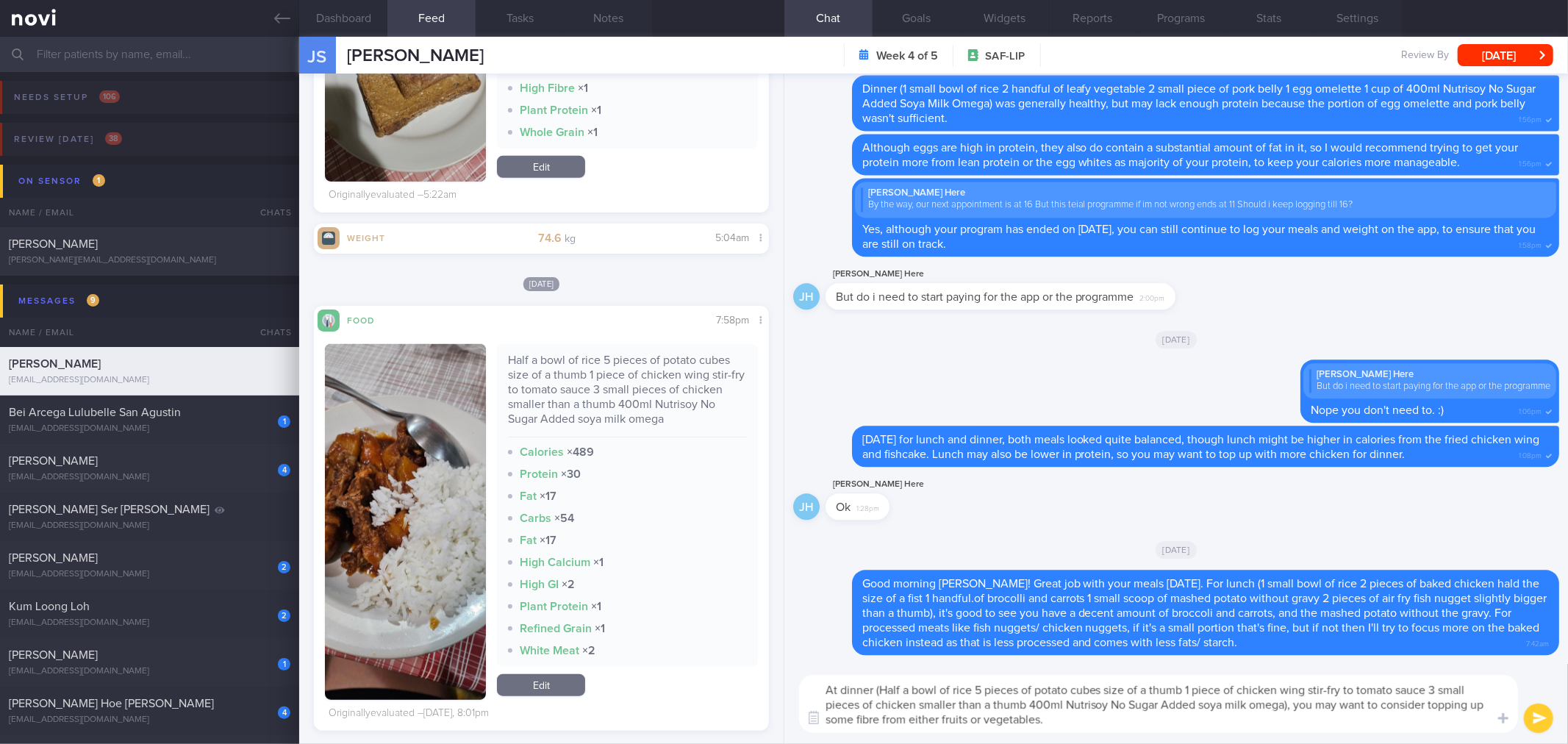
type textarea "At dinner (Half a bowl of rice 5 pieces of potato cubes size of a thumb 1 piece…"
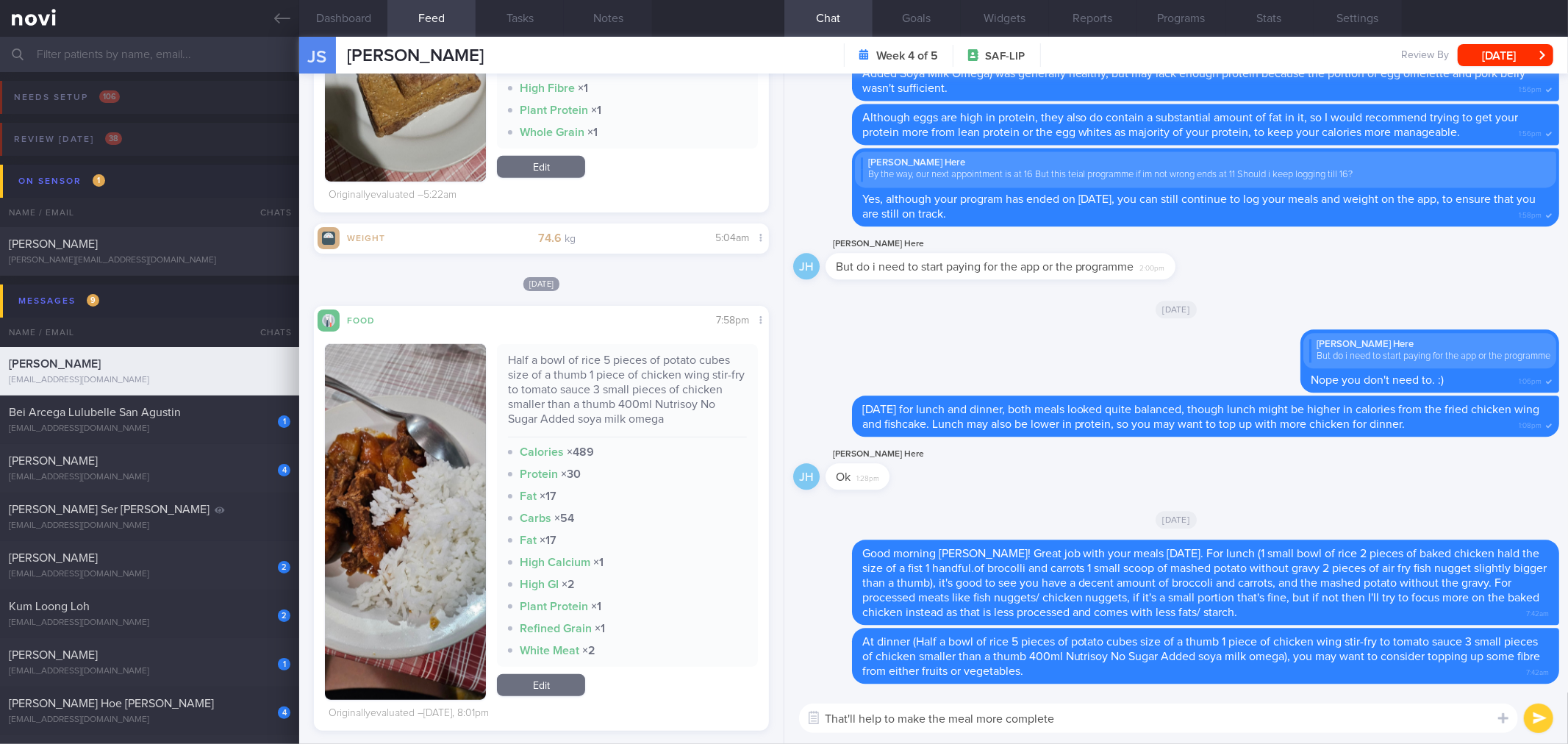
type textarea "That'll help to make the meal more complete."
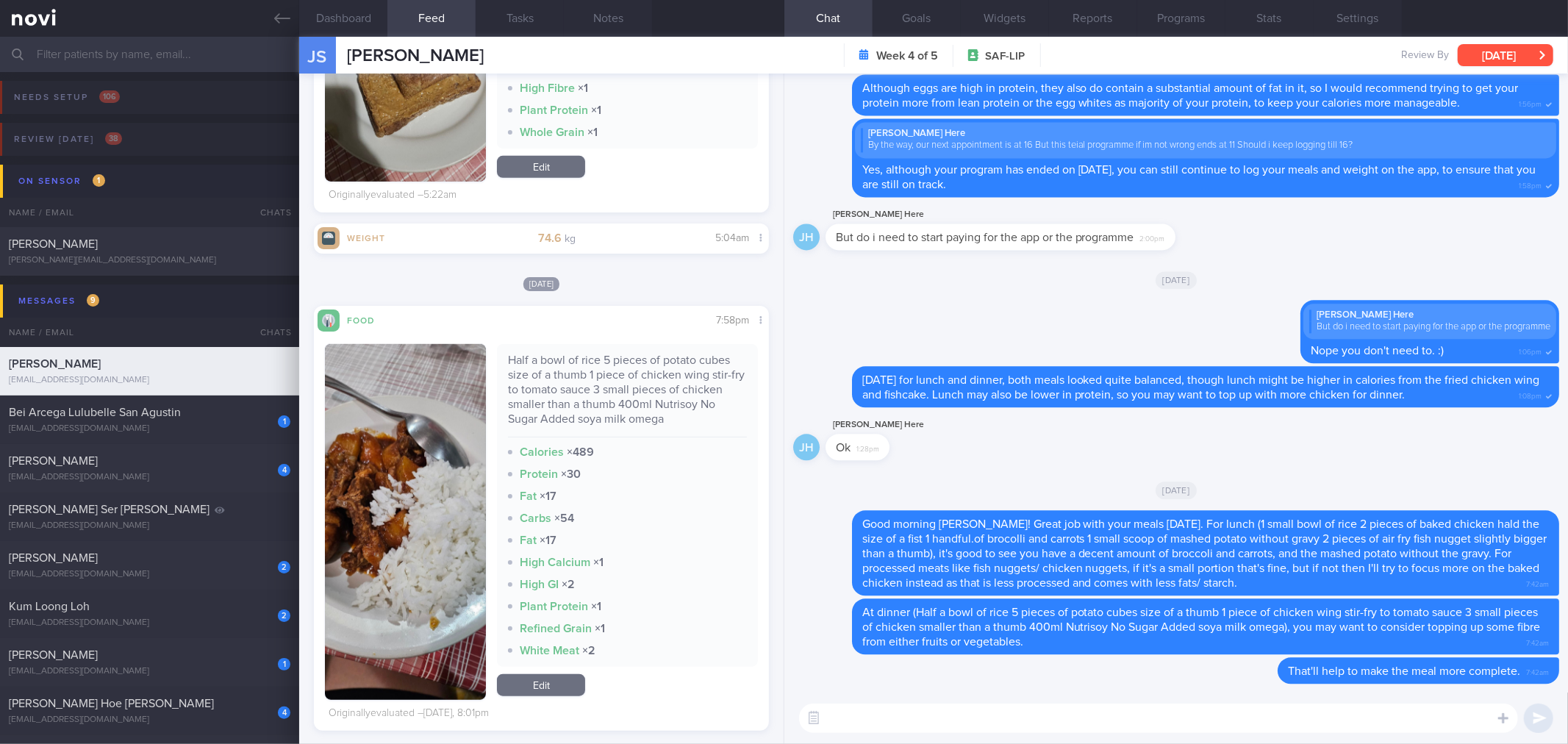
drag, startPoint x: 1514, startPoint y: 62, endPoint x: 1467, endPoint y: 46, distance: 49.6
click at [1513, 62] on button "[DATE]" at bounding box center [1505, 55] width 95 height 22
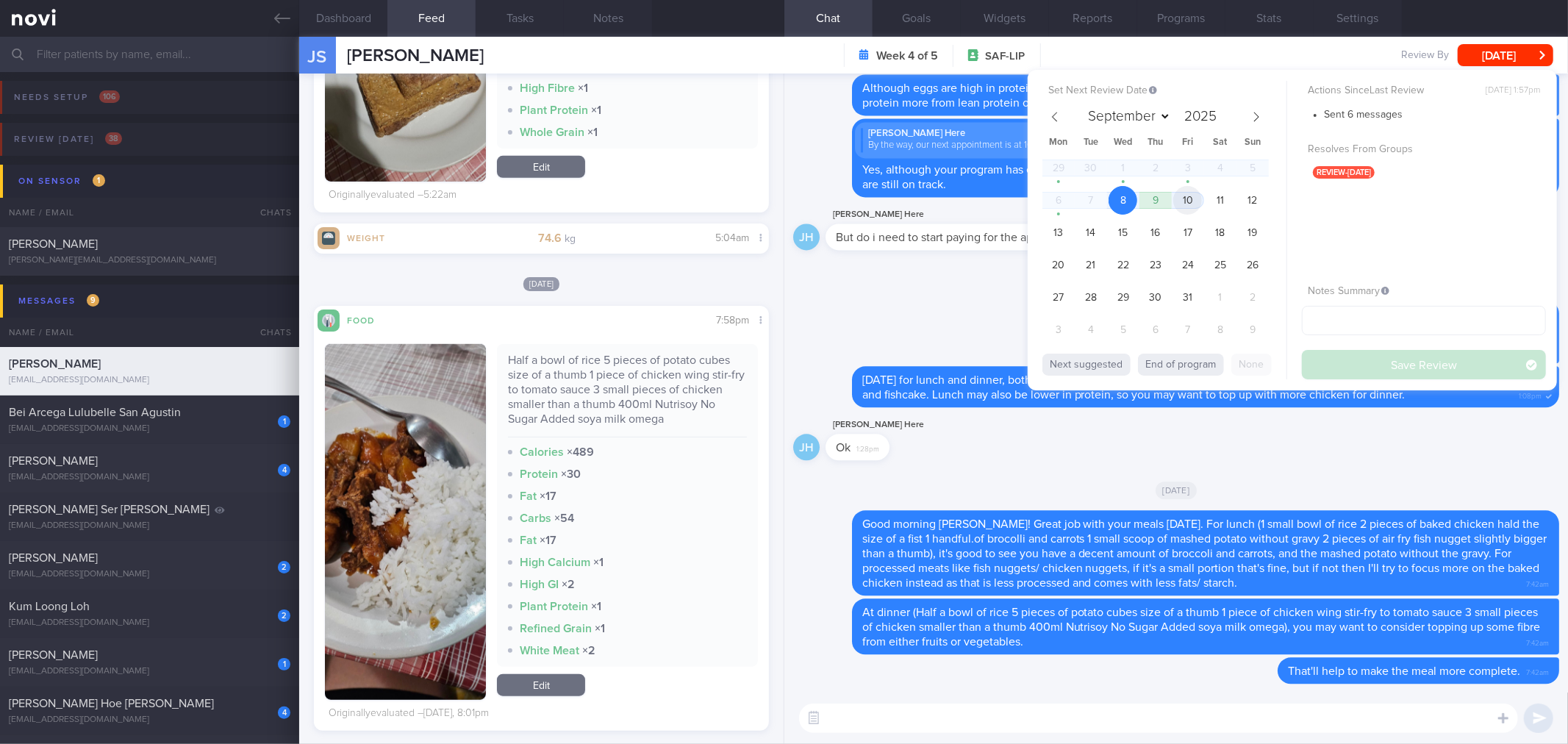
click at [1192, 194] on span "10" at bounding box center [1187, 200] width 28 height 28
click at [1324, 360] on button "Save Review" at bounding box center [1423, 364] width 244 height 29
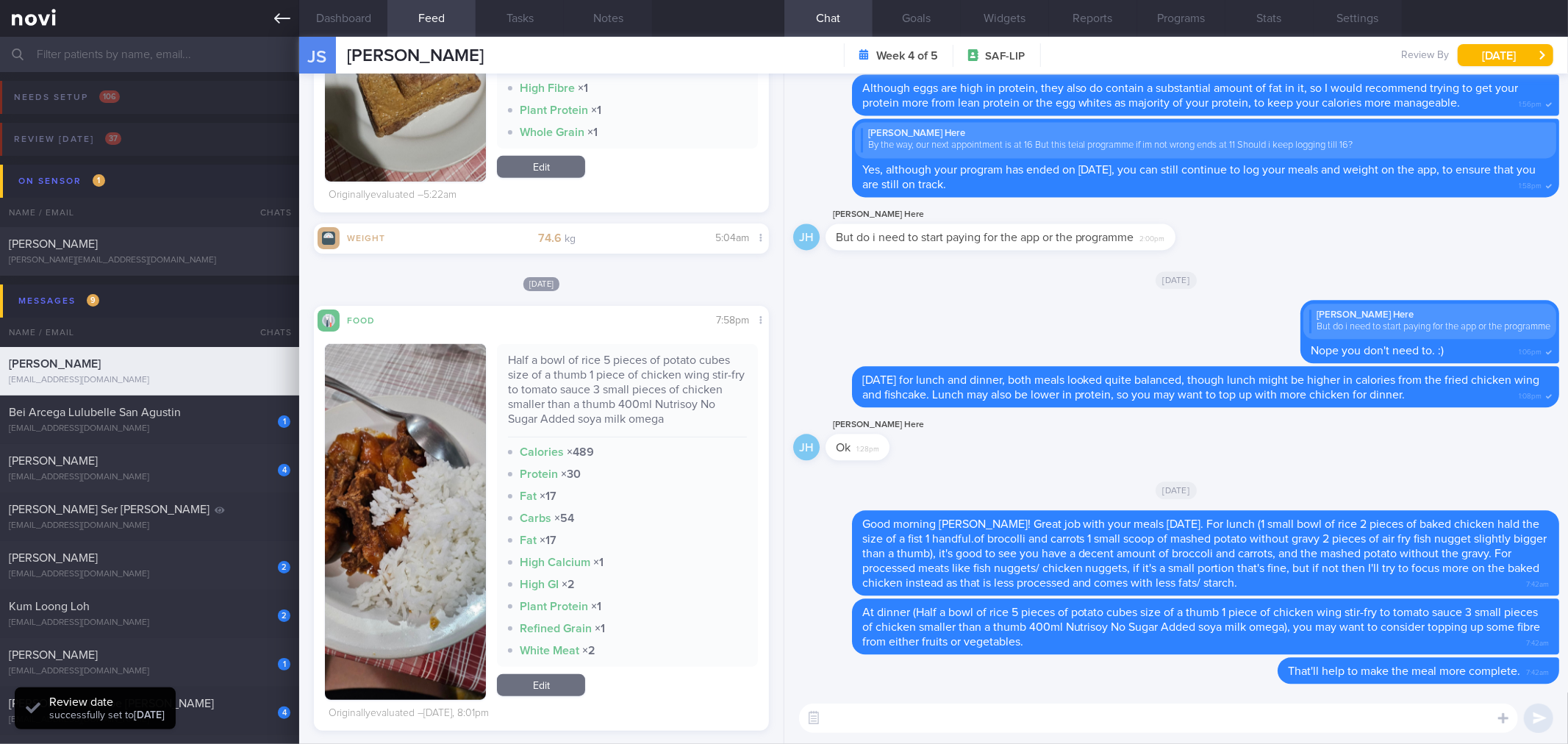
scroll to position [210, 422]
drag, startPoint x: 282, startPoint y: 29, endPoint x: 267, endPoint y: 144, distance: 116.0
click at [282, 29] on link at bounding box center [149, 18] width 300 height 37
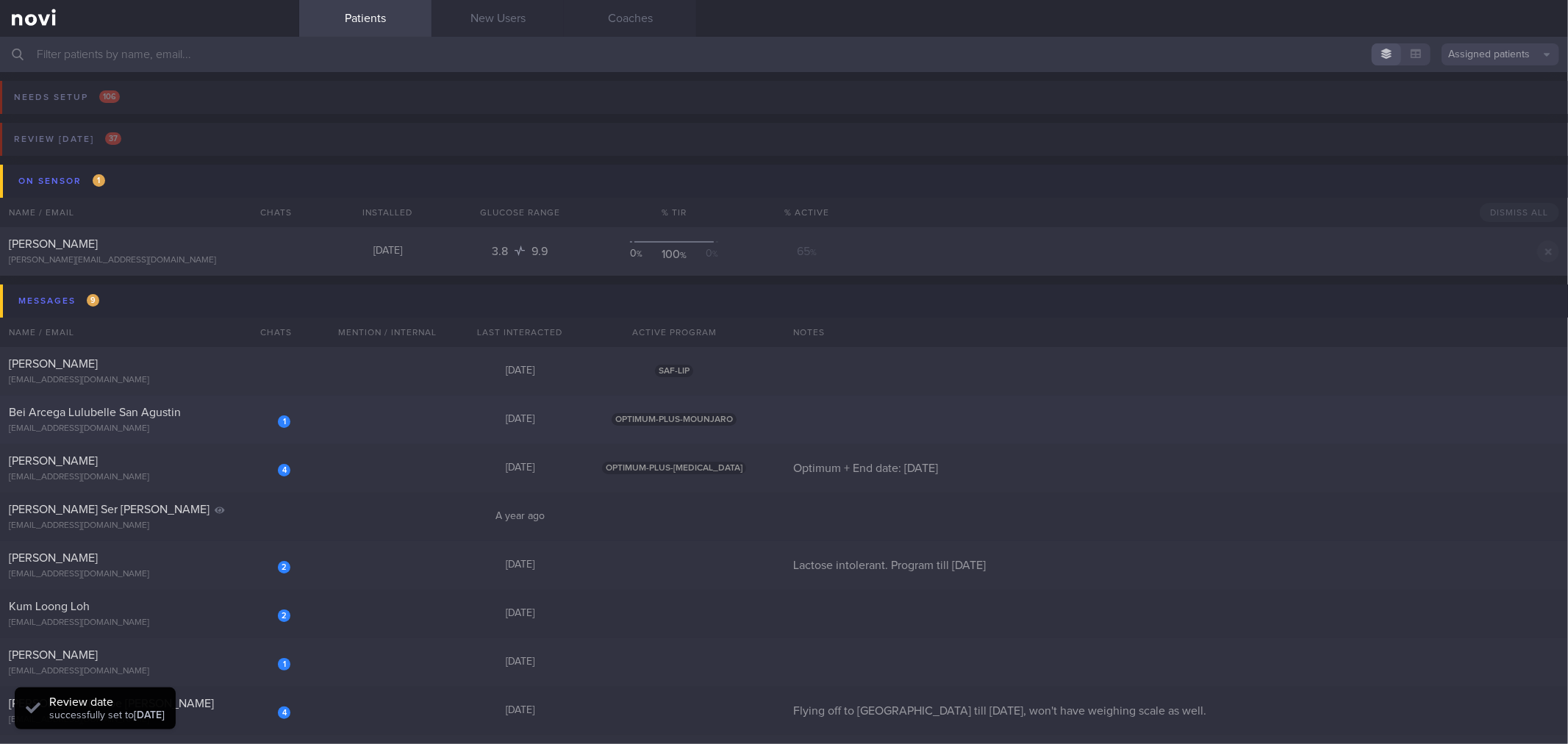
click at [258, 439] on div "1 Bei [PERSON_NAME] San [PERSON_NAME] [EMAIL_ADDRESS][DOMAIN_NAME] [DATE] OPTIM…" at bounding box center [784, 419] width 1568 height 48
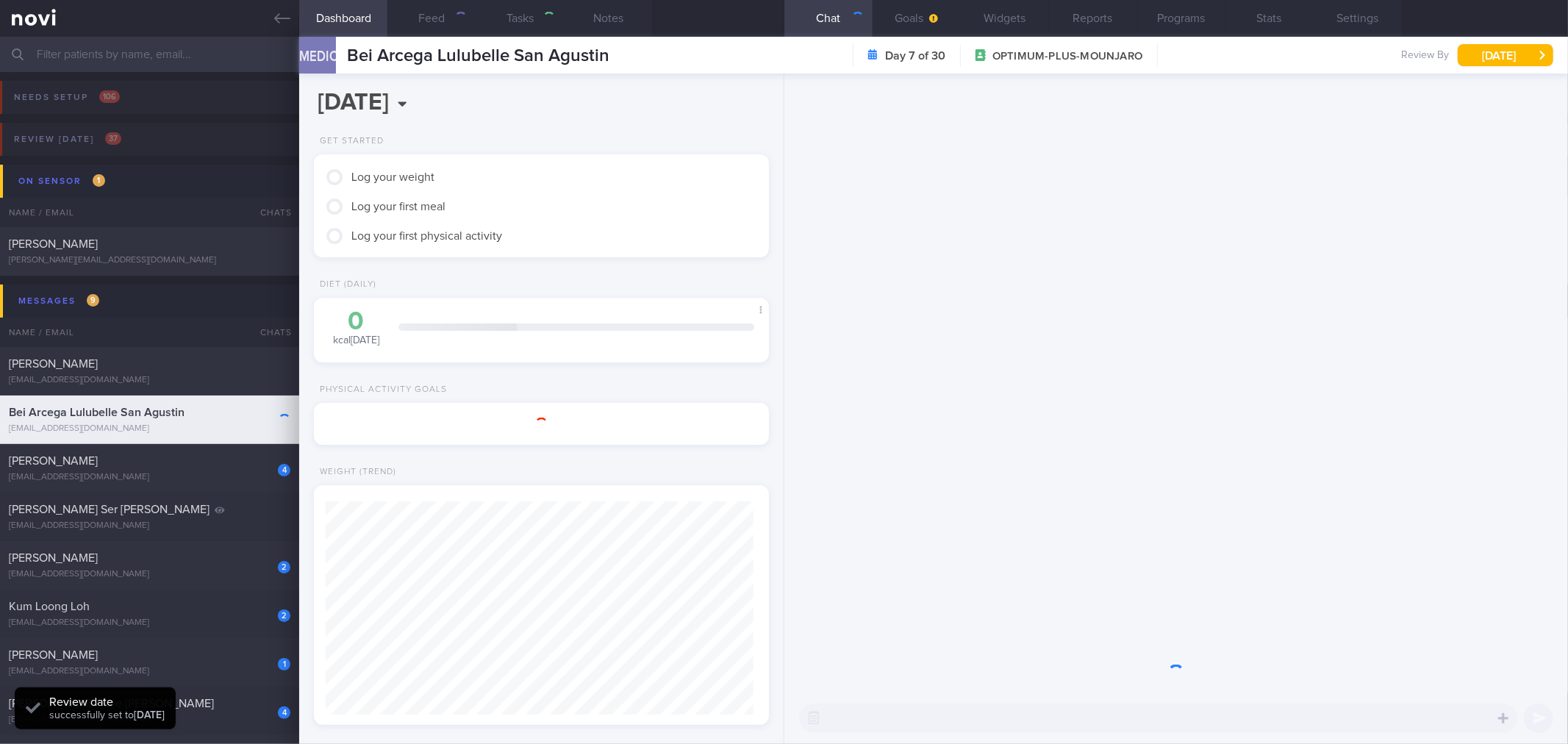
scroll to position [735000, 734646]
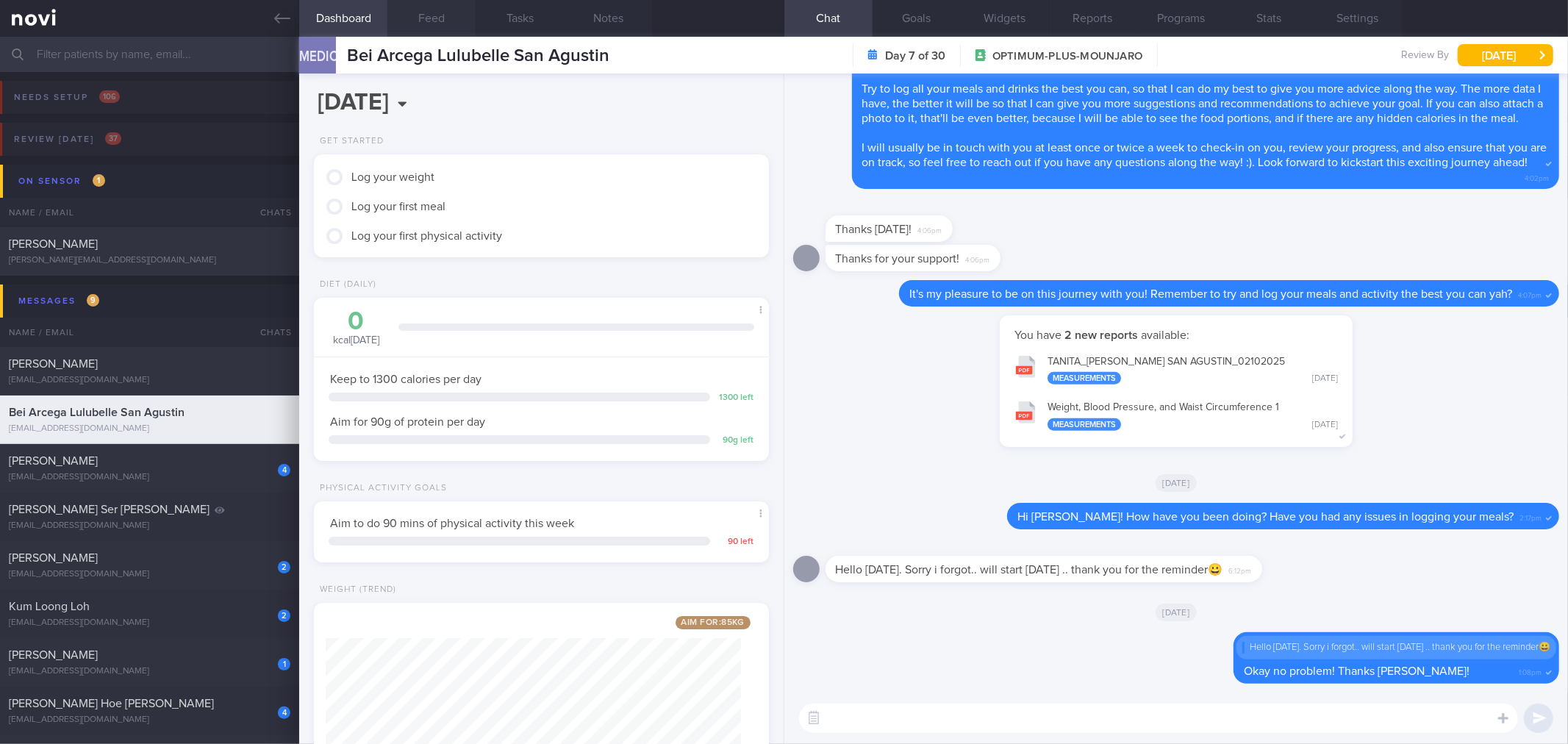
click at [457, 24] on button "Feed" at bounding box center [431, 18] width 88 height 37
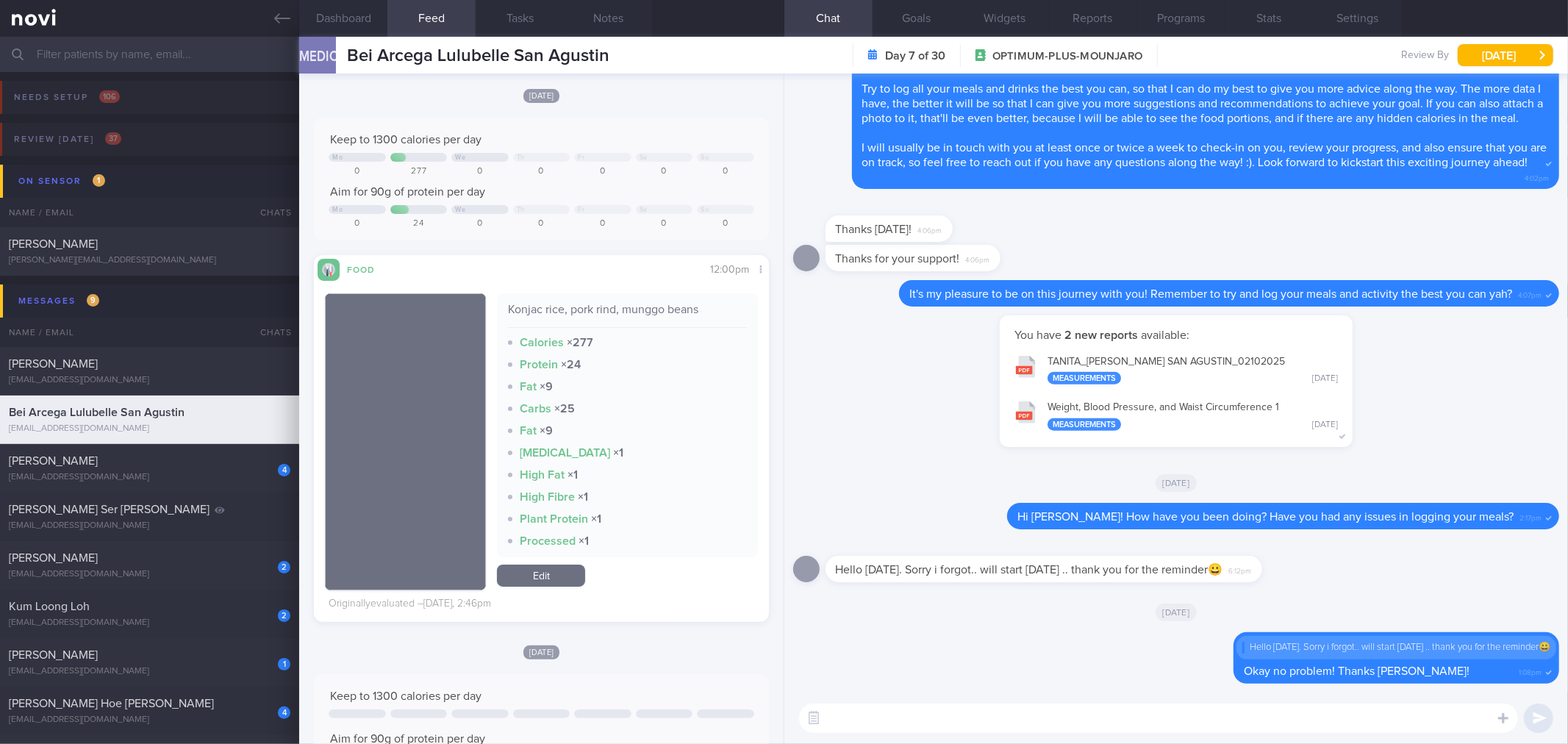
scroll to position [81, 0]
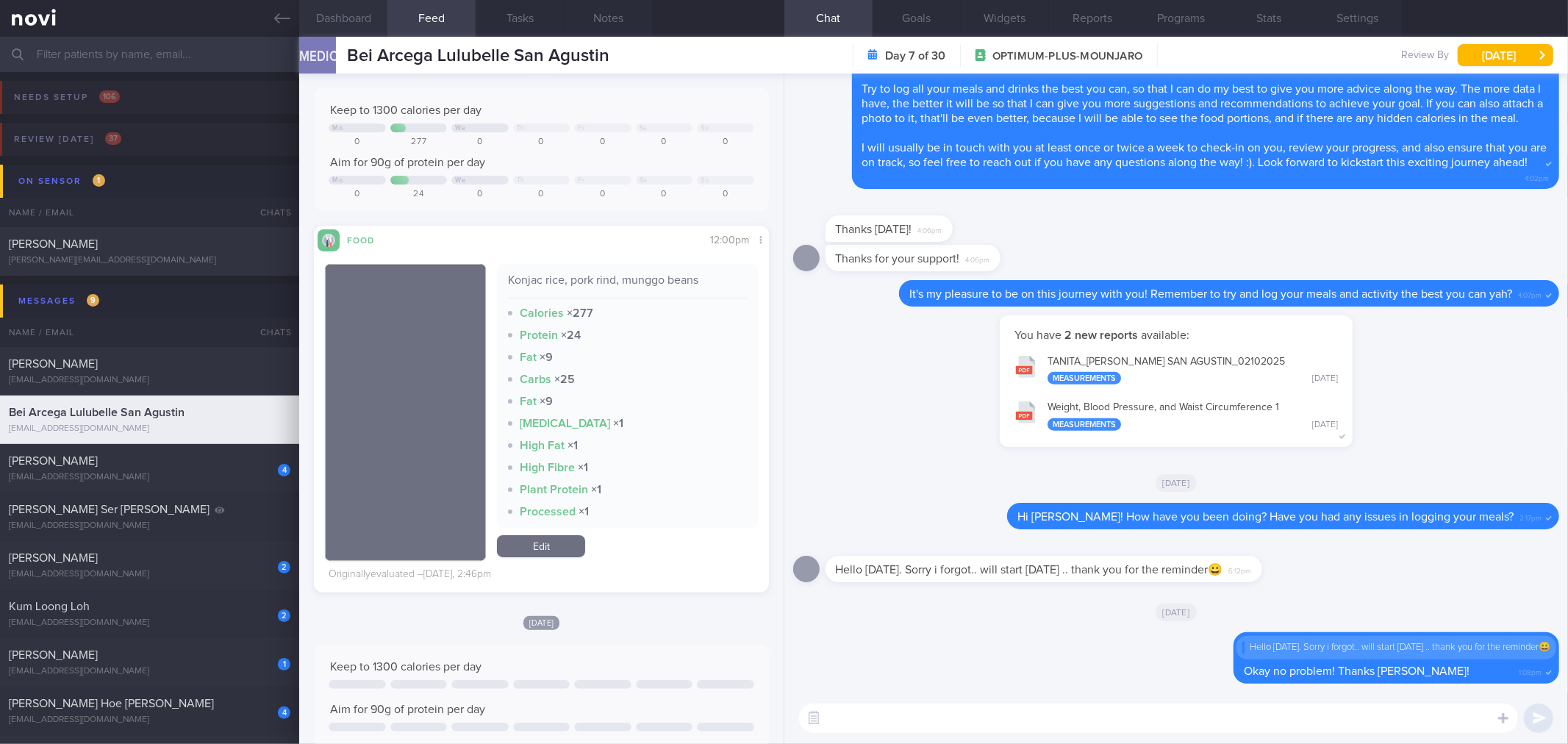
click at [370, 31] on button "Dashboard" at bounding box center [343, 18] width 88 height 37
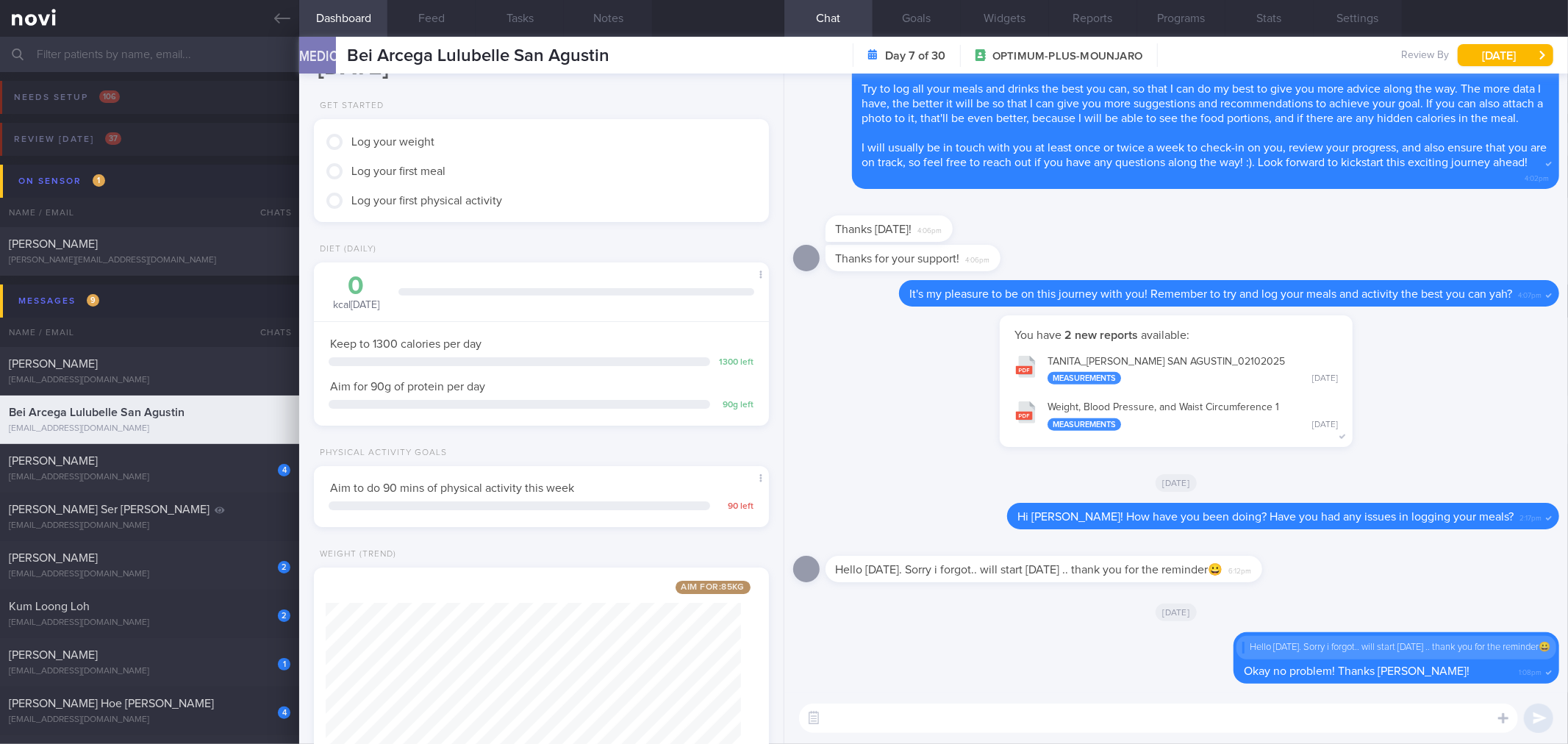
scroll to position [147, 0]
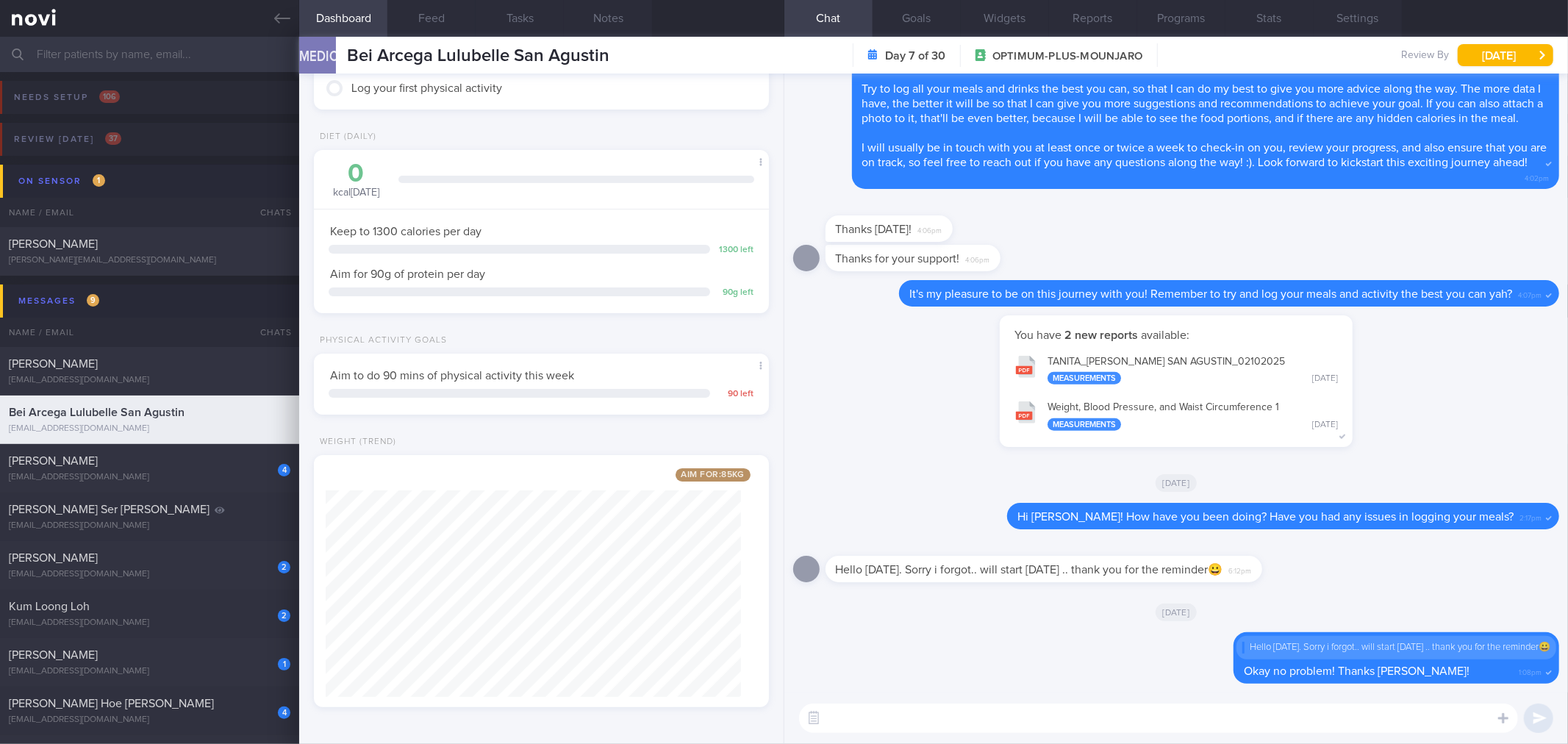
click at [1008, 710] on textarea at bounding box center [1158, 718] width 719 height 29
type textarea "Good morning [PERSON_NAME]! Can you also log your latest weight into the app as…"
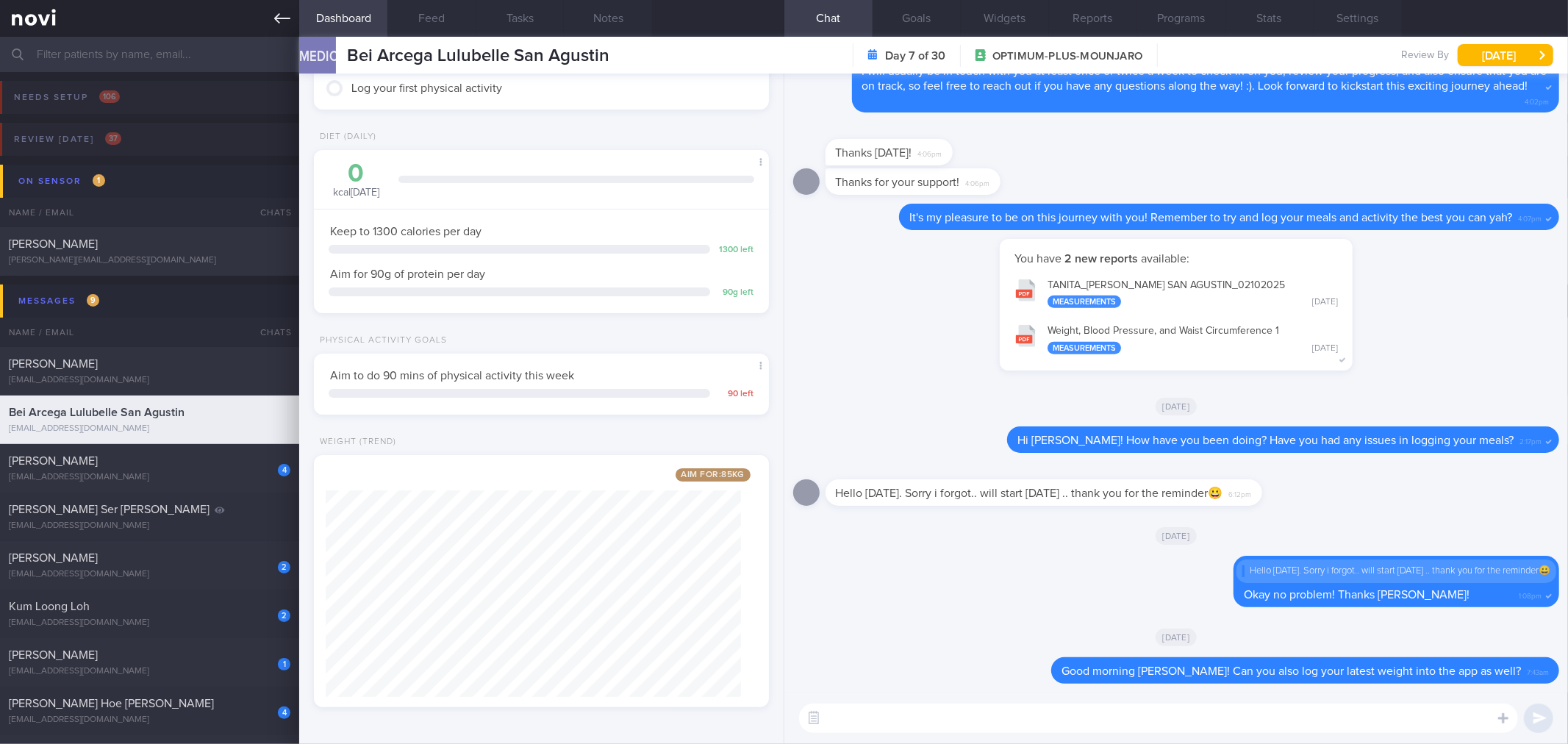
click at [278, 25] on icon at bounding box center [282, 18] width 16 height 16
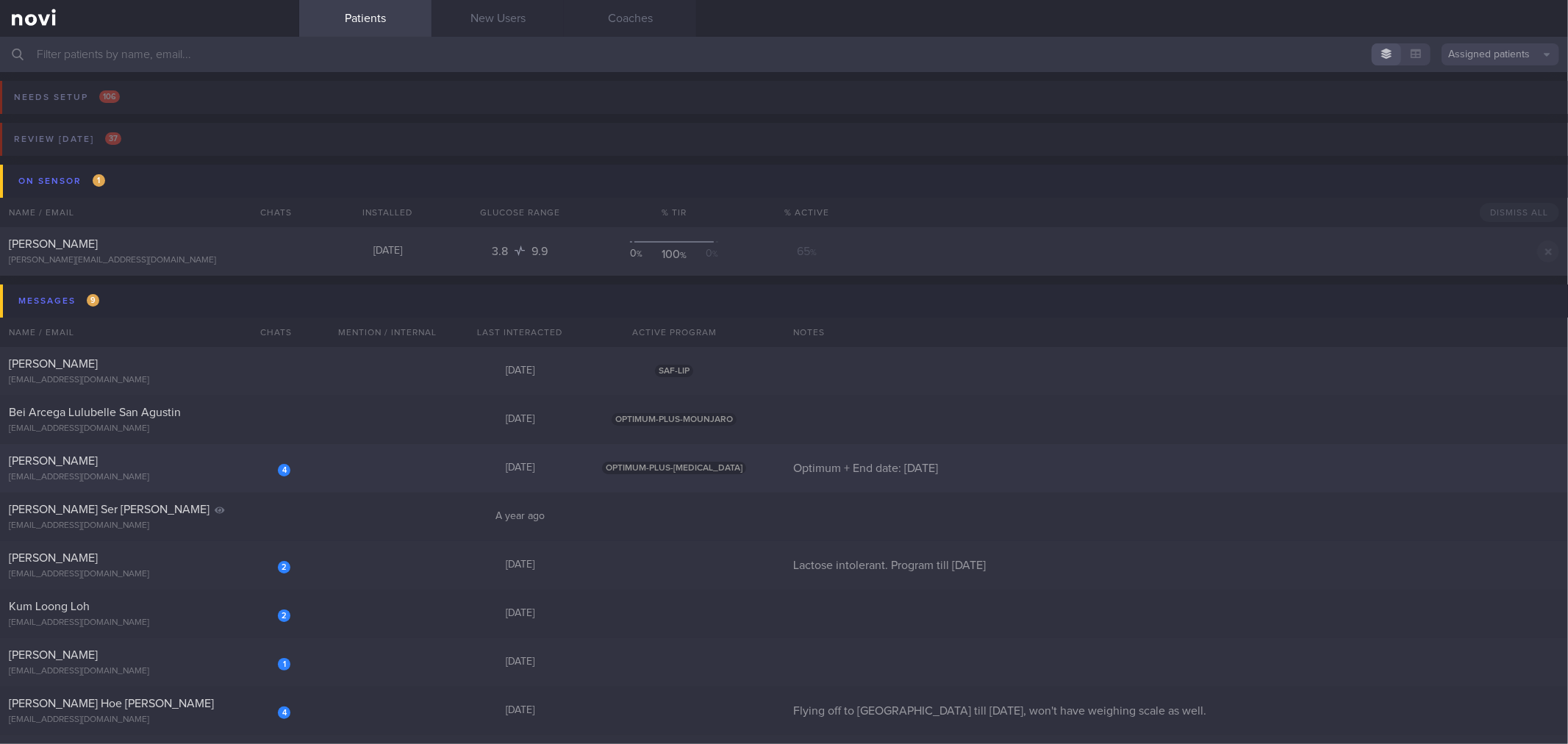
click at [172, 461] on div "[PERSON_NAME]" at bounding box center [147, 461] width 278 height 15
select select "9"
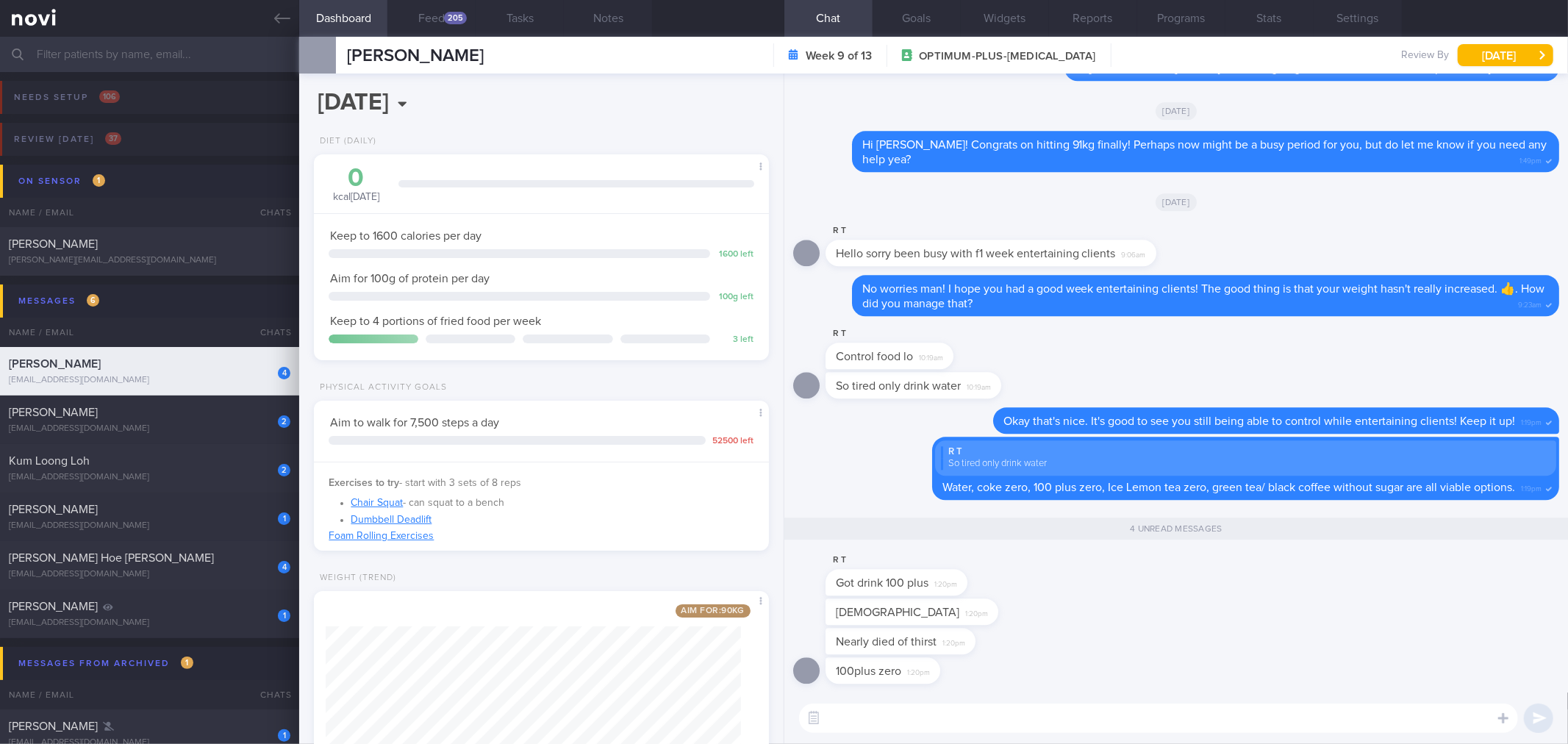
scroll to position [136, 0]
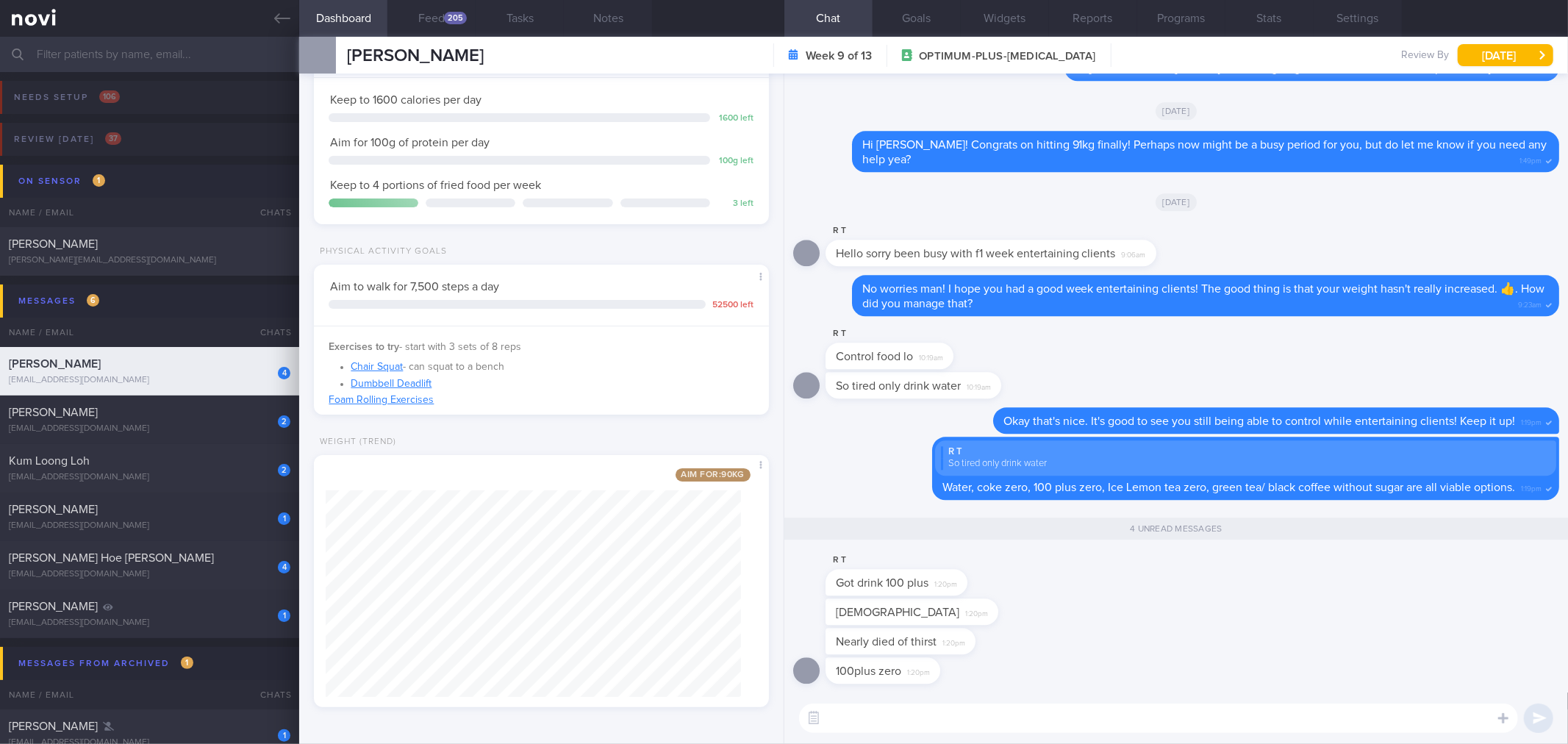
click at [1108, 724] on textarea at bounding box center [1158, 718] width 719 height 29
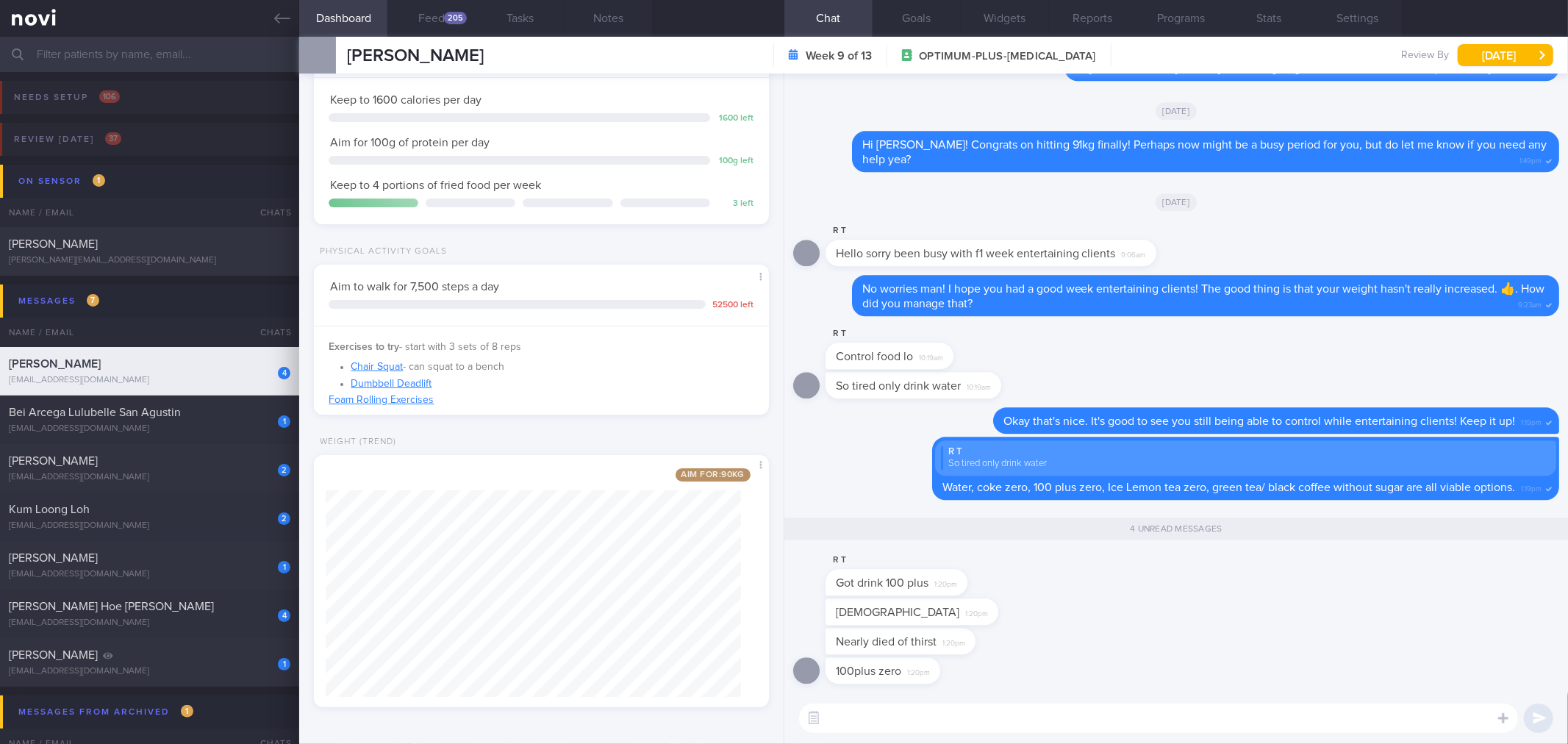
click at [1057, 726] on textarea at bounding box center [1158, 718] width 719 height 29
type textarea "Haha 100 plus zero is okay to have, as long as you don't drink too much of it o…"
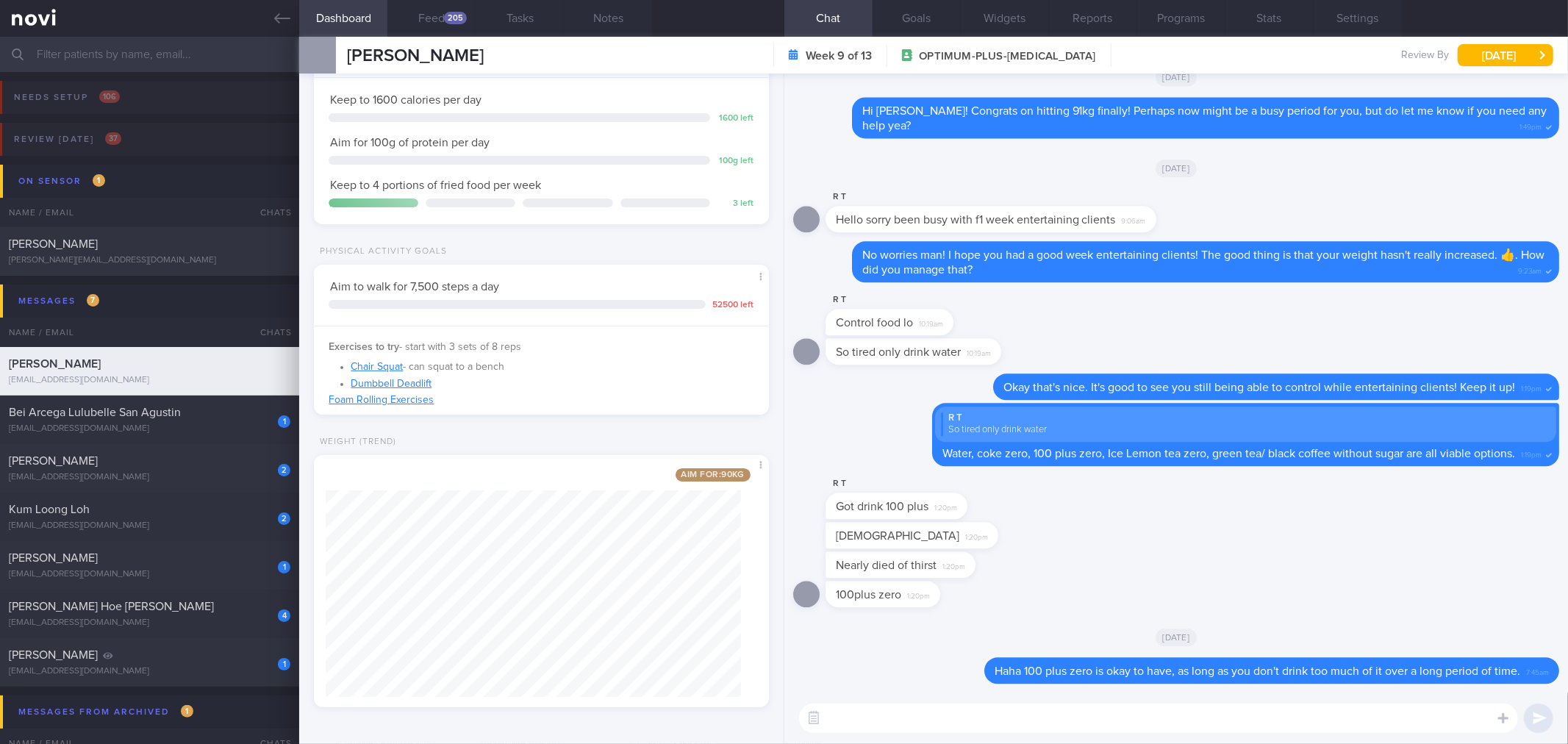
scroll to position [0, 0]
